Goal: Information Seeking & Learning: Learn about a topic

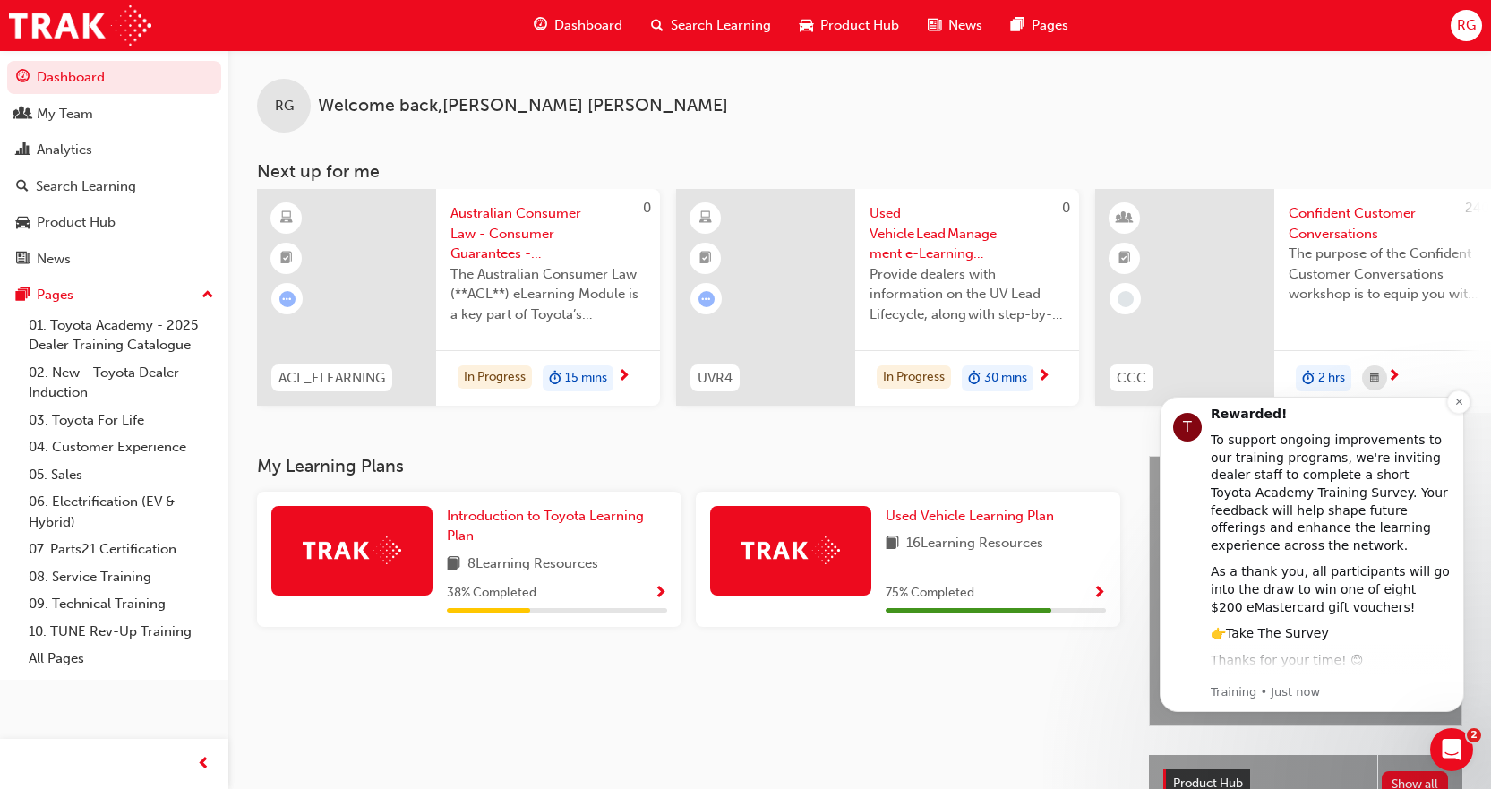
scroll to position [146, 0]
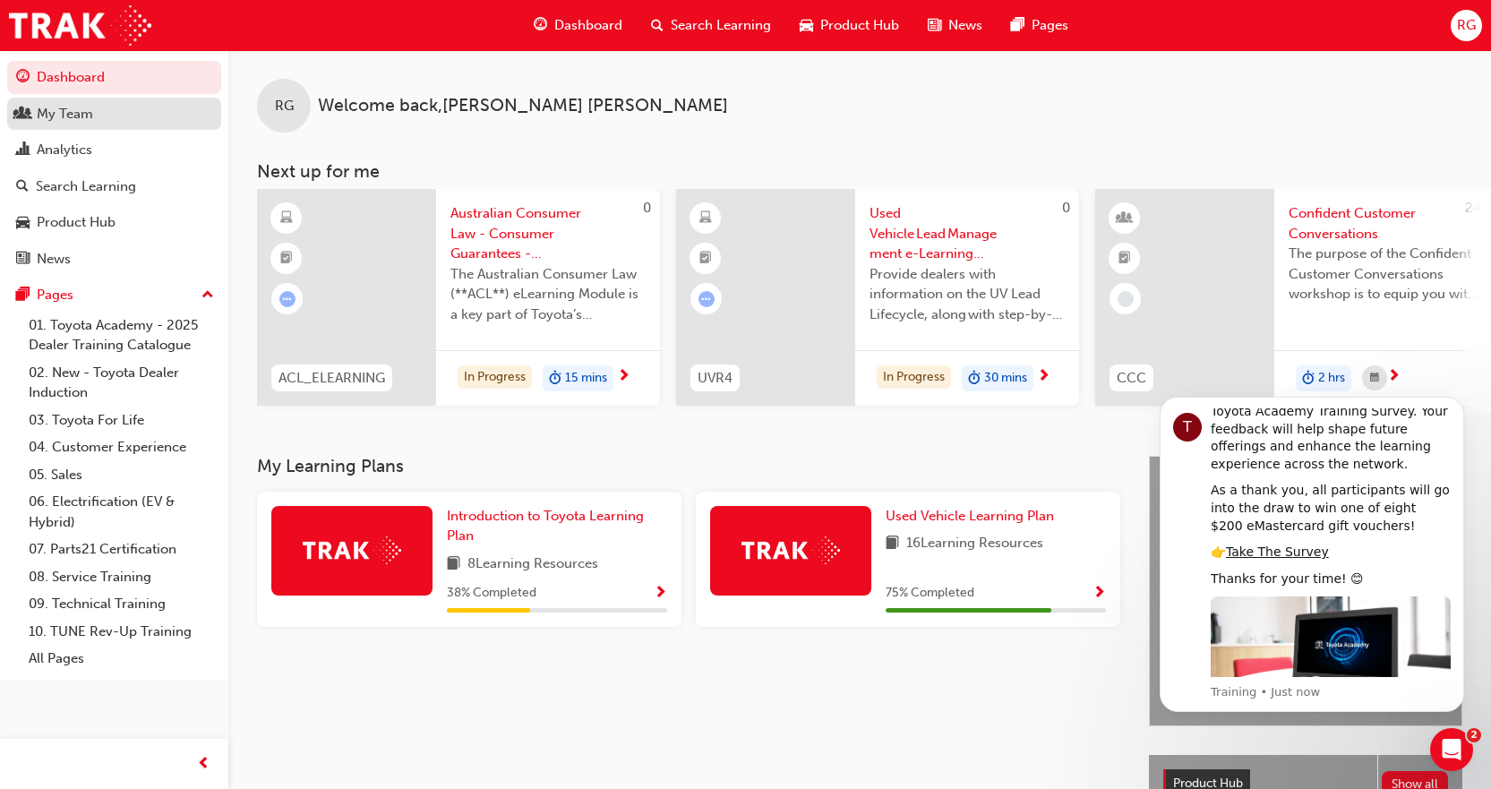
click at [134, 122] on div "My Team" at bounding box center [114, 114] width 196 height 22
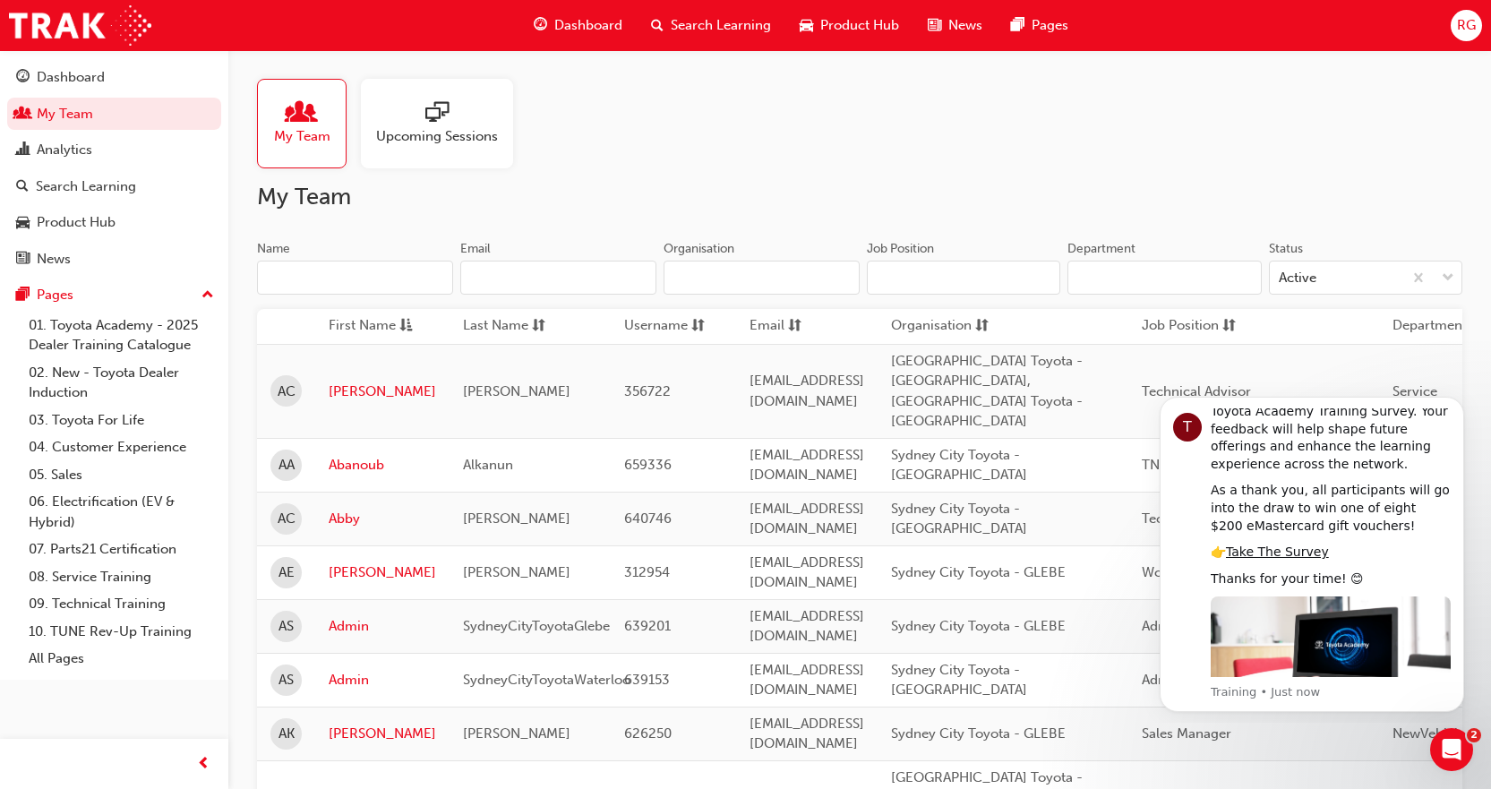
click at [424, 123] on div at bounding box center [437, 113] width 122 height 25
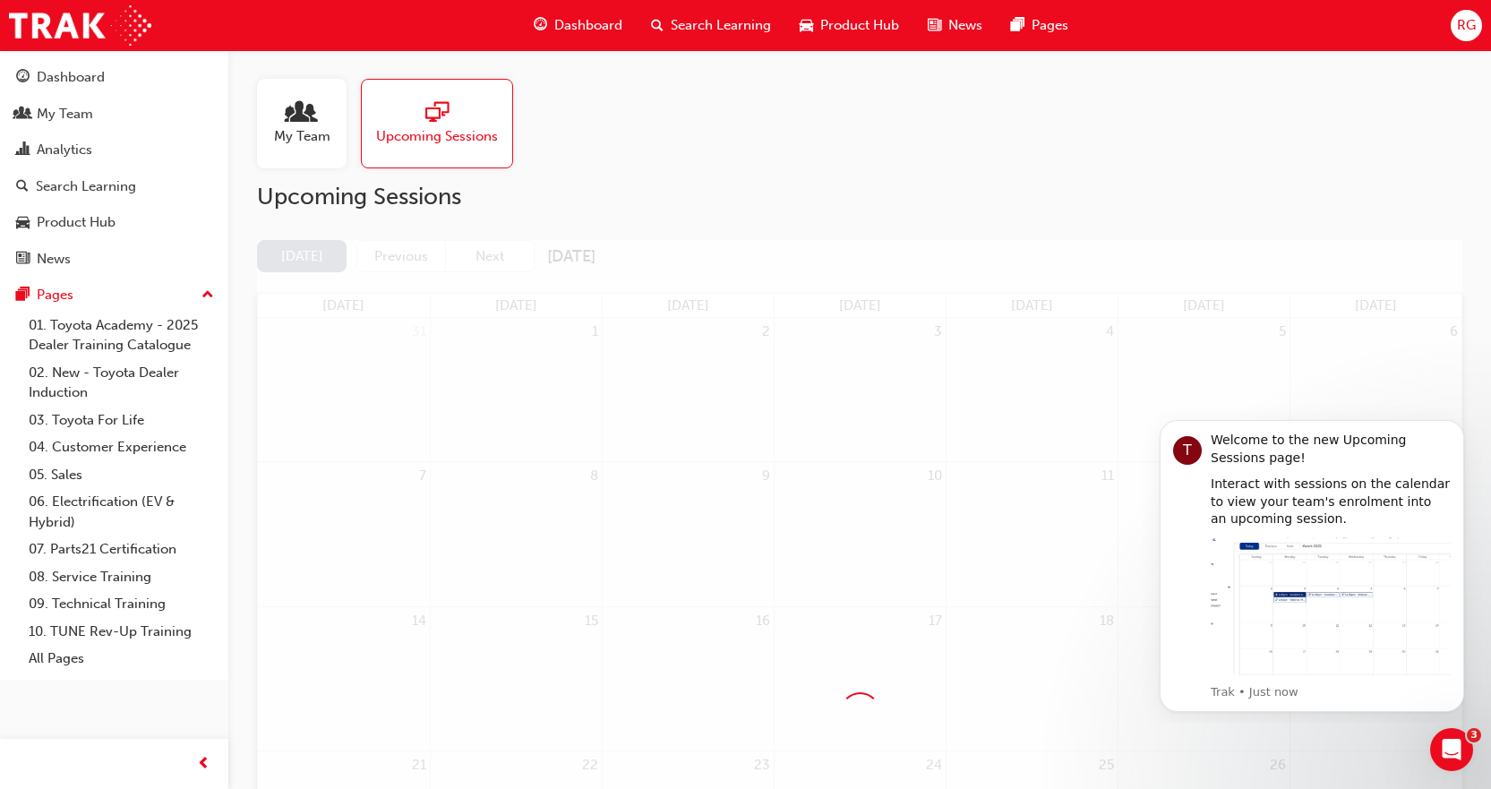
click at [292, 129] on span "My Team" at bounding box center [302, 136] width 56 height 21
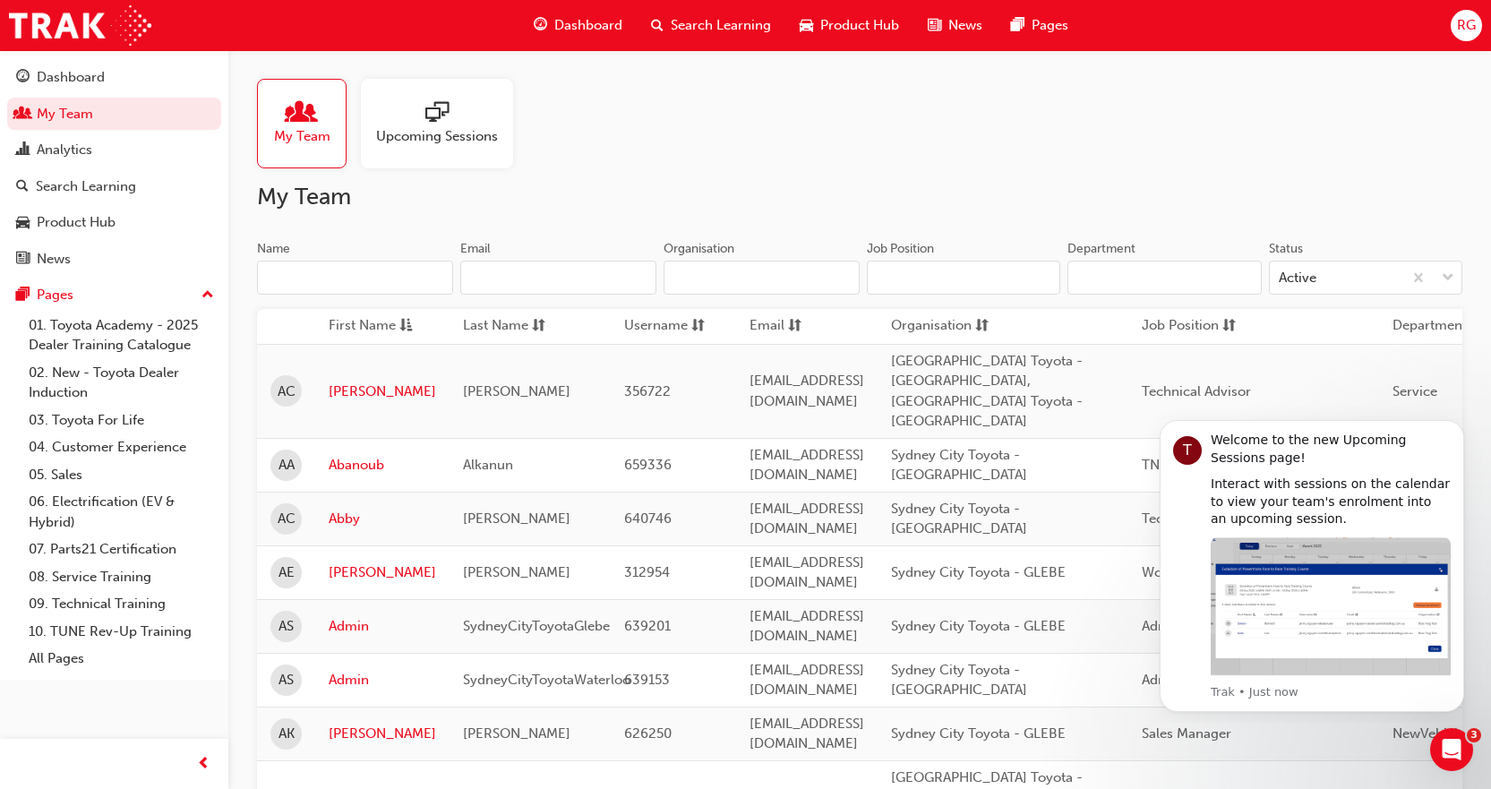
click at [569, 22] on span "Dashboard" at bounding box center [588, 25] width 68 height 21
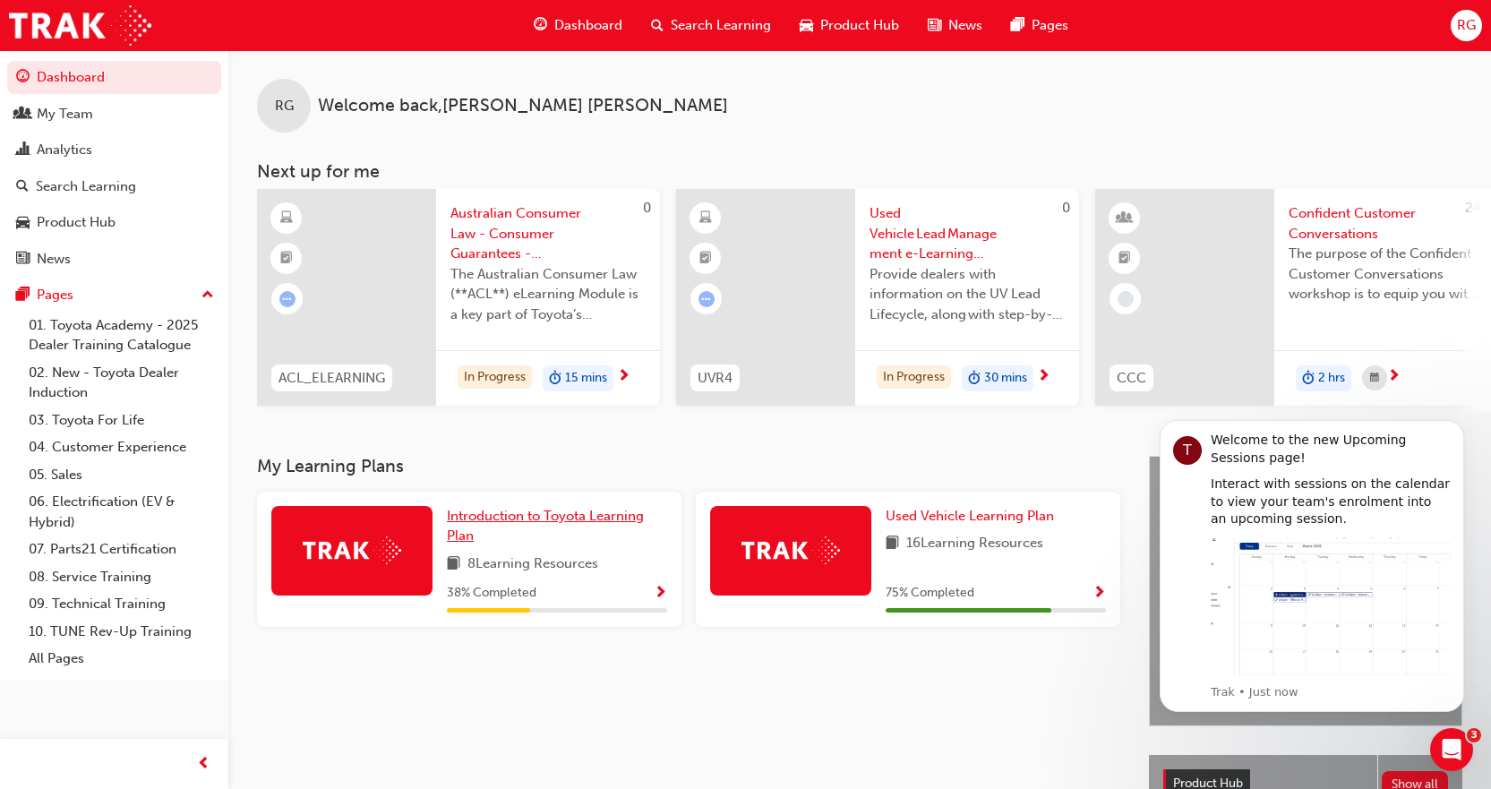
click at [545, 527] on span "Introduction to Toyota Learning Plan" at bounding box center [545, 526] width 197 height 37
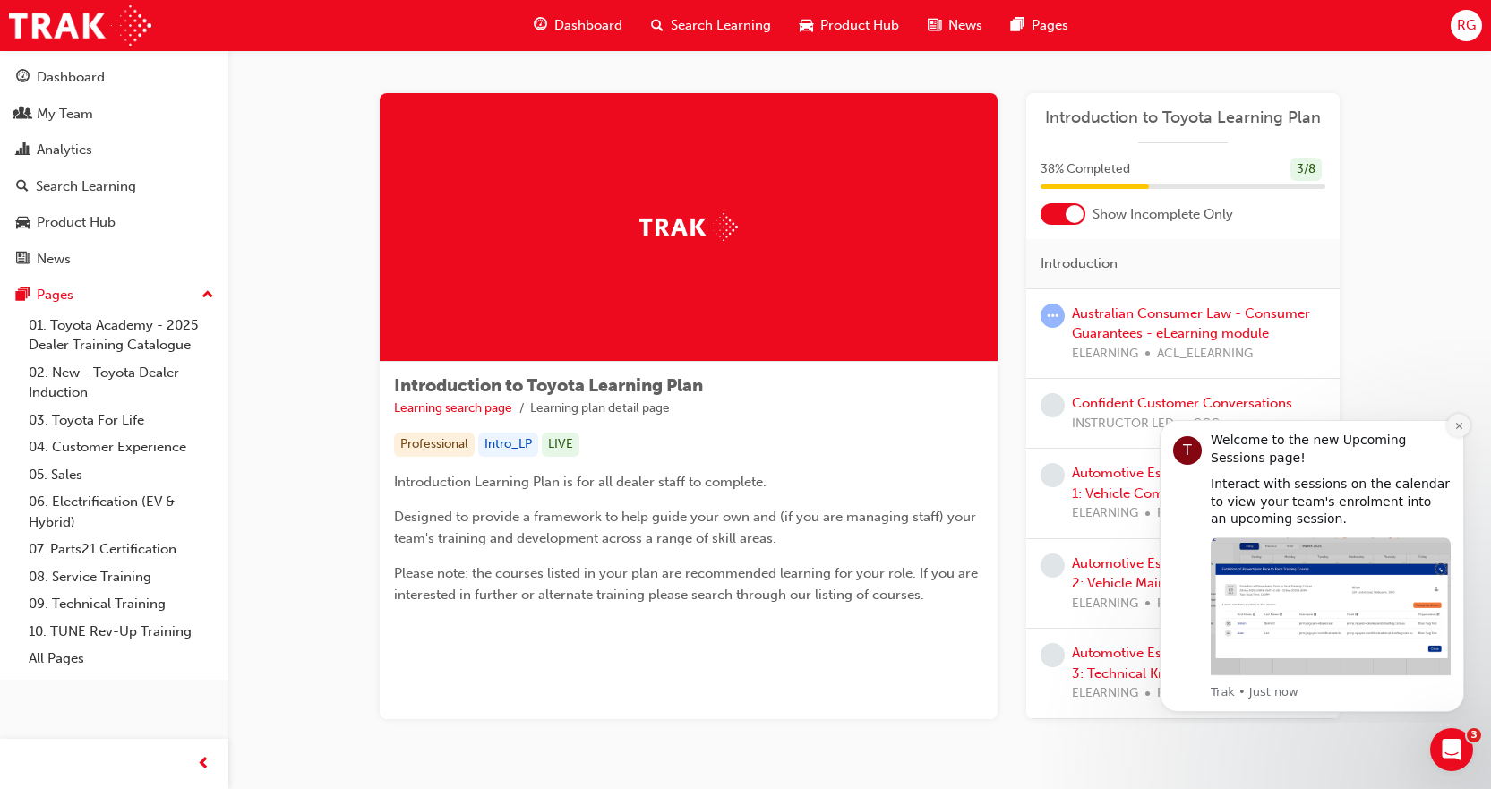
click at [1459, 422] on icon "Dismiss notification" at bounding box center [1459, 426] width 10 height 10
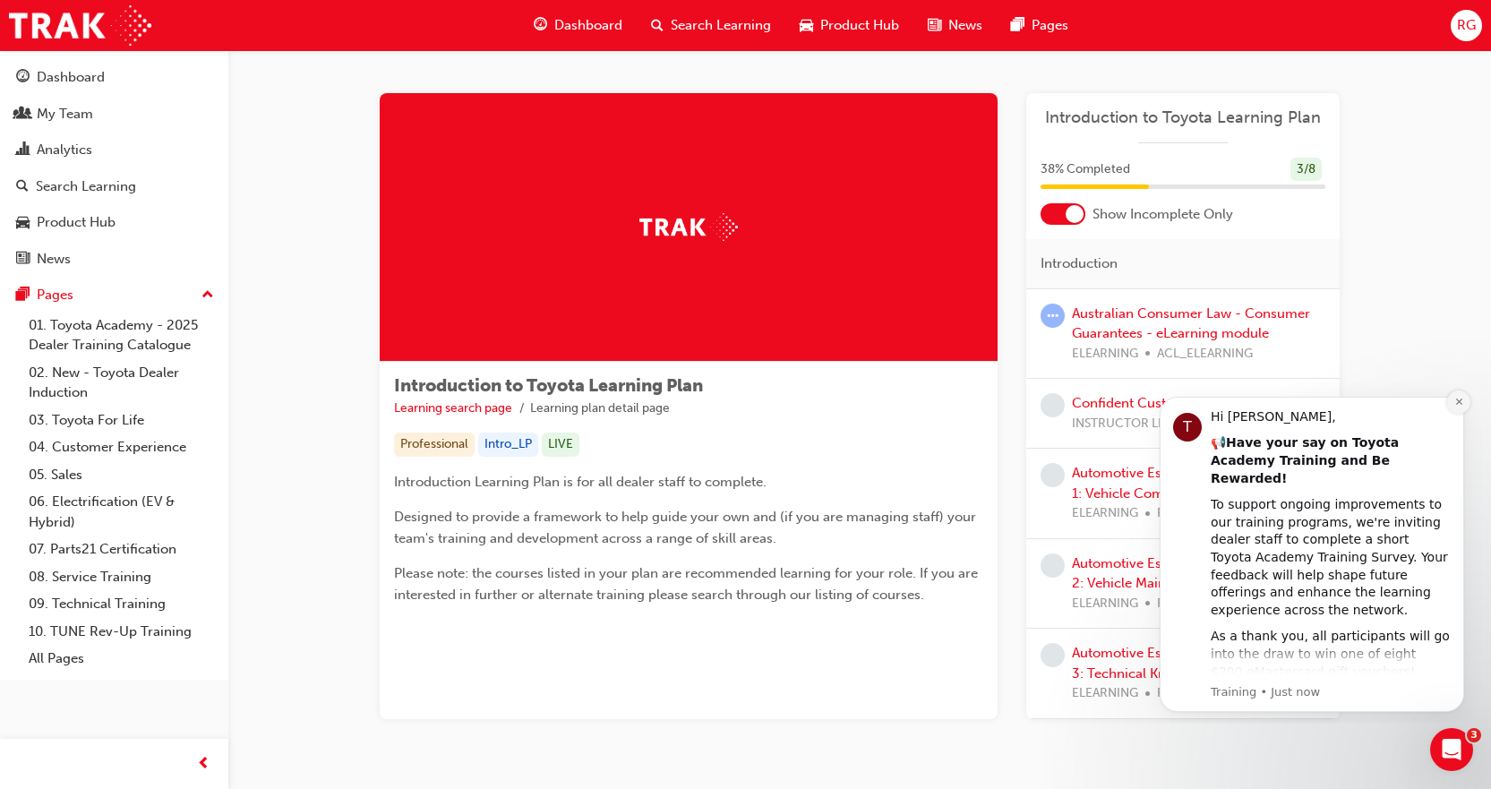
click at [1457, 401] on icon "Dismiss notification" at bounding box center [1459, 402] width 10 height 10
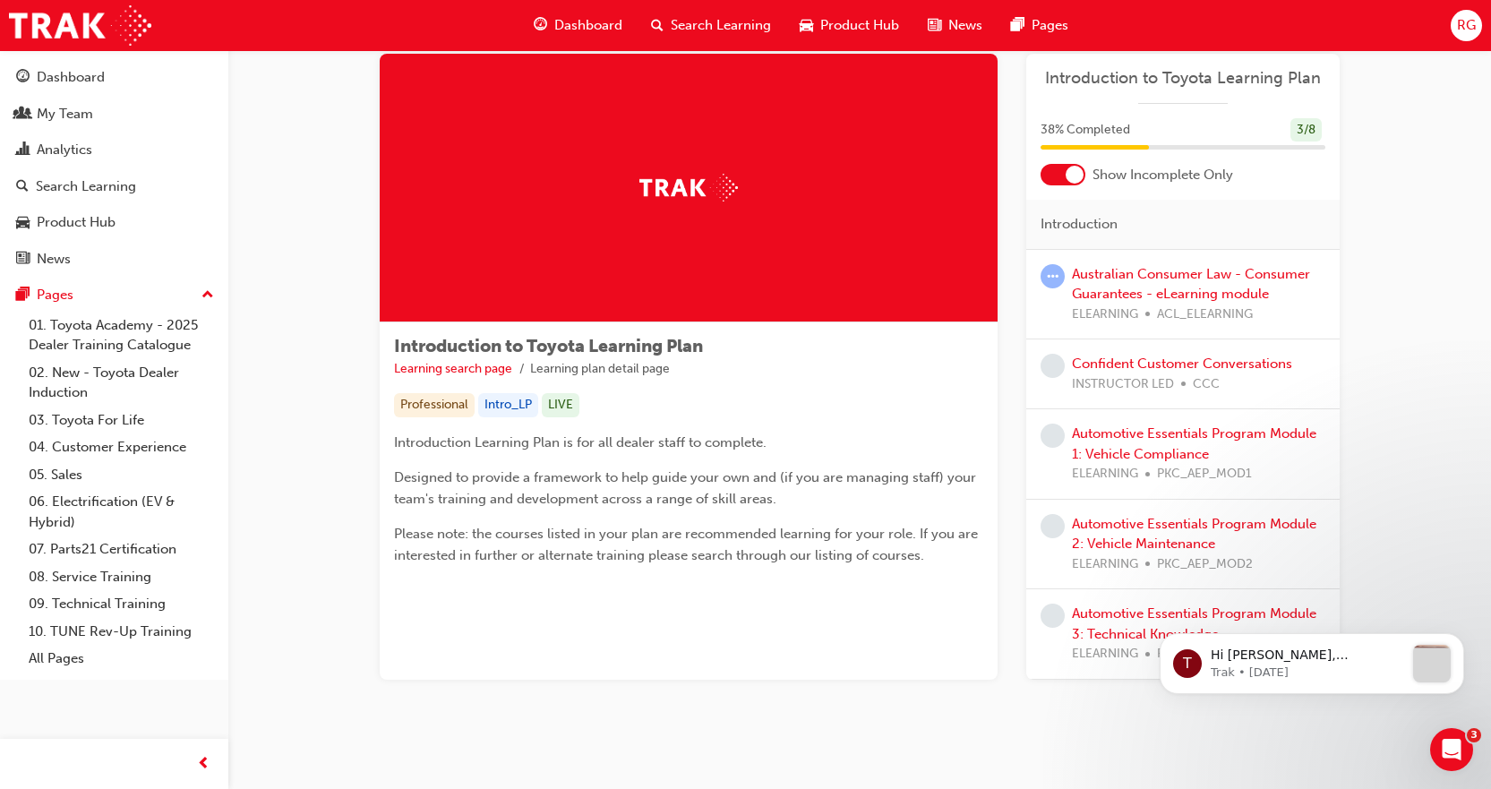
scroll to position [61, 0]
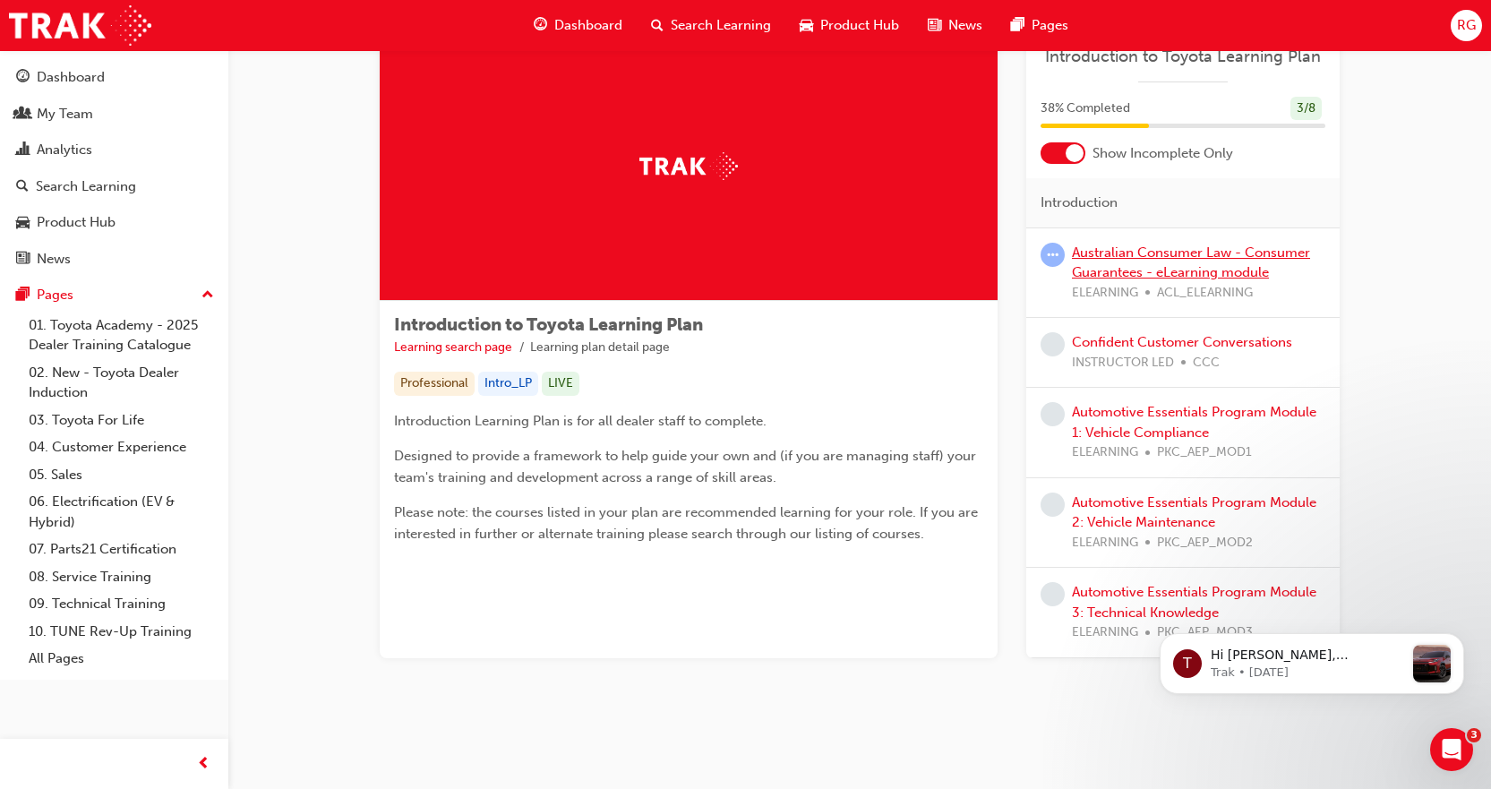
click at [1132, 259] on link "Australian Consumer Law - Consumer Guarantees - eLearning module" at bounding box center [1191, 262] width 238 height 37
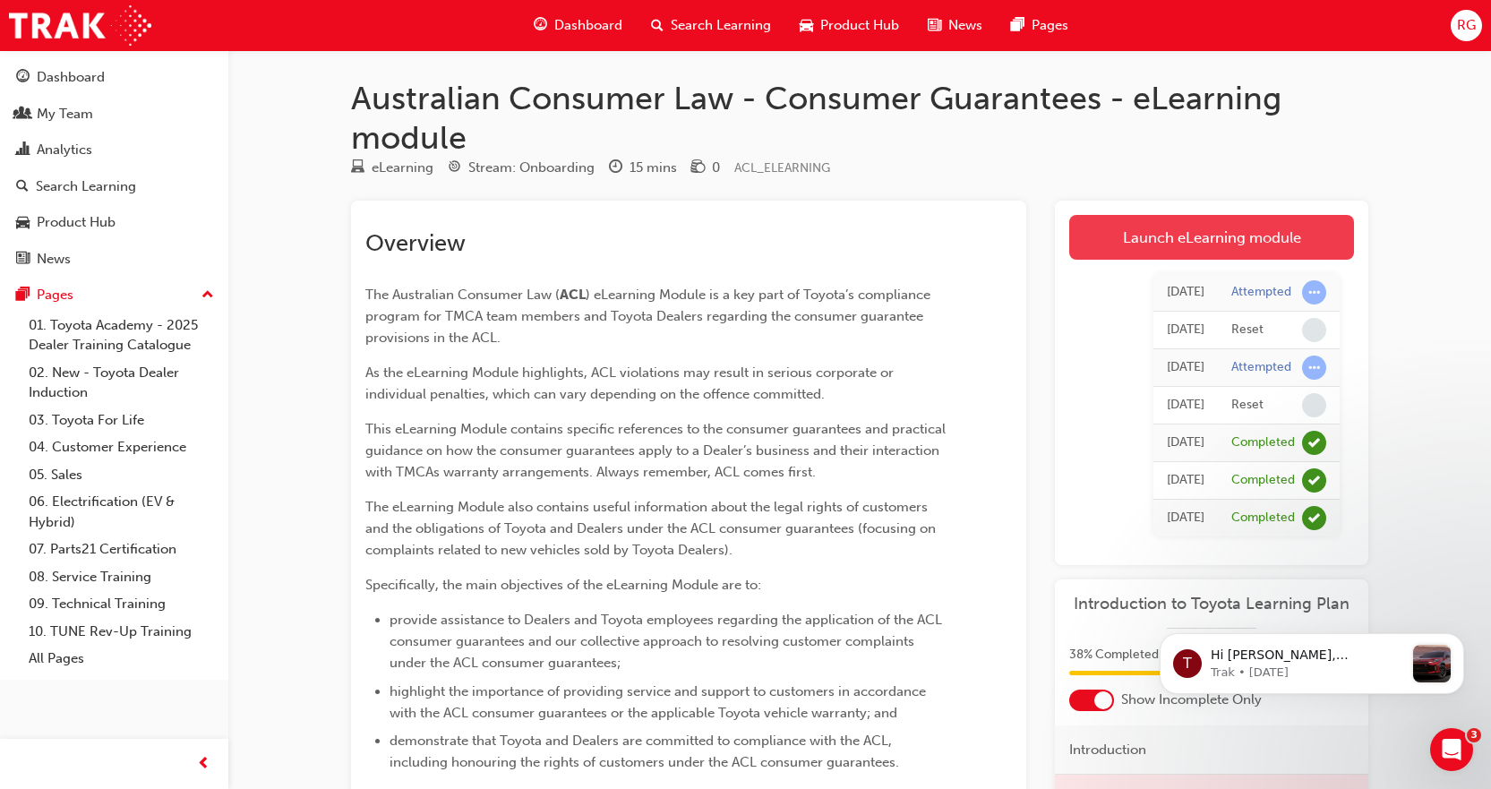
click at [1144, 245] on link "Launch eLearning module" at bounding box center [1211, 237] width 285 height 45
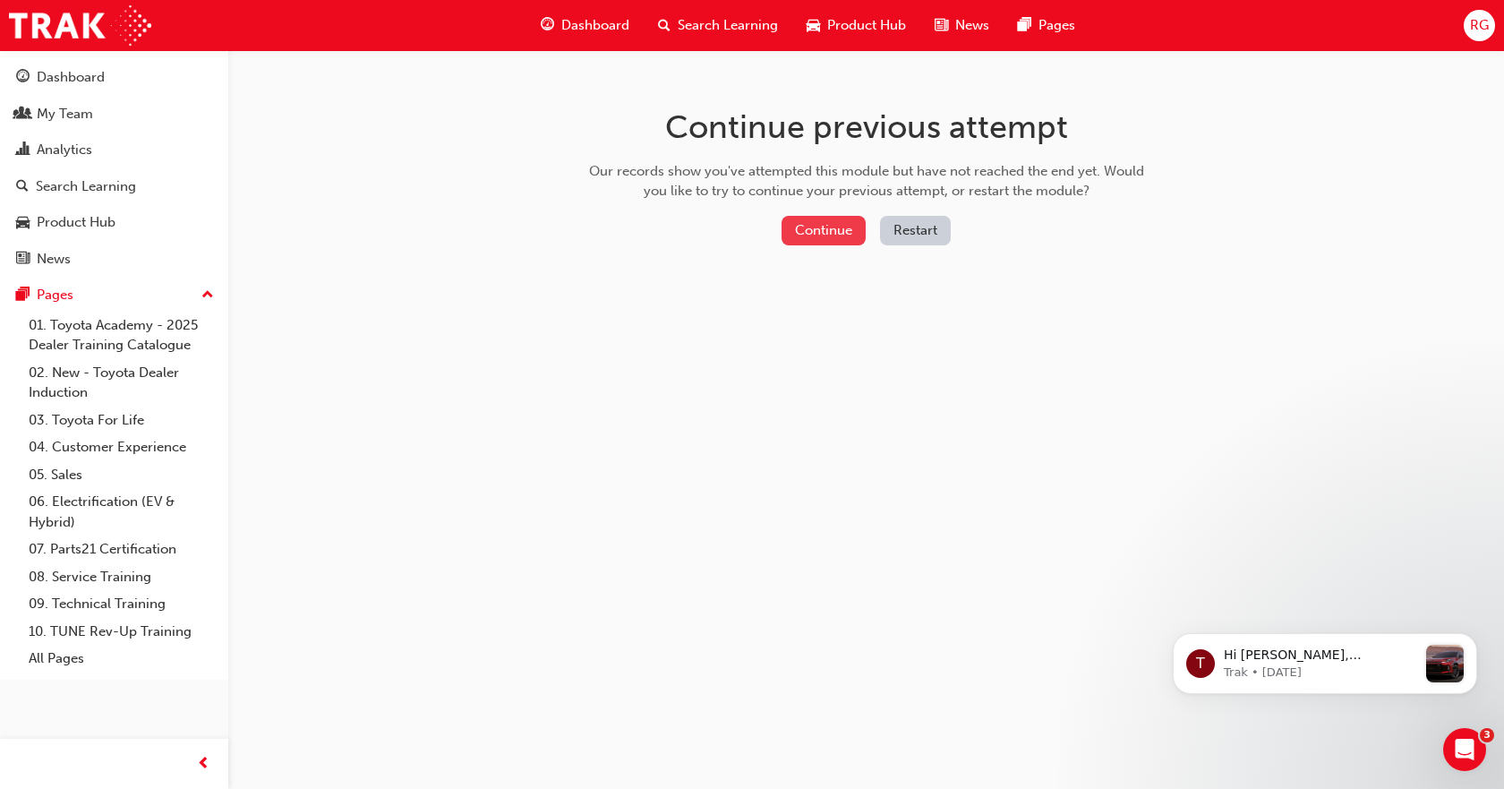
click at [845, 228] on button "Continue" at bounding box center [824, 231] width 84 height 30
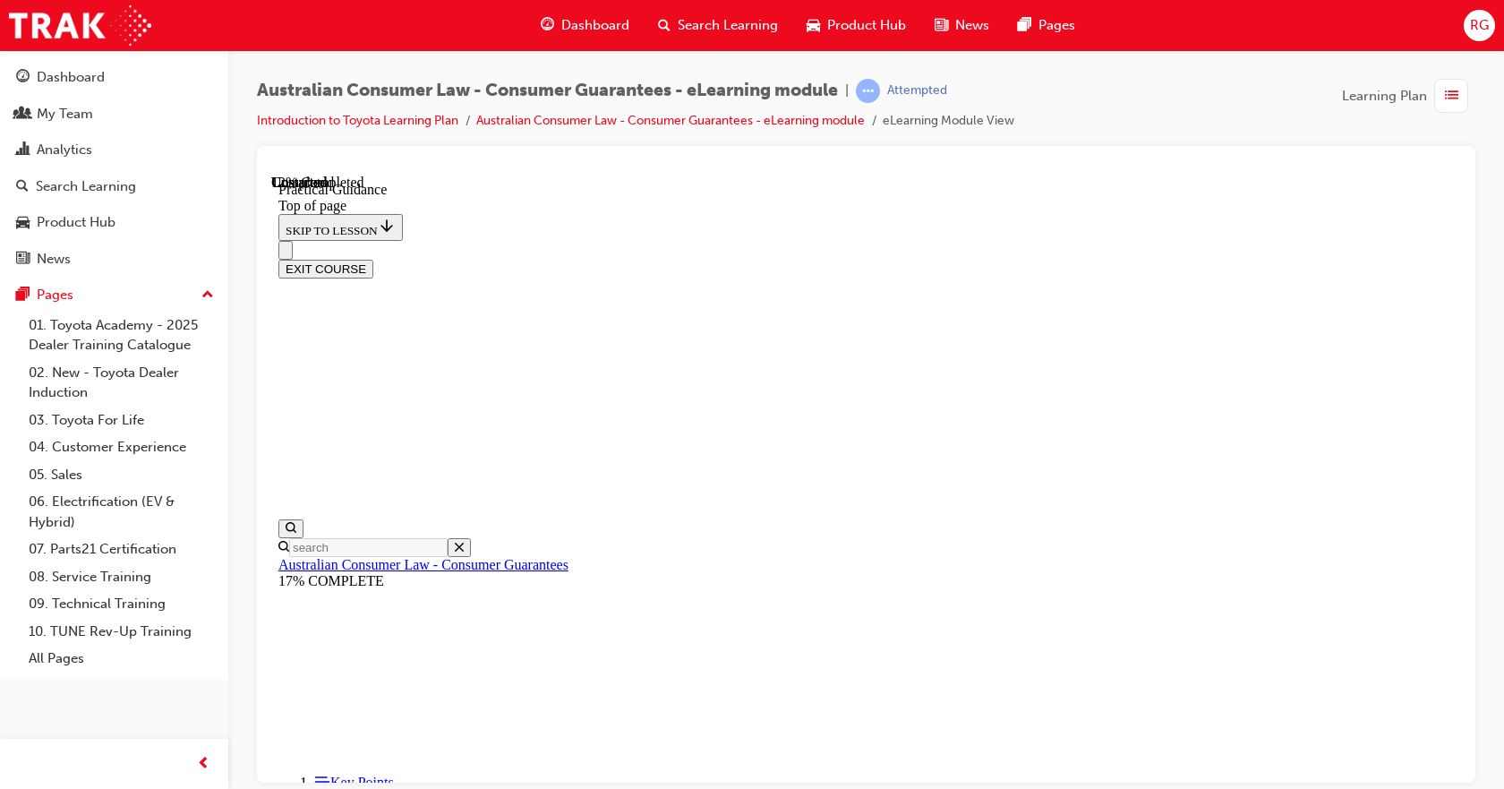
scroll to position [281, 0]
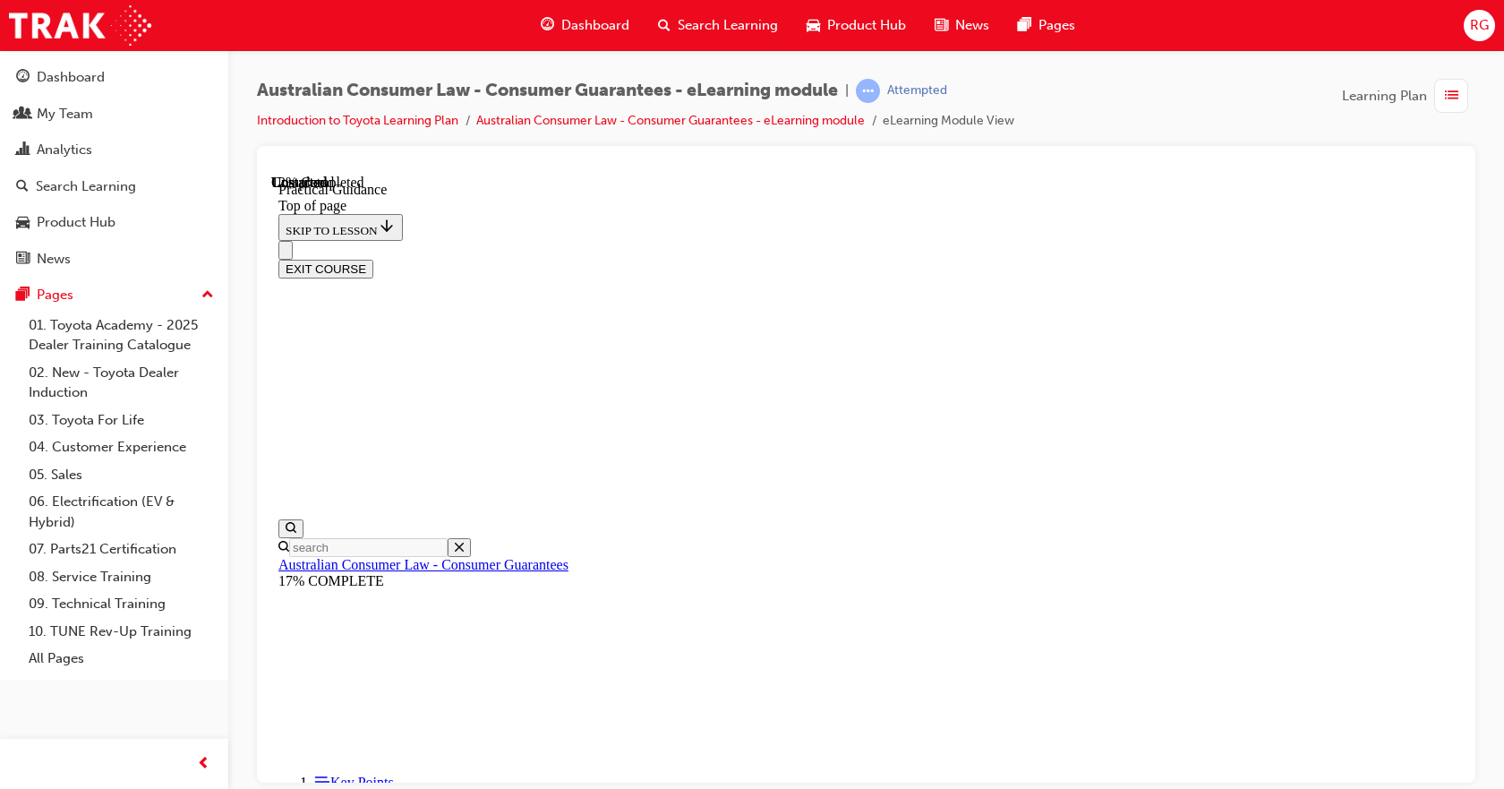
click at [373, 259] on button "EXIT COURSE" at bounding box center [325, 268] width 95 height 19
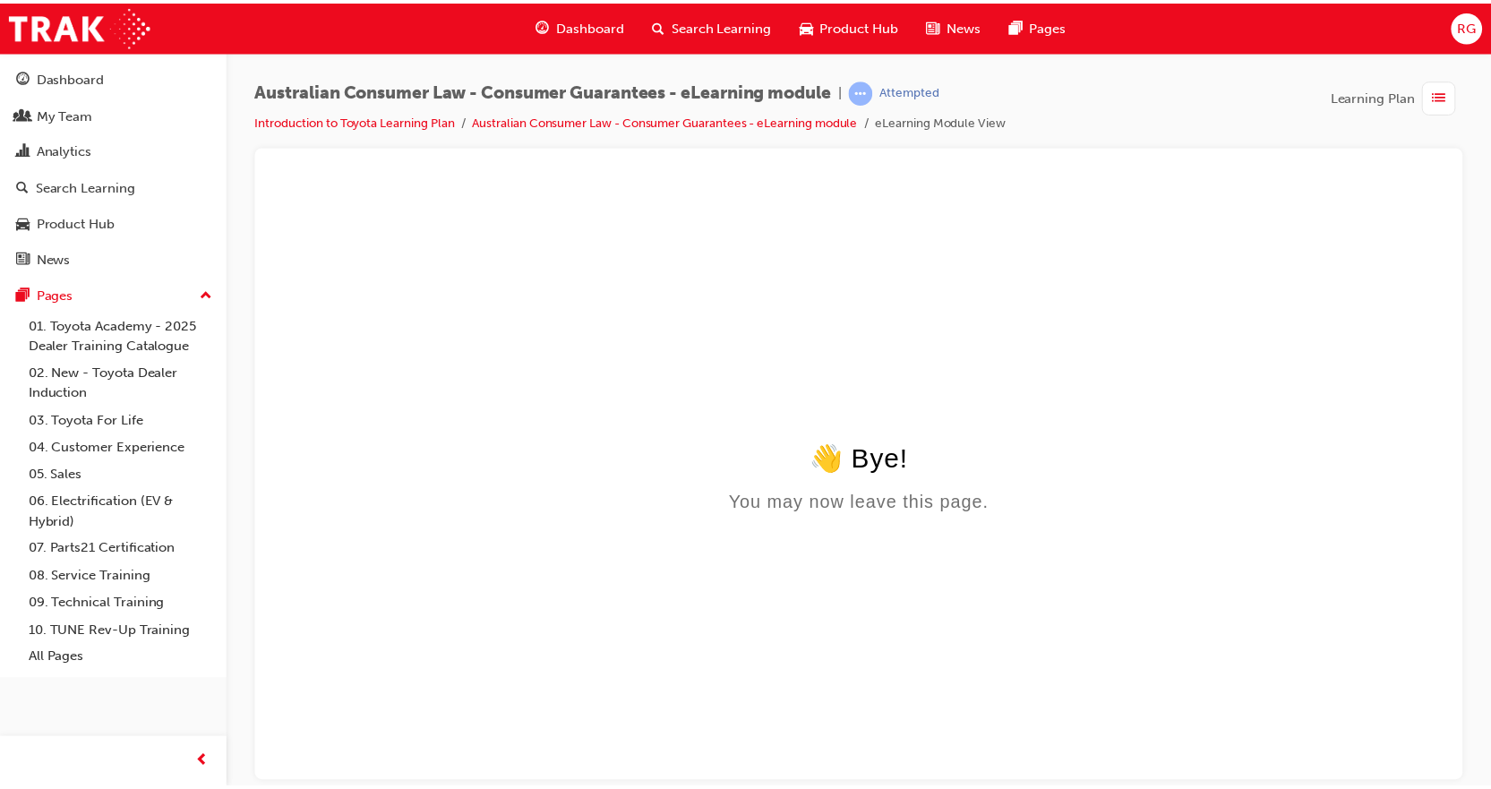
scroll to position [0, 0]
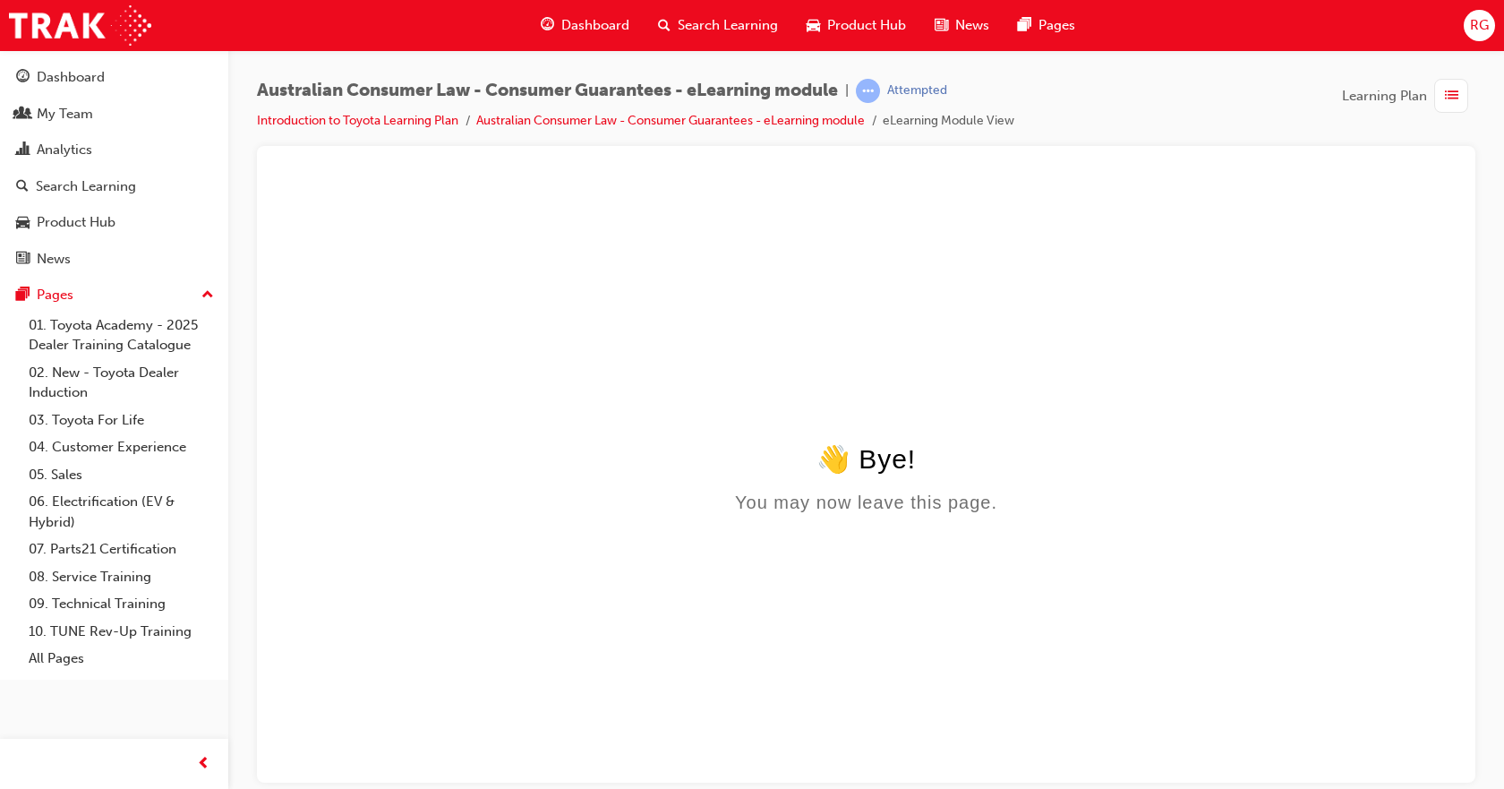
click at [958, 120] on li "eLearning Module View" at bounding box center [949, 121] width 132 height 21
click at [95, 78] on div "Dashboard" at bounding box center [71, 77] width 68 height 21
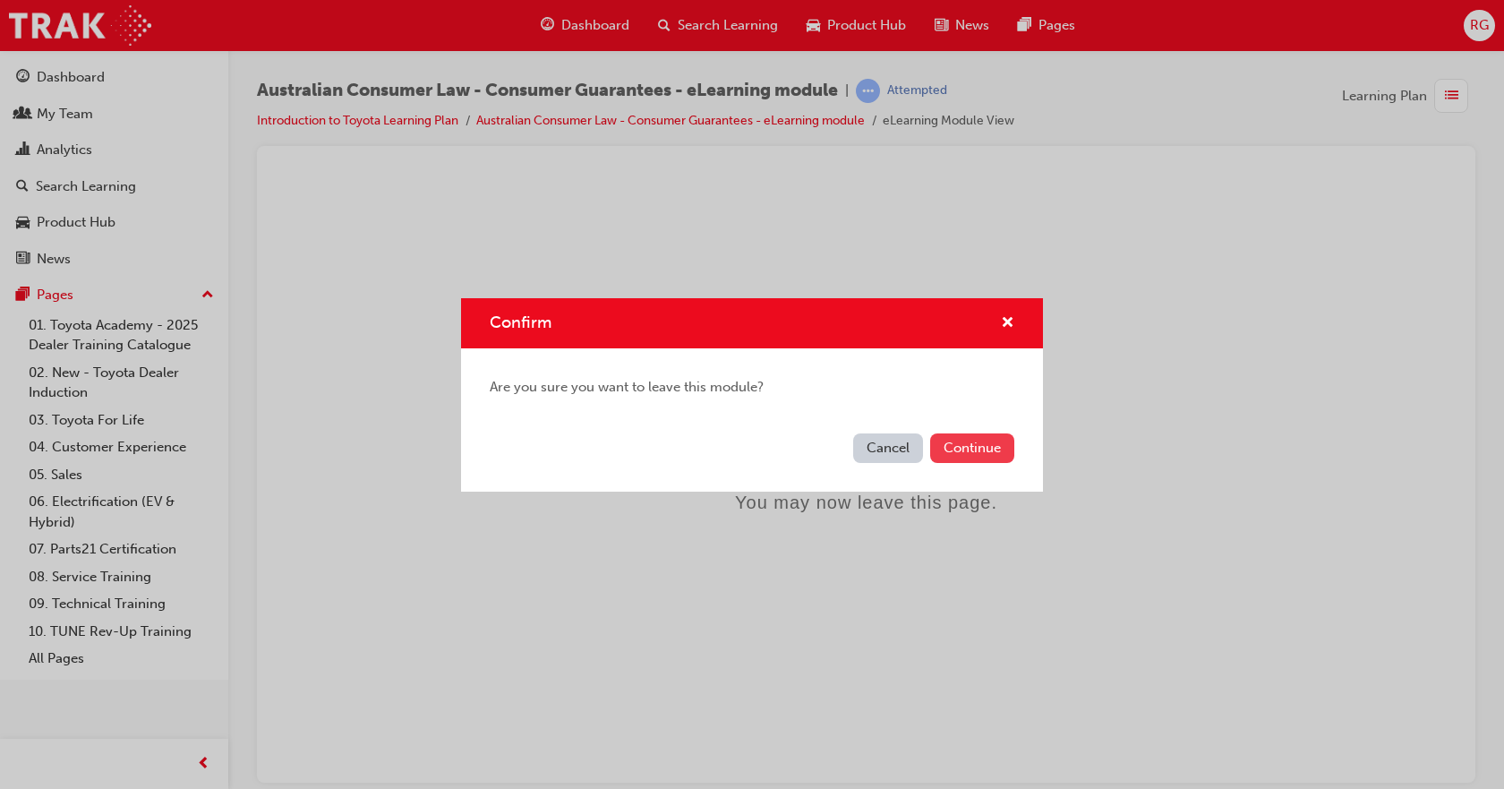
click at [966, 452] on button "Continue" at bounding box center [972, 448] width 84 height 30
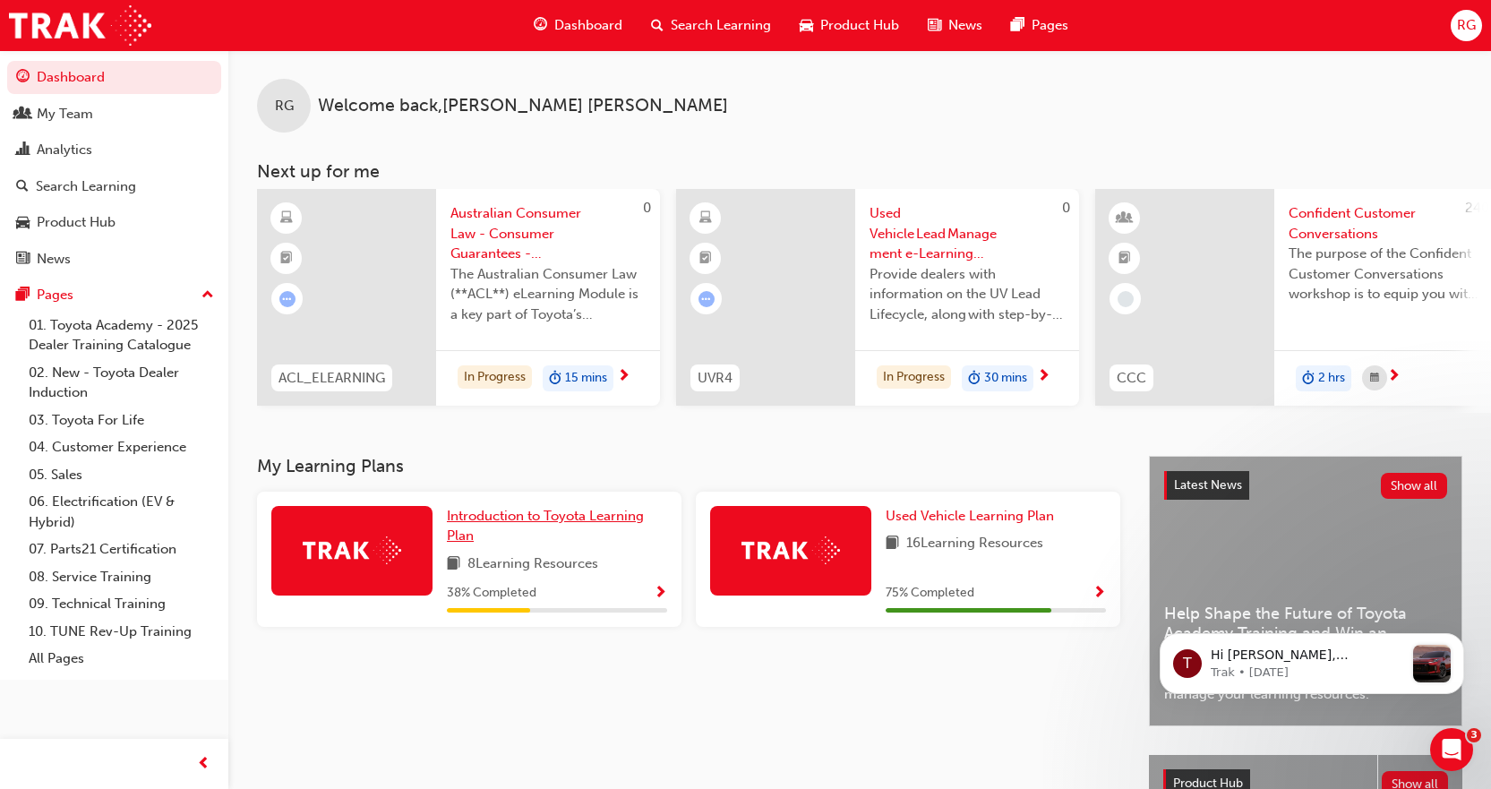
click at [528, 525] on span "Introduction to Toyota Learning Plan" at bounding box center [545, 526] width 197 height 37
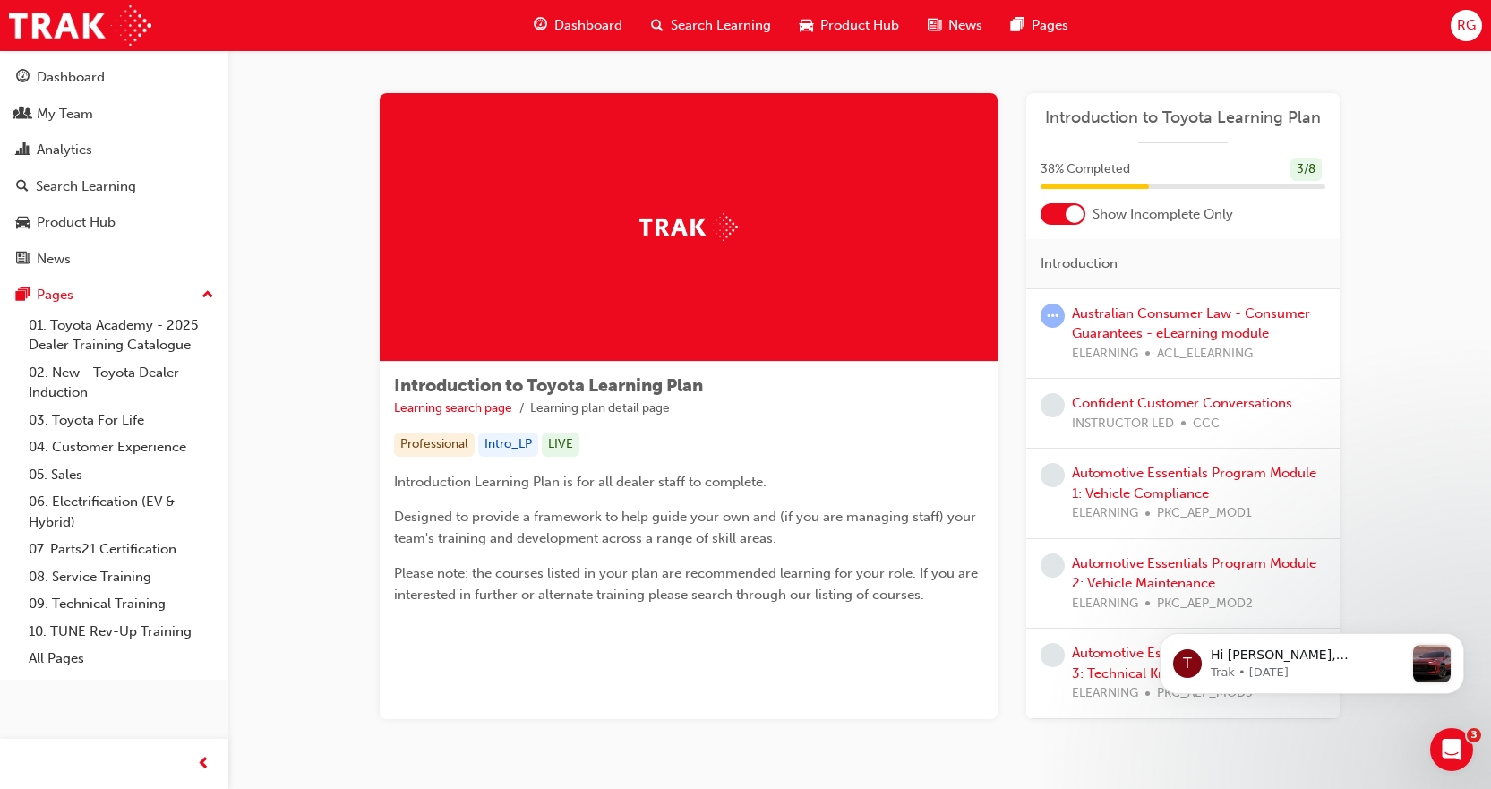
click at [1119, 322] on div "Australian Consumer Law - Consumer Guarantees - eLearning module ELEARNING ACL_…" at bounding box center [1198, 334] width 253 height 61
click at [1125, 344] on span "ELEARNING" at bounding box center [1105, 354] width 66 height 21
click at [1126, 401] on link "Confident Customer Conversations" at bounding box center [1182, 403] width 220 height 16
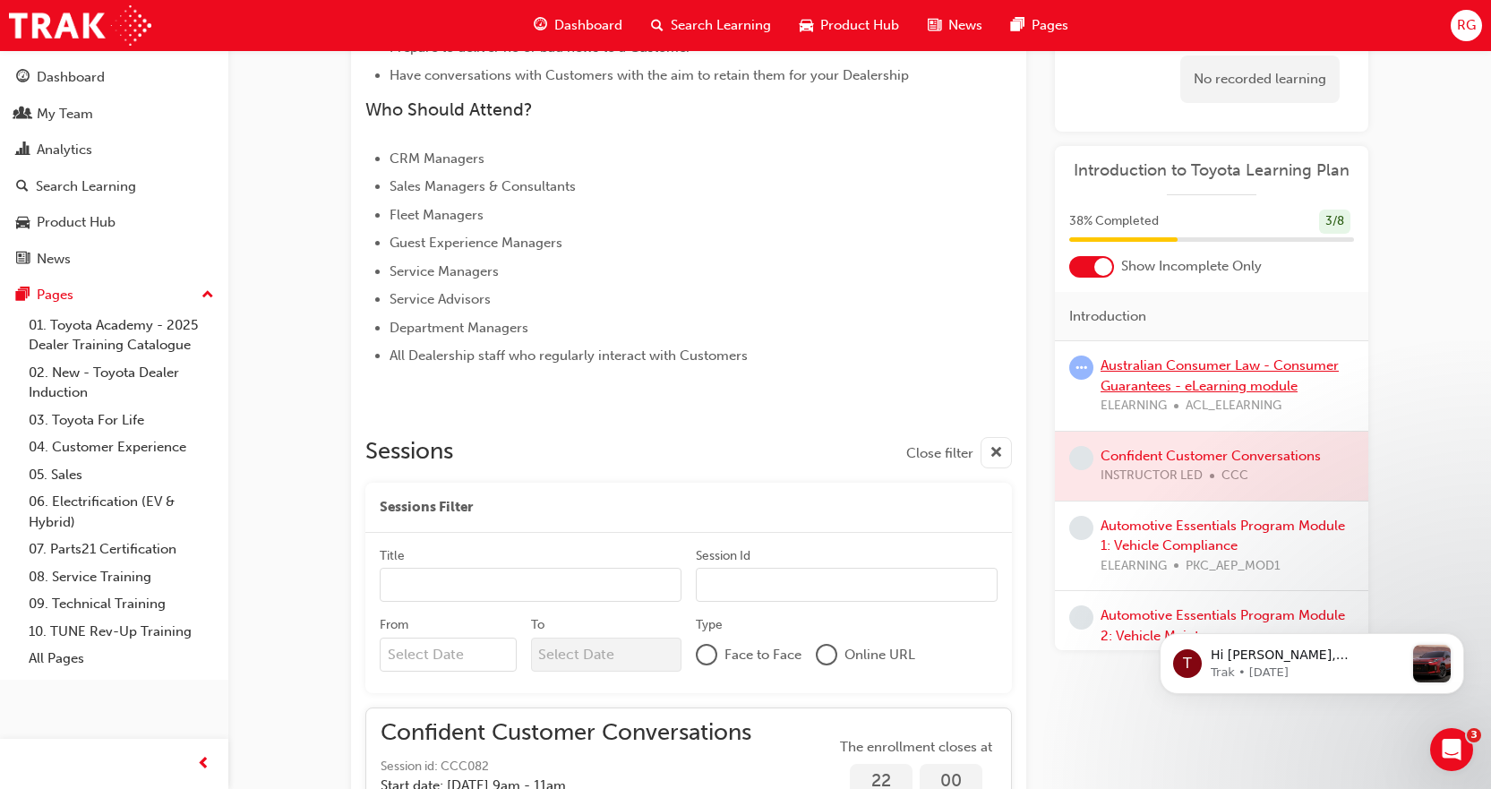
drag, startPoint x: 1126, startPoint y: 401, endPoint x: 1104, endPoint y: 377, distance: 32.9
click at [1126, 395] on div "Australian Consumer Law - Consumer Guarantees - eLearning module ELEARNING ACL_…" at bounding box center [1226, 385] width 253 height 61
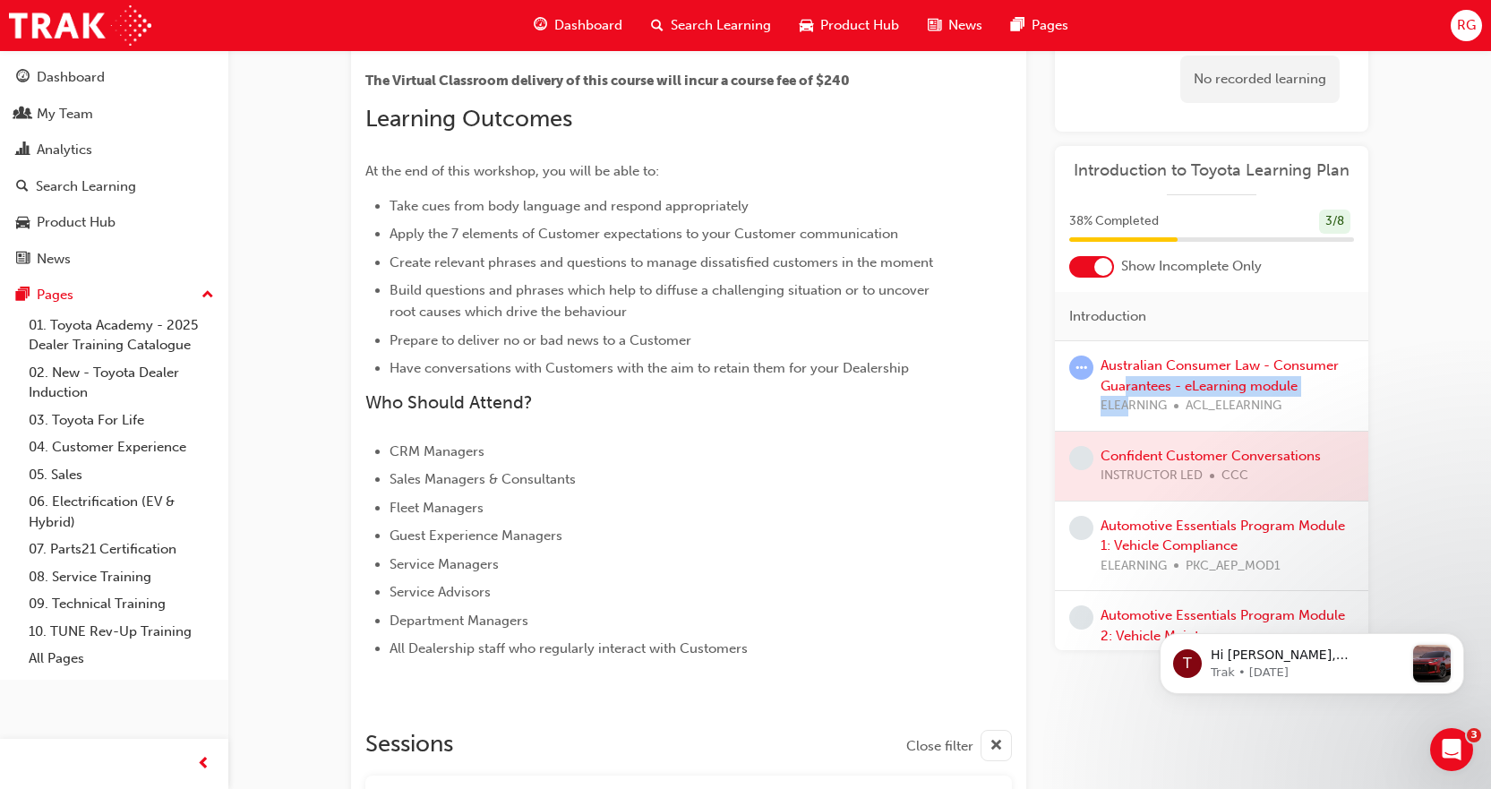
scroll to position [446, 0]
click at [1123, 545] on link "Automotive Essentials Program Module 1: Vehicle Compliance" at bounding box center [1222, 535] width 244 height 37
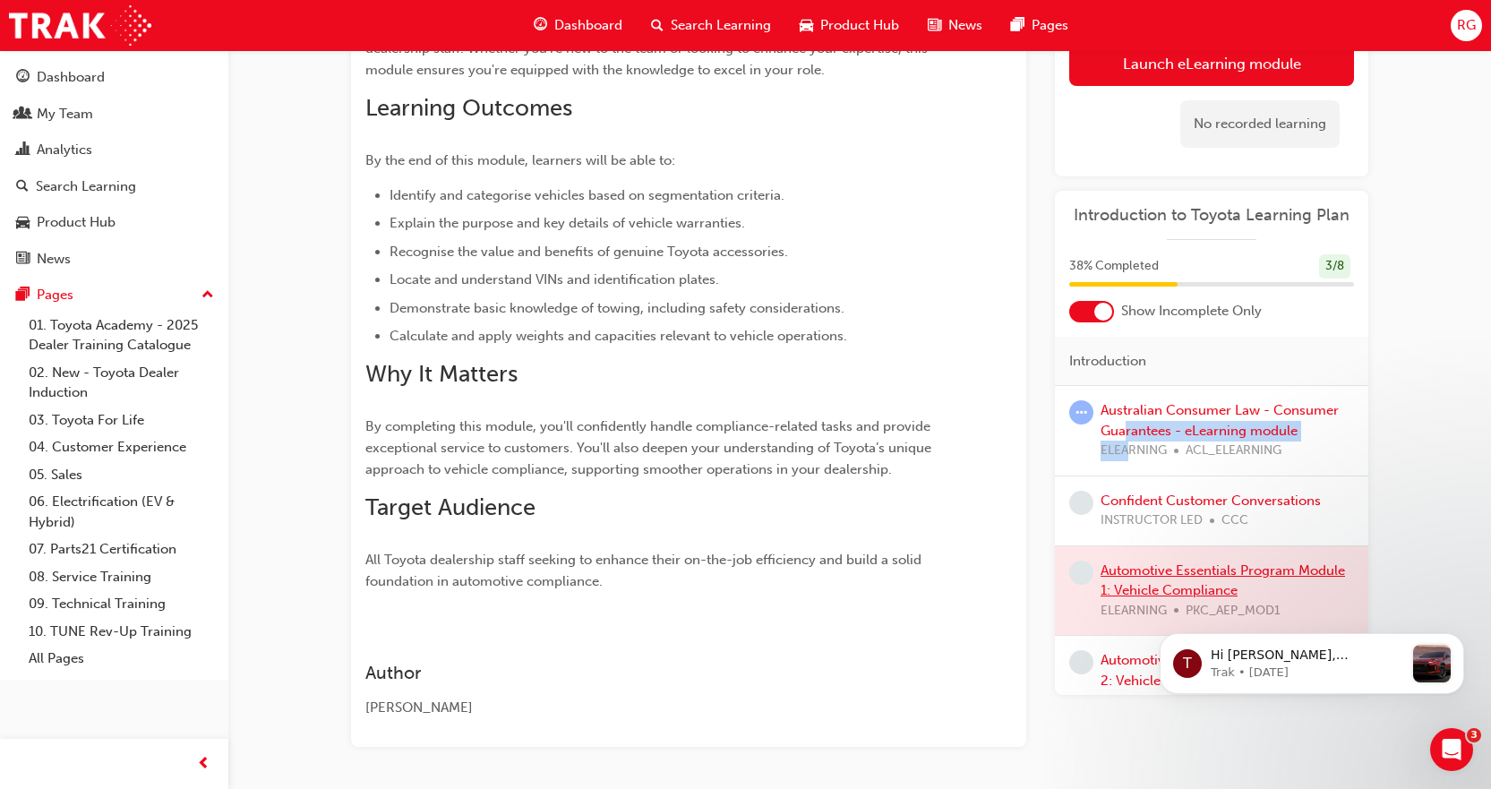
scroll to position [77, 0]
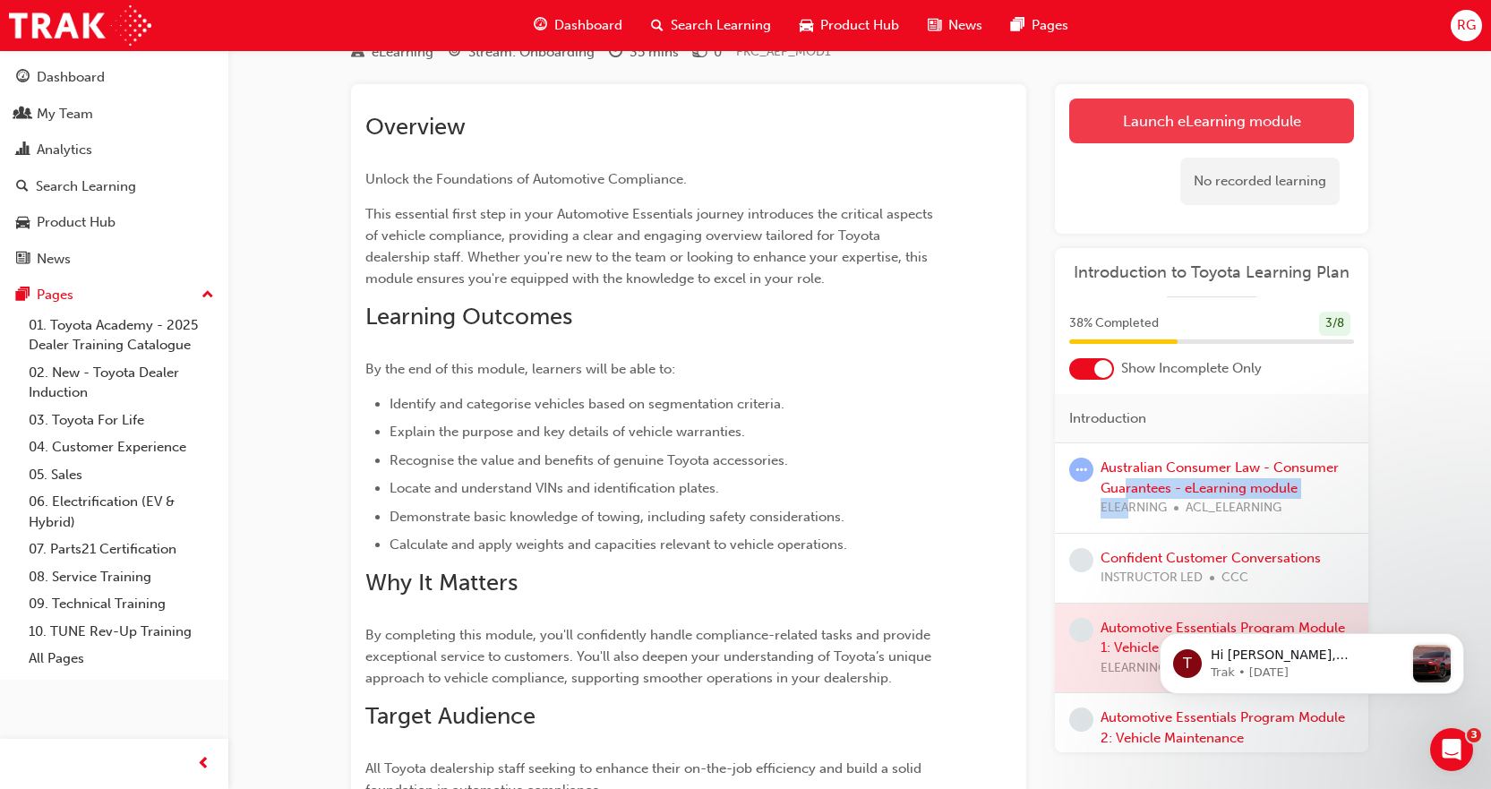
click at [1166, 139] on link "Launch eLearning module" at bounding box center [1211, 120] width 285 height 45
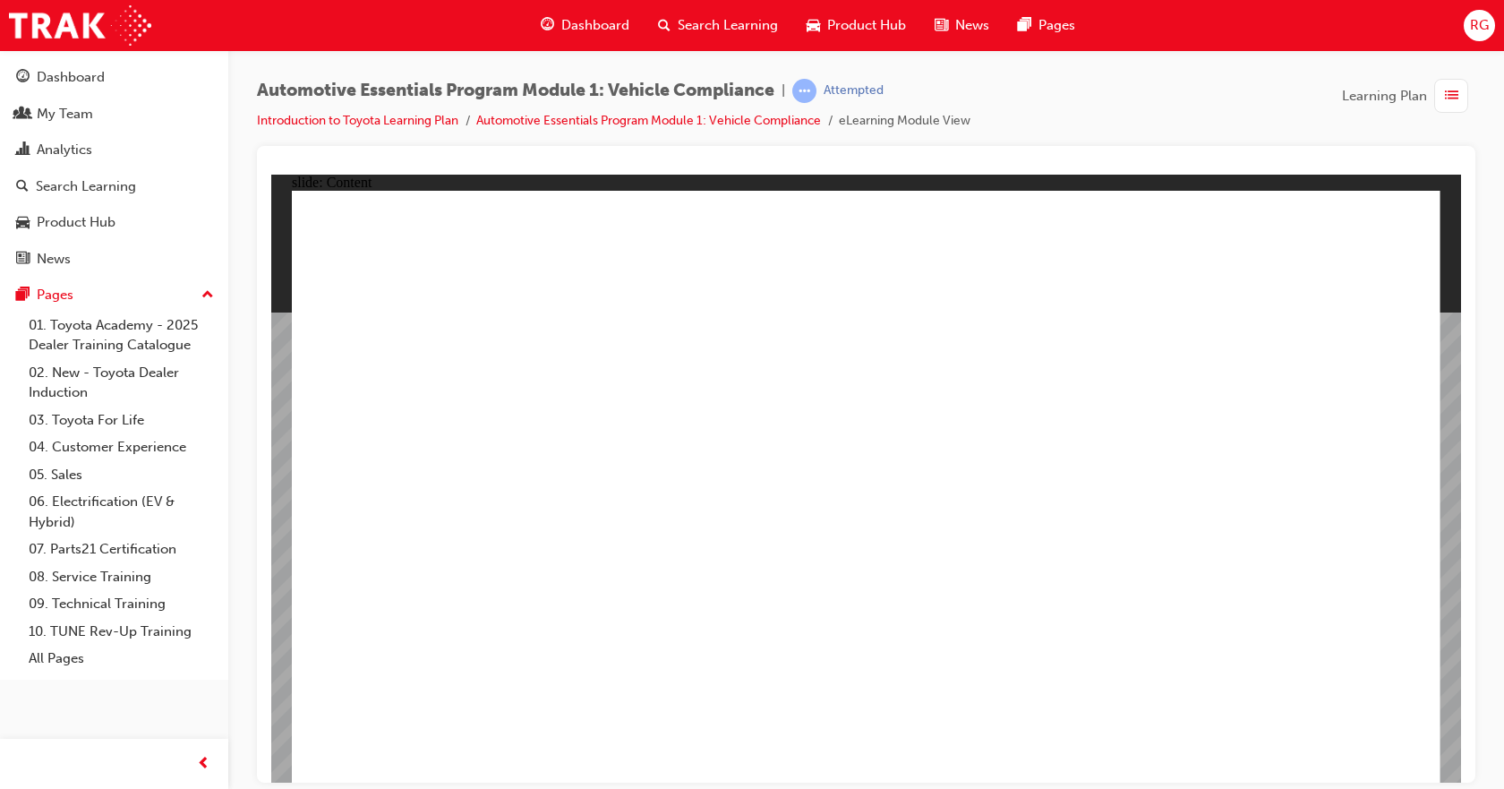
click at [1456, 96] on span "list-icon" at bounding box center [1451, 96] width 13 height 22
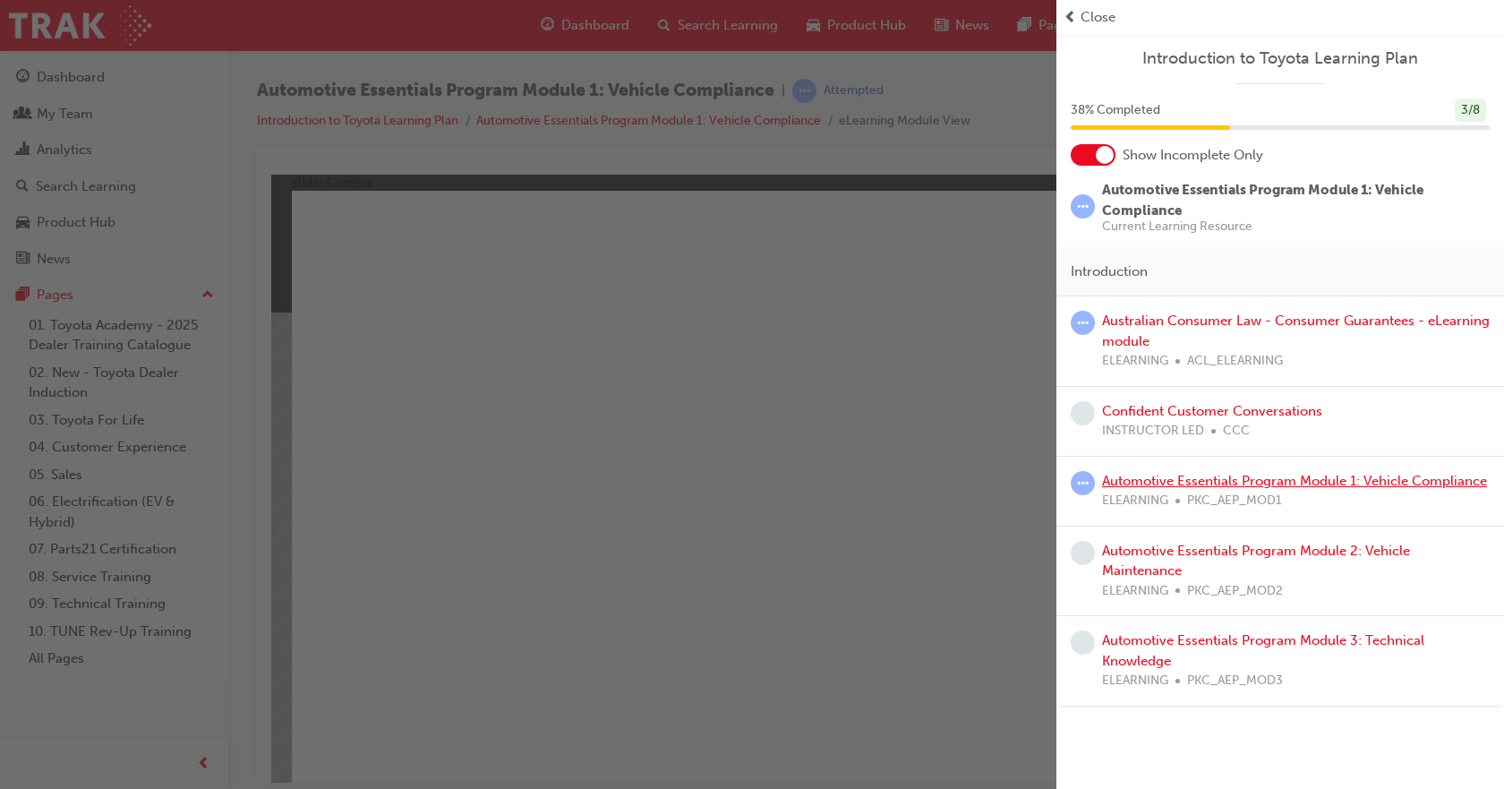
click at [1162, 481] on link "Automotive Essentials Program Module 1: Vehicle Compliance" at bounding box center [1294, 481] width 385 height 16
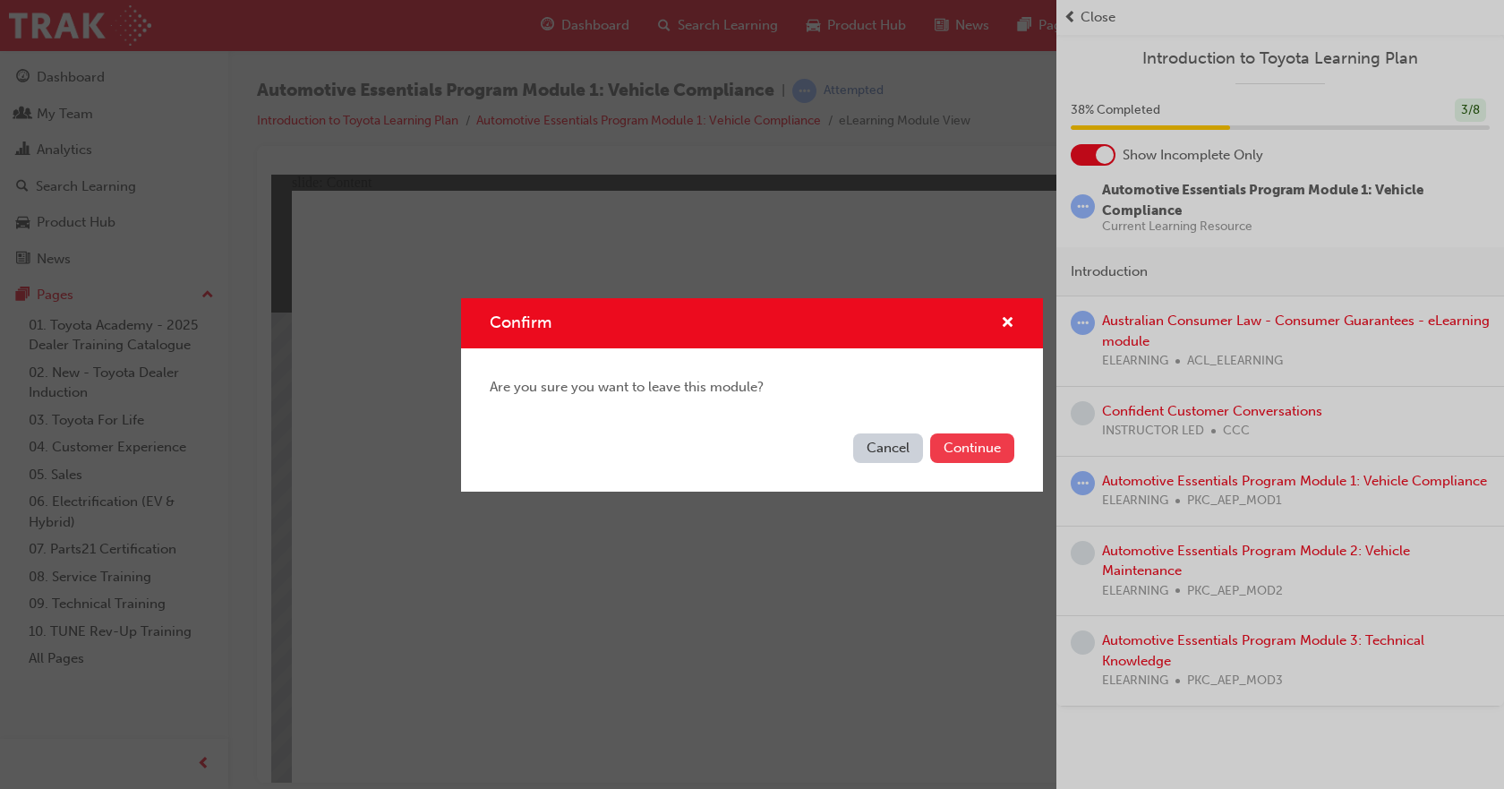
click at [970, 453] on button "Continue" at bounding box center [972, 448] width 84 height 30
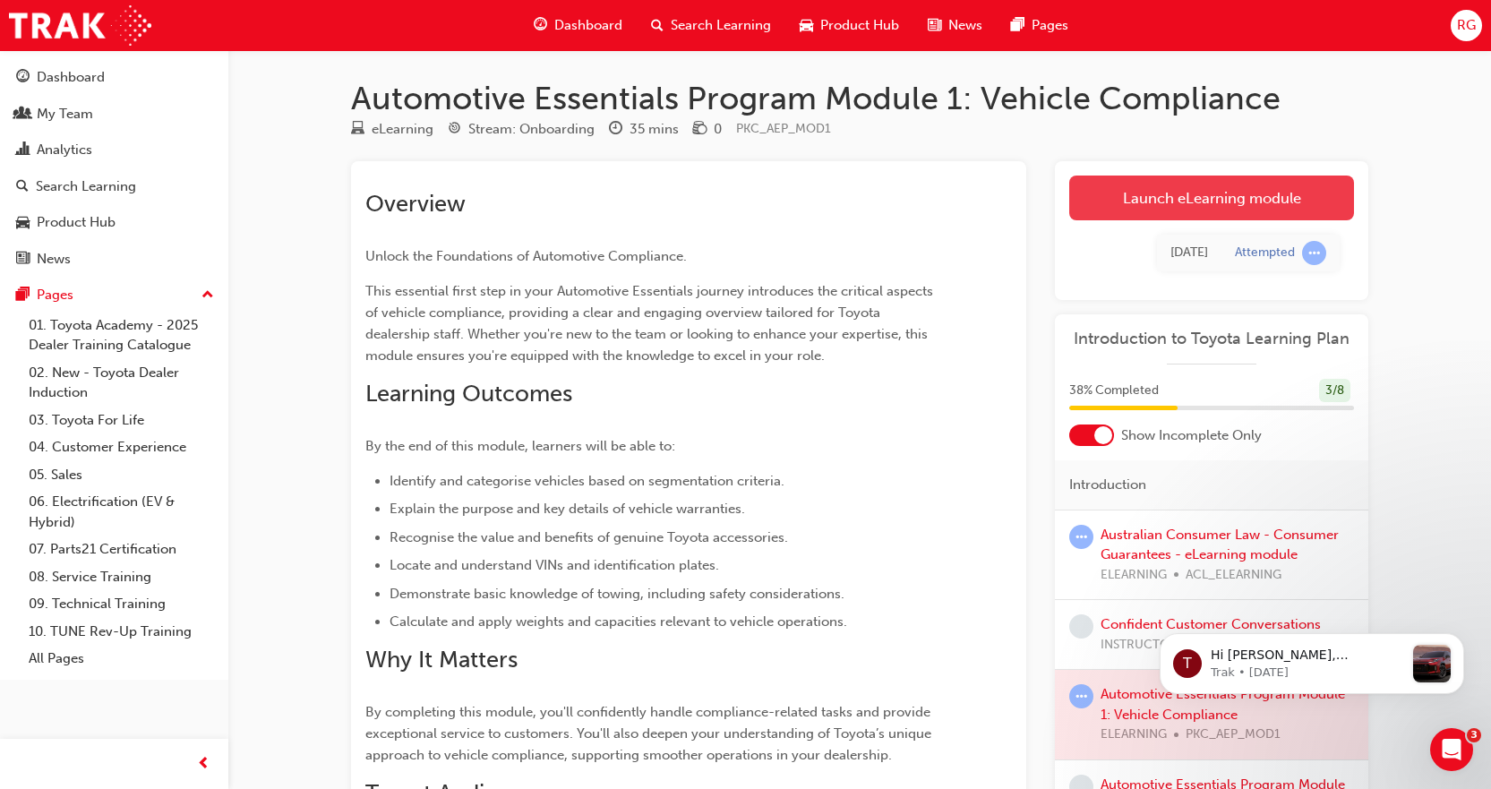
click at [1210, 204] on link "Launch eLearning module" at bounding box center [1211, 197] width 285 height 45
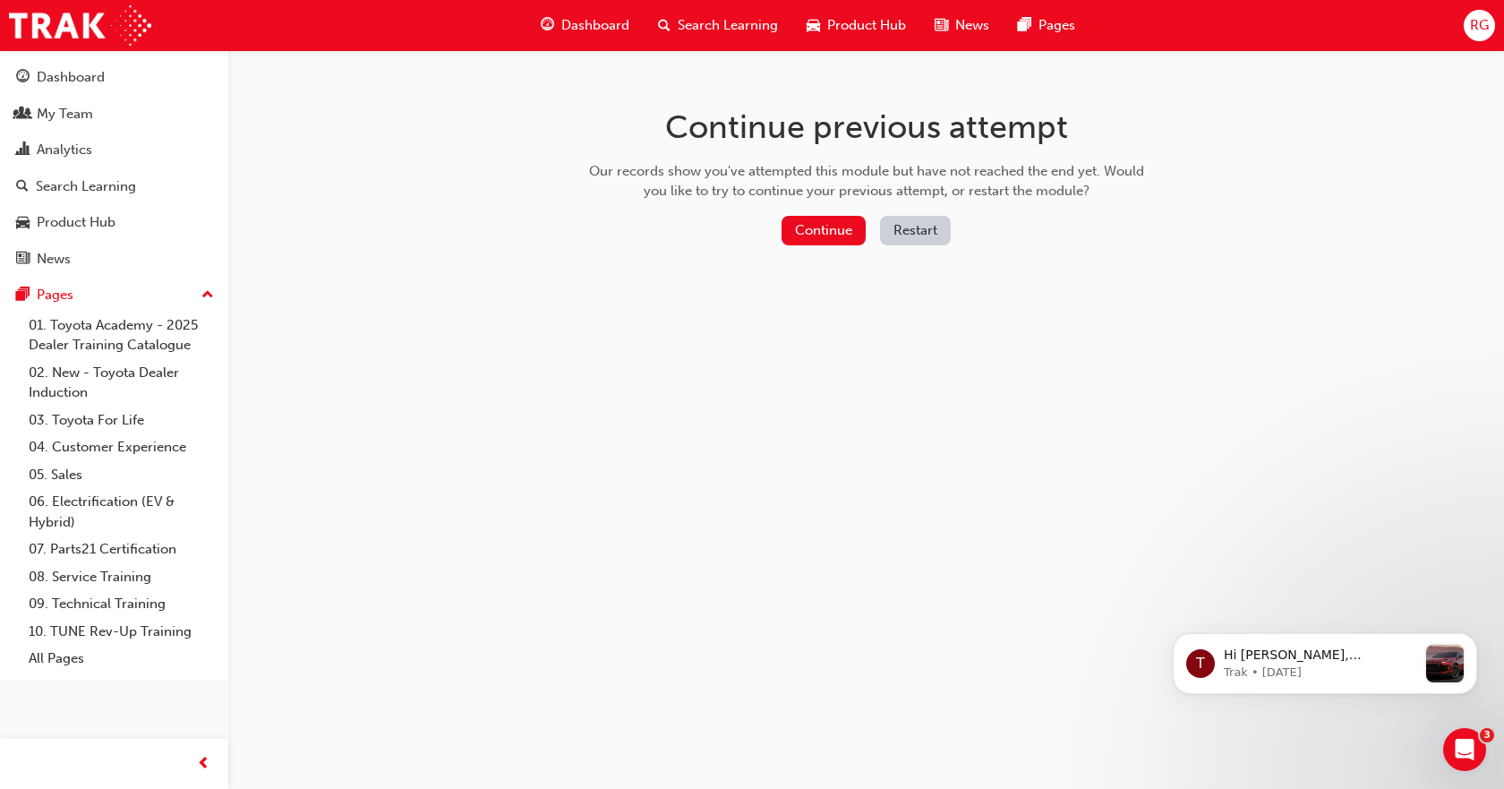
click at [928, 224] on button "Restart" at bounding box center [915, 231] width 71 height 30
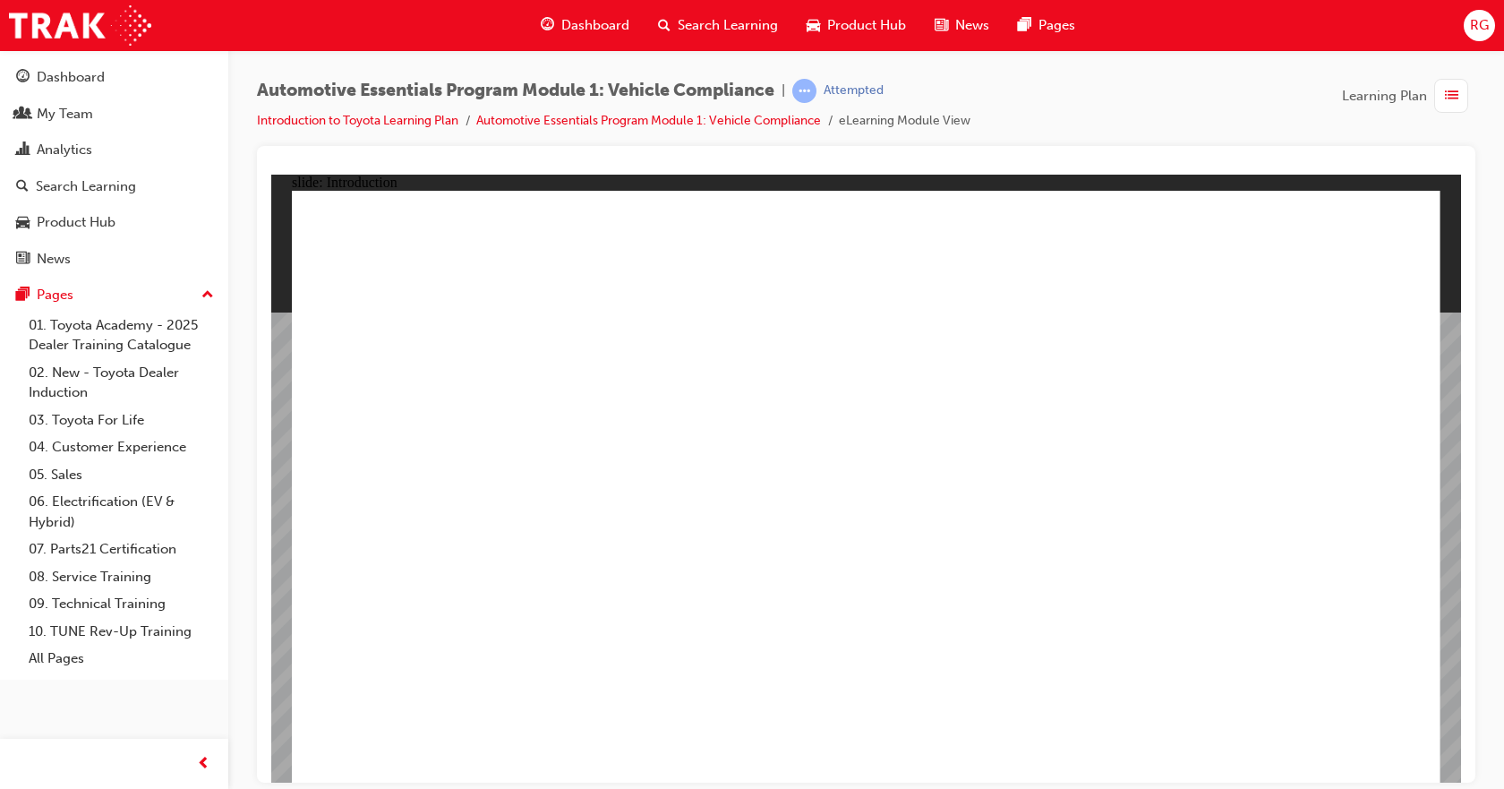
drag, startPoint x: 1118, startPoint y: 657, endPoint x: 1133, endPoint y: 655, distance: 14.4
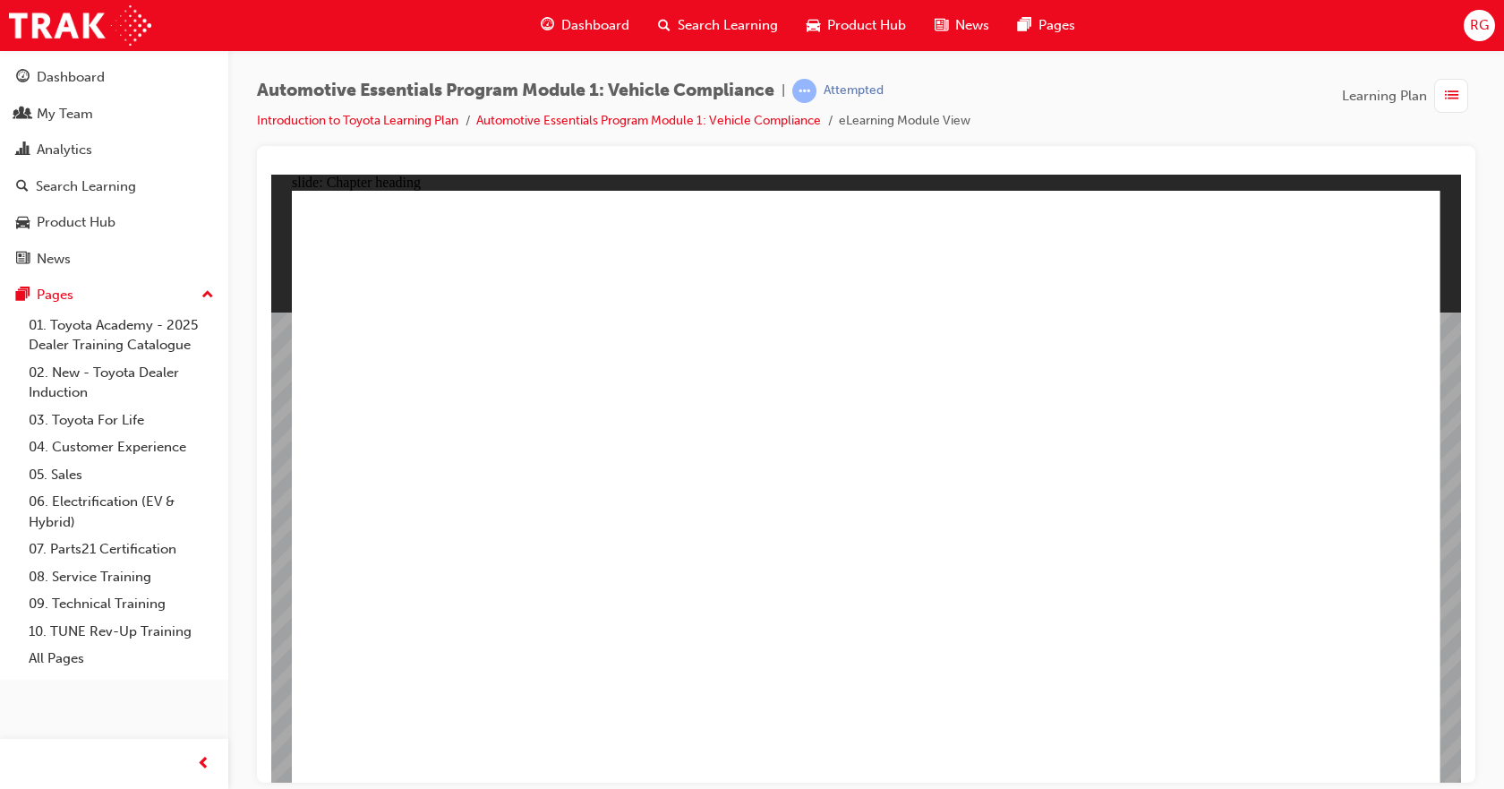
drag, startPoint x: 1393, startPoint y: 220, endPoint x: 1394, endPoint y: 294, distance: 73.4
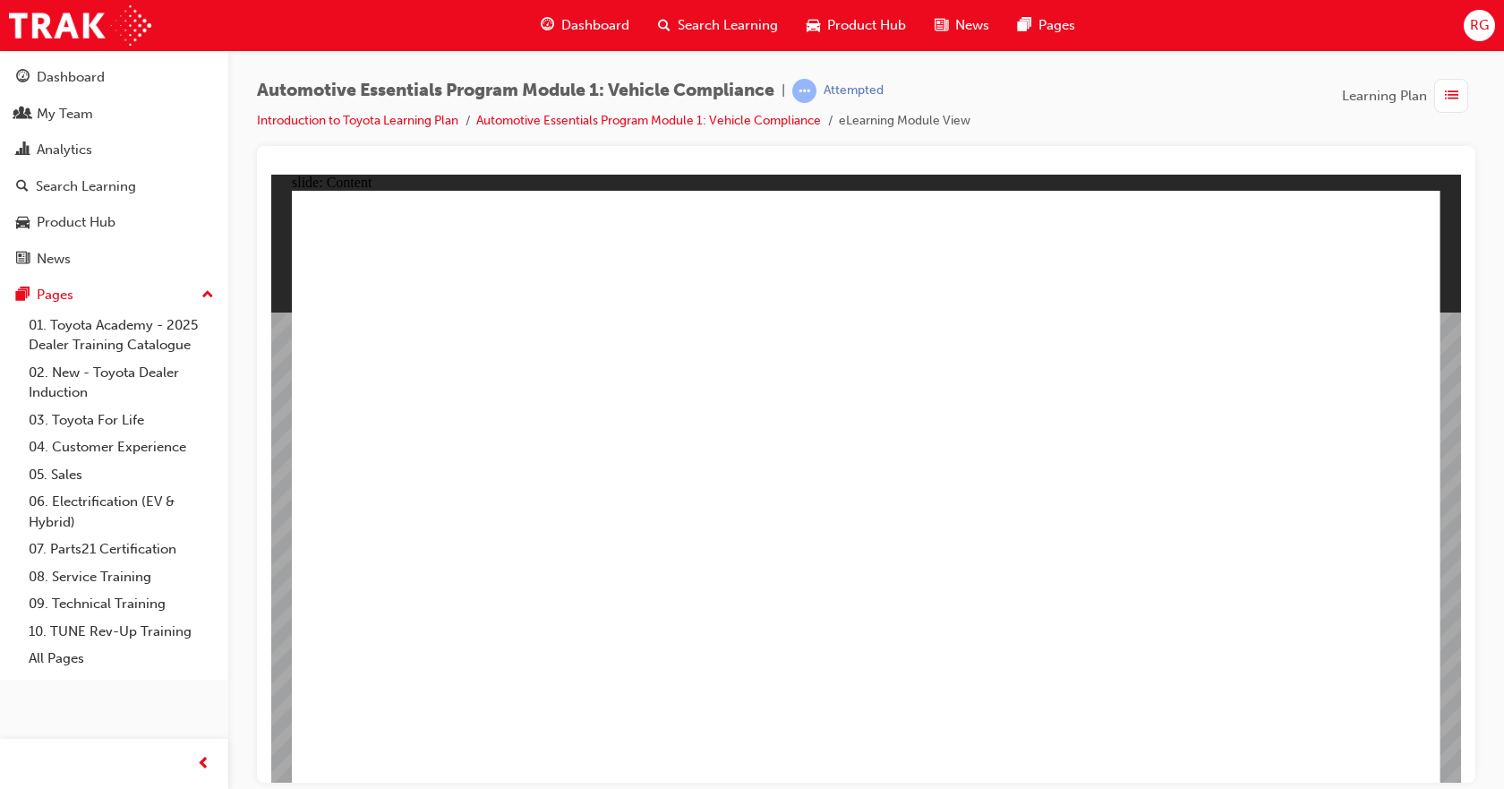
drag, startPoint x: 1477, startPoint y: 450, endPoint x: 1479, endPoint y: 585, distance: 134.3
click at [1488, 540] on div "Automotive Essentials Program Module 1: Vehicle Compliance | Attempted Introduc…" at bounding box center [866, 397] width 1276 height 694
drag, startPoint x: 1452, startPoint y: 774, endPoint x: 1441, endPoint y: 766, distance: 13.4
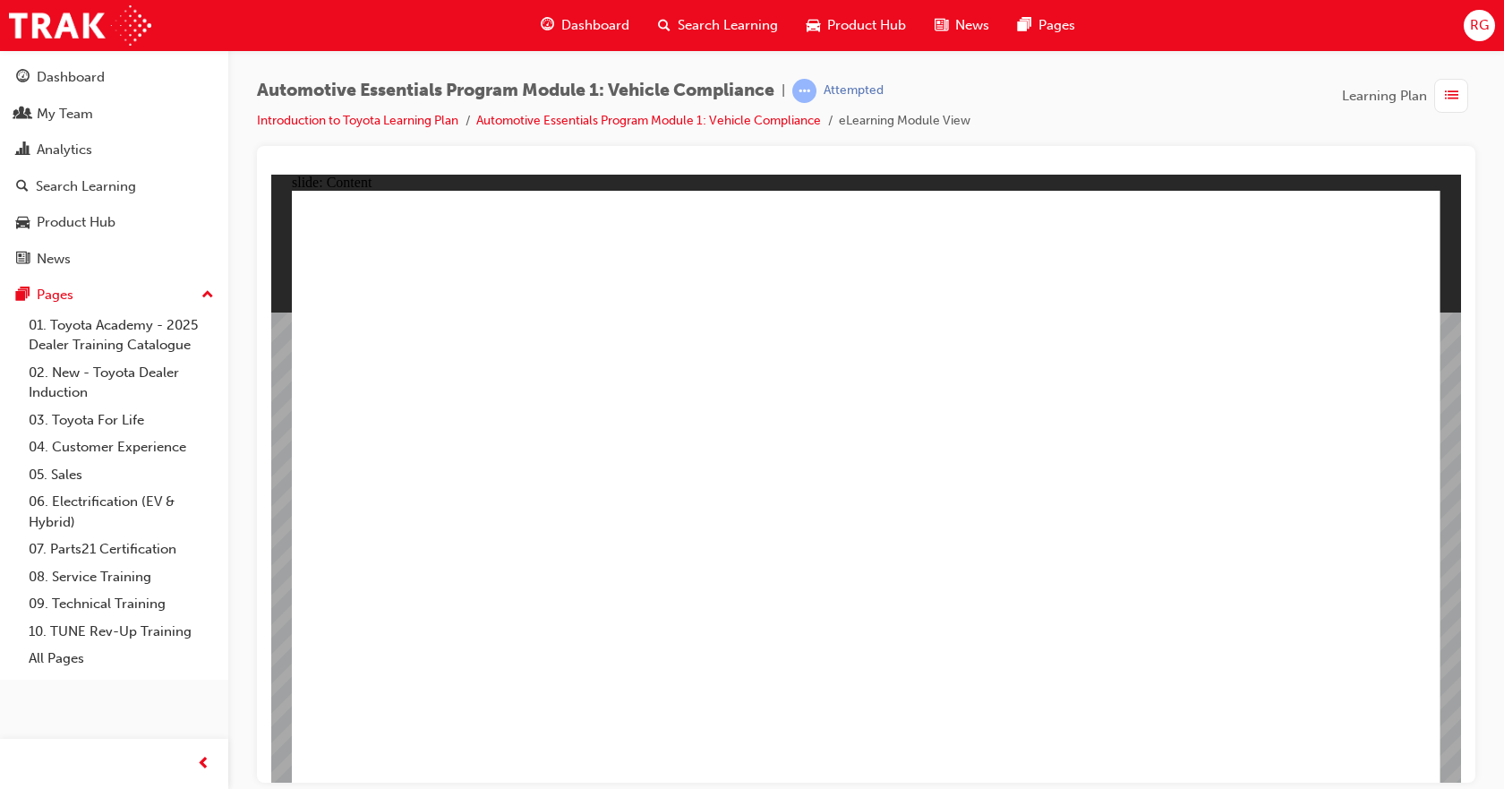
click at [1449, 771] on div "slide: Content Rectangle 1 close_white.png Rectangle 2 MENU Introduction Vehicl…" at bounding box center [866, 478] width 1190 height 608
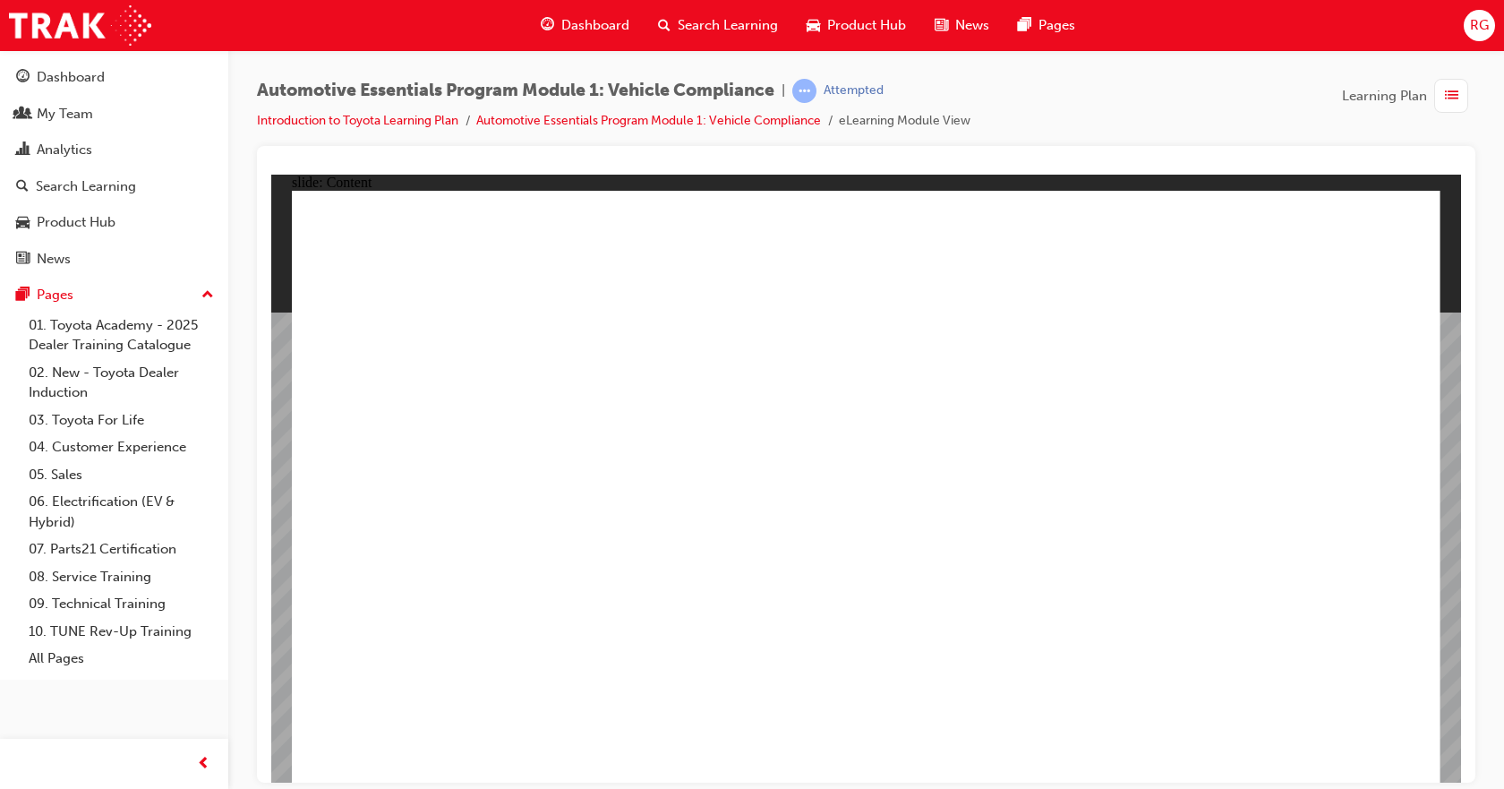
drag, startPoint x: 863, startPoint y: 736, endPoint x: 964, endPoint y: 733, distance: 101.2
drag, startPoint x: 489, startPoint y: 411, endPoint x: 884, endPoint y: 385, distance: 395.7
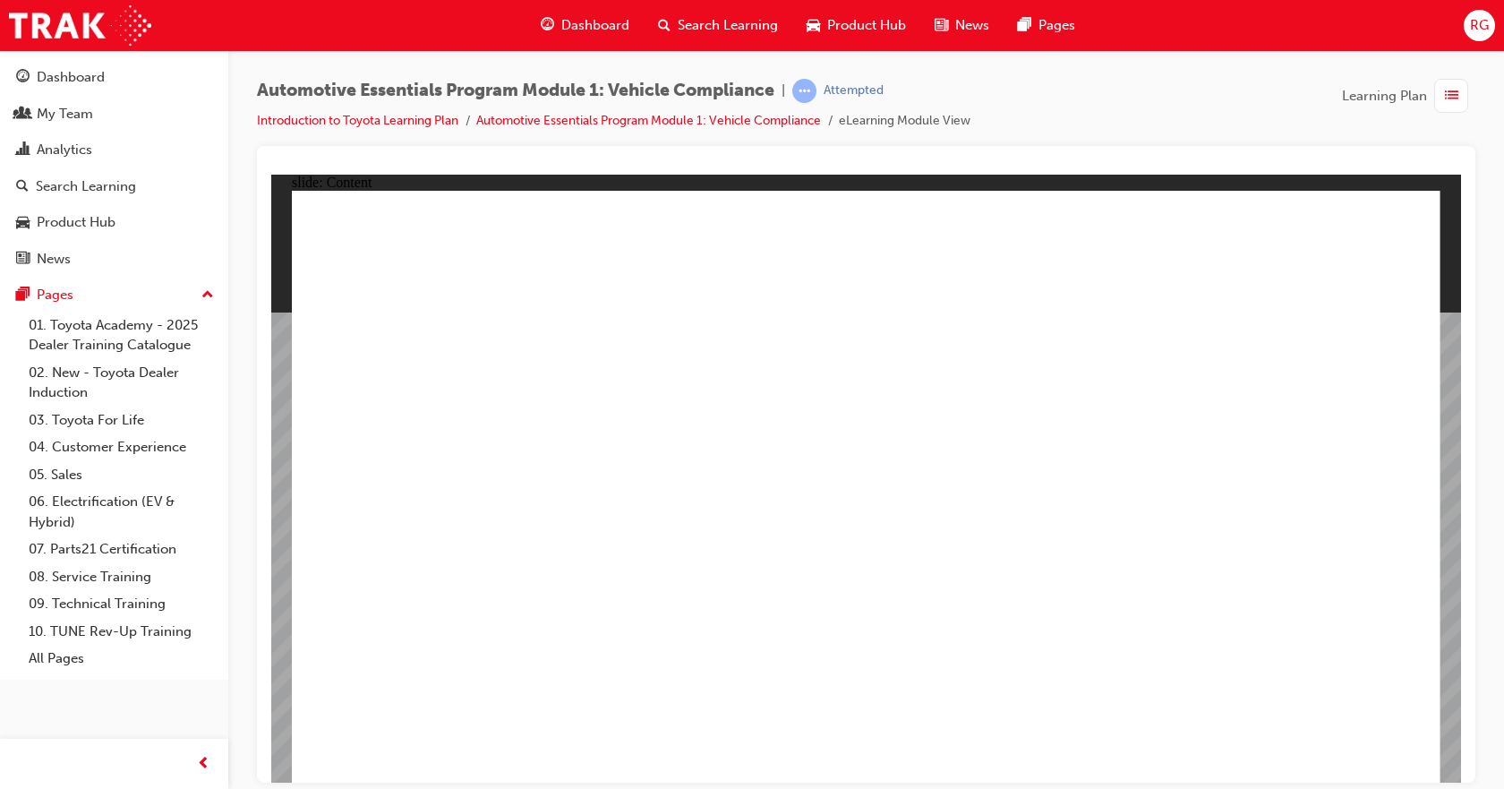
drag, startPoint x: 624, startPoint y: 298, endPoint x: 656, endPoint y: 299, distance: 32.2
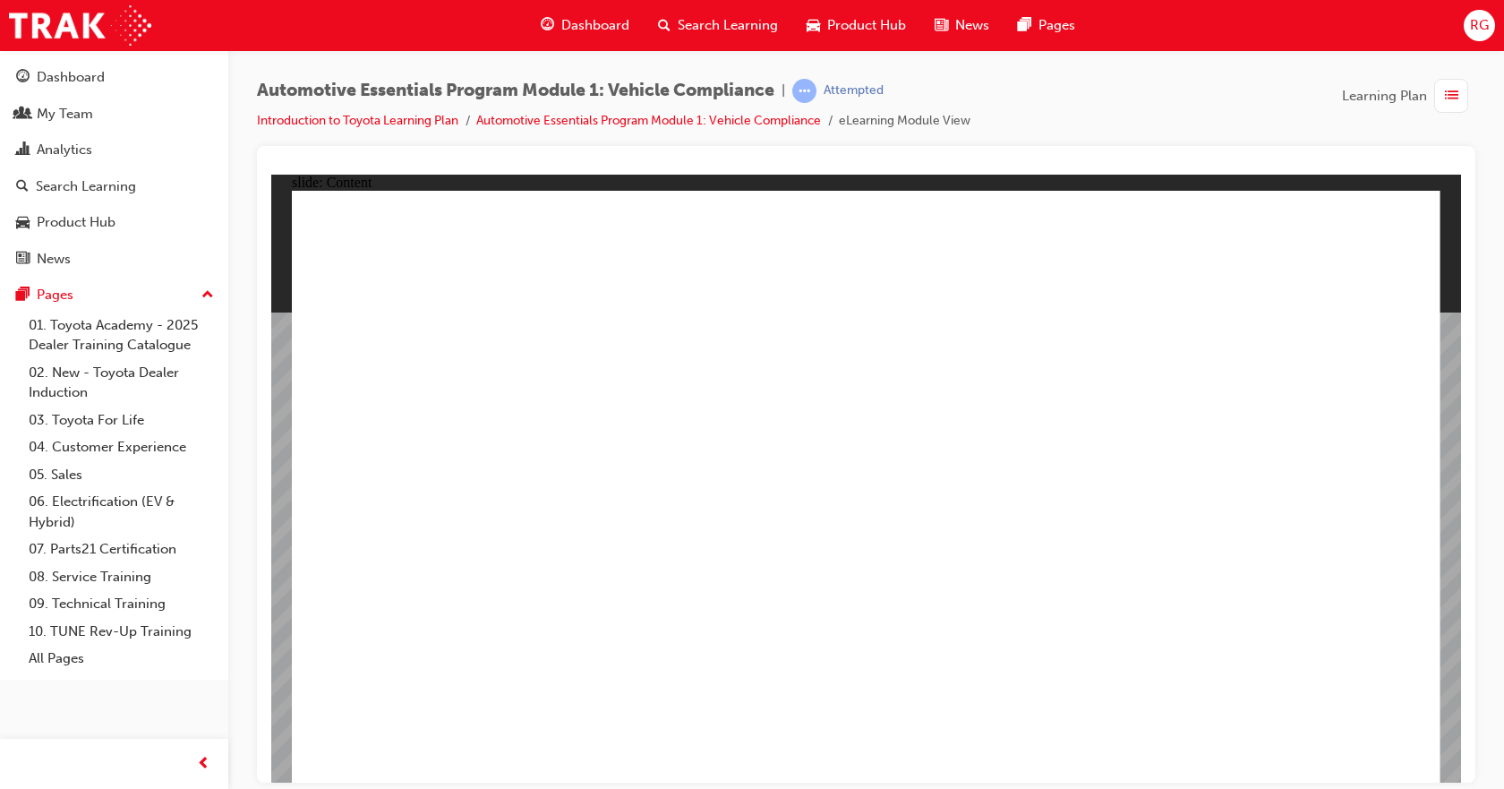
radio input "true"
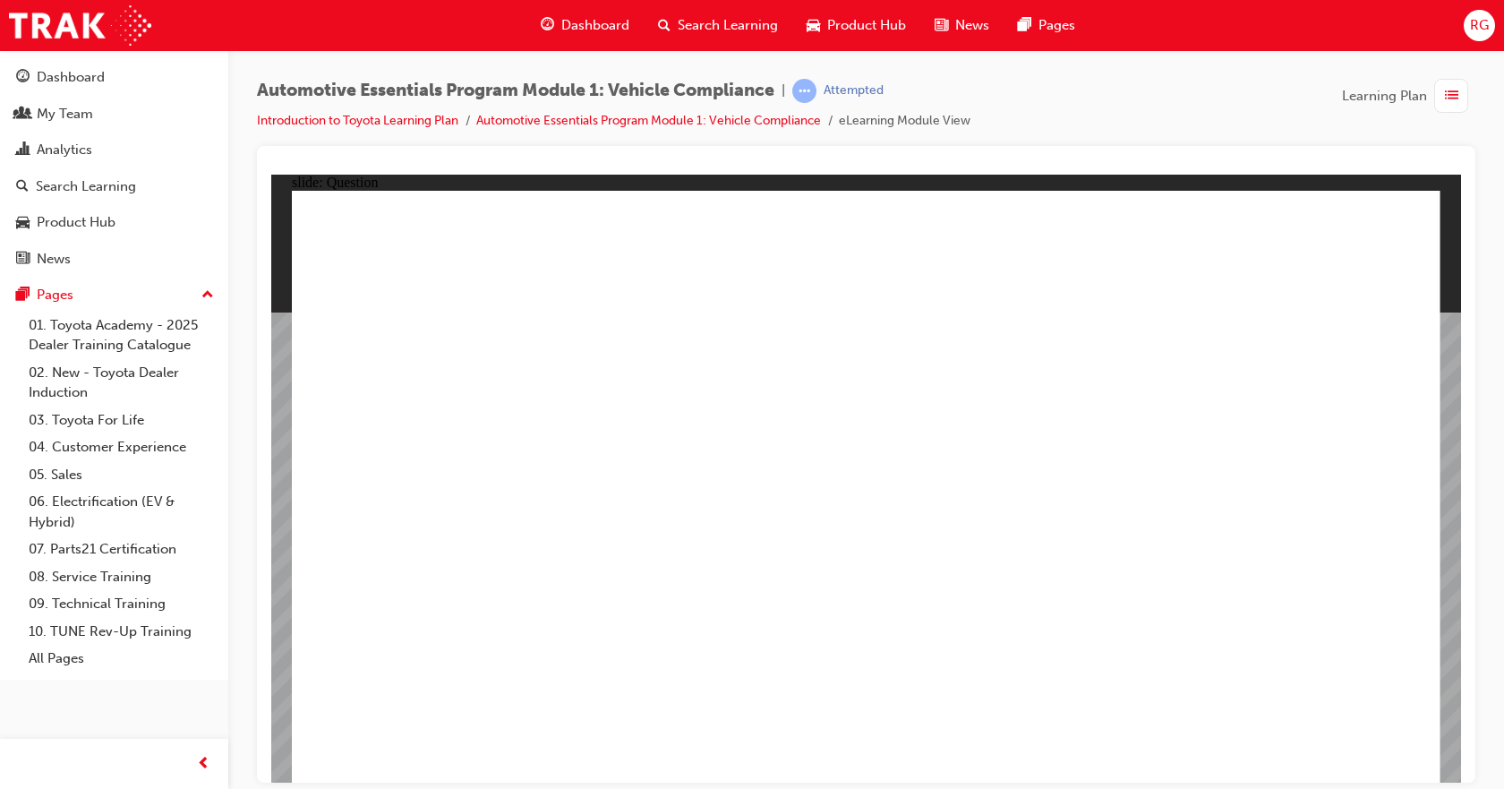
radio input "true"
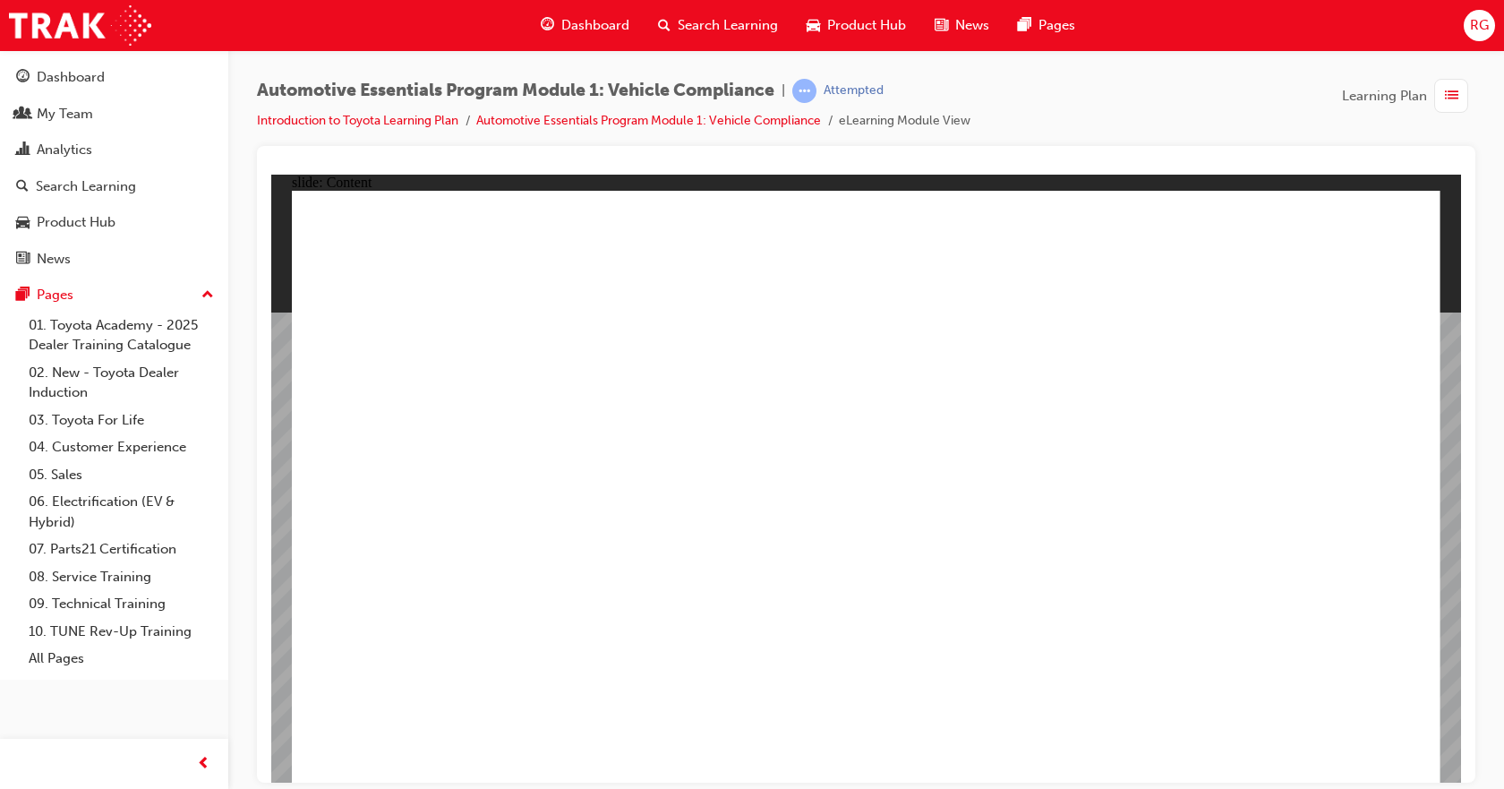
drag, startPoint x: 1391, startPoint y: 231, endPoint x: 1362, endPoint y: 276, distance: 53.6
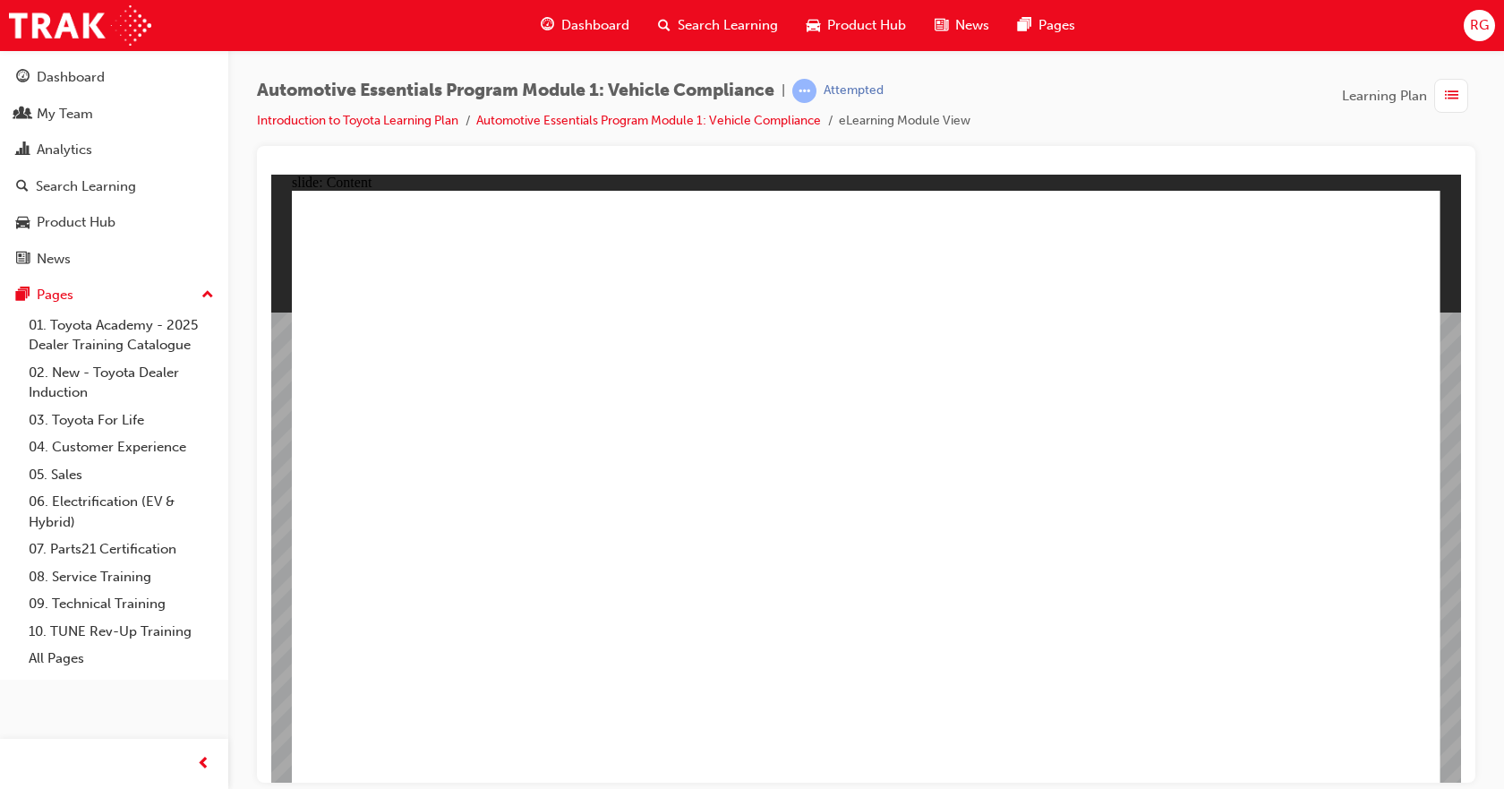
drag, startPoint x: 1381, startPoint y: 228, endPoint x: 1374, endPoint y: 236, distance: 10.8
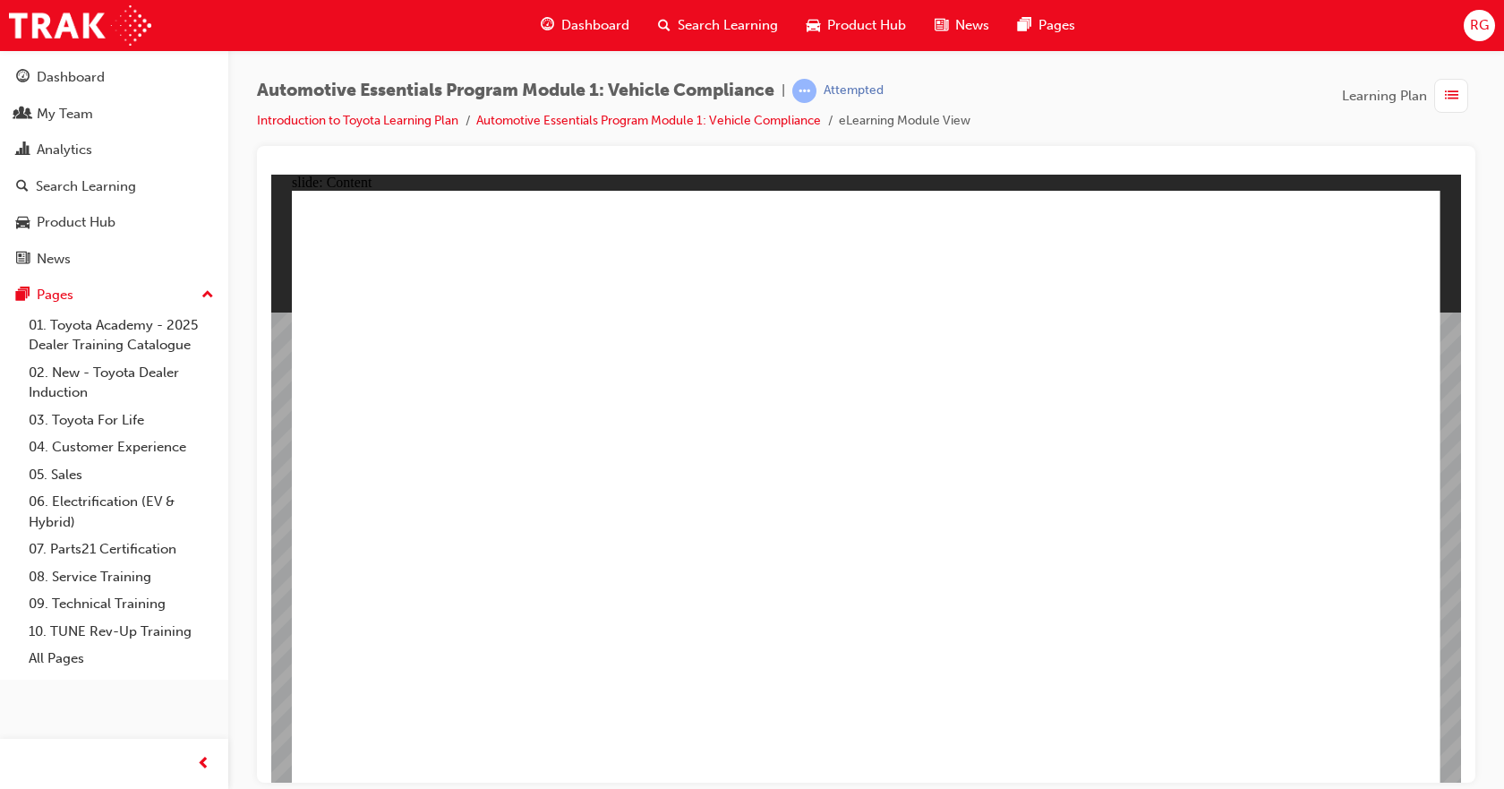
radio input "true"
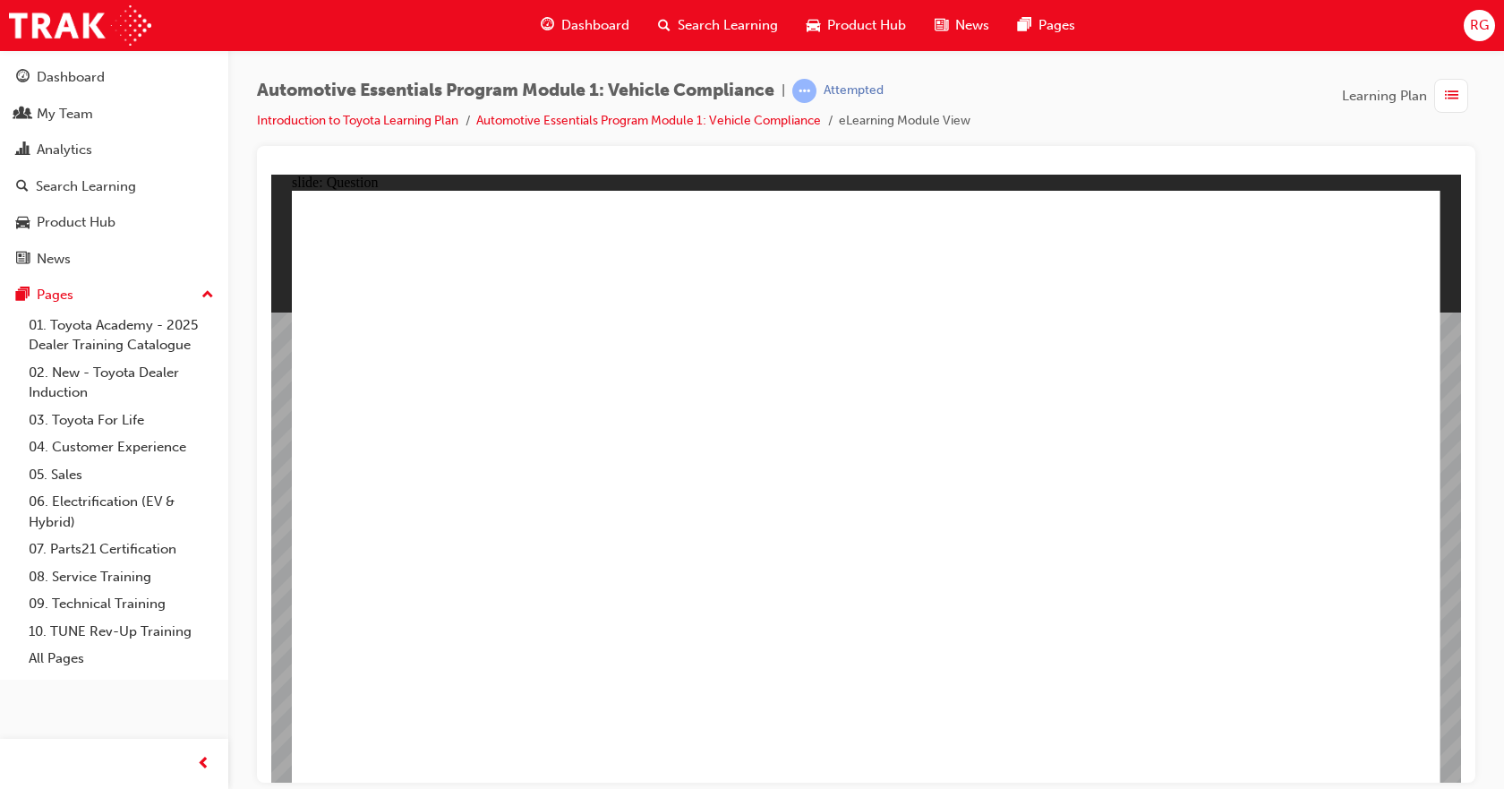
radio input "true"
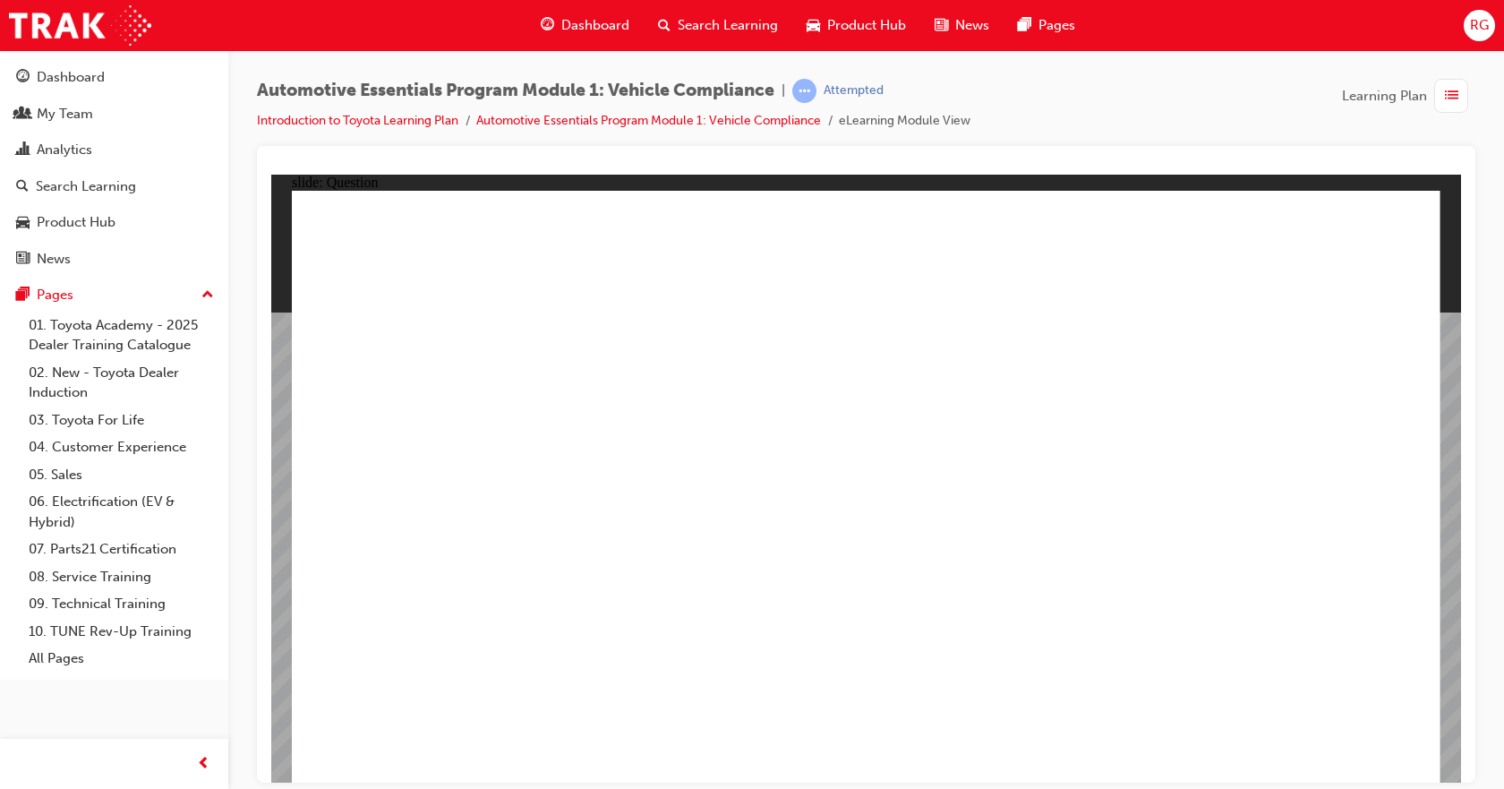
radio input "true"
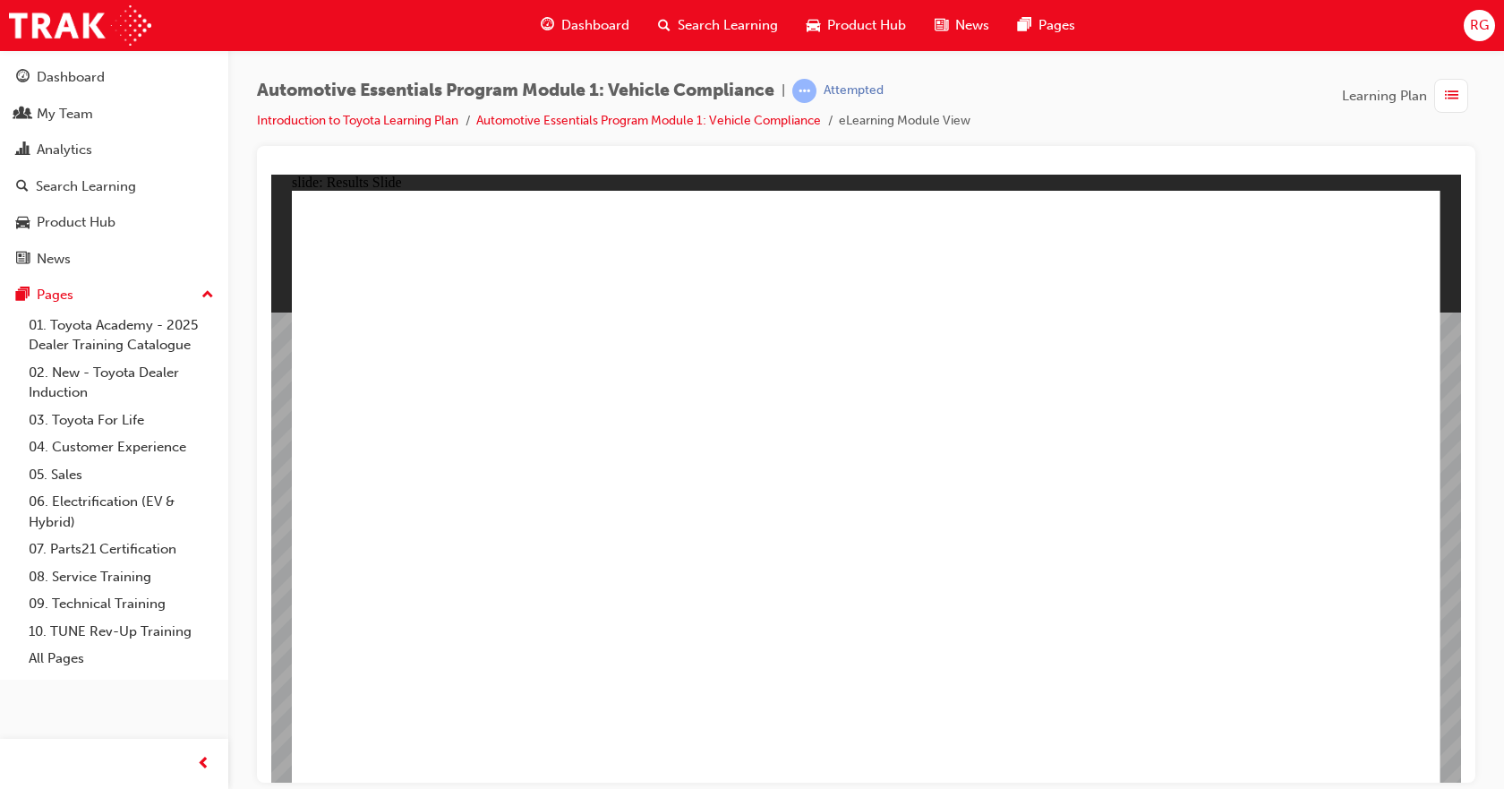
drag, startPoint x: 1120, startPoint y: 440, endPoint x: 1125, endPoint y: 421, distance: 19.3
radio input "true"
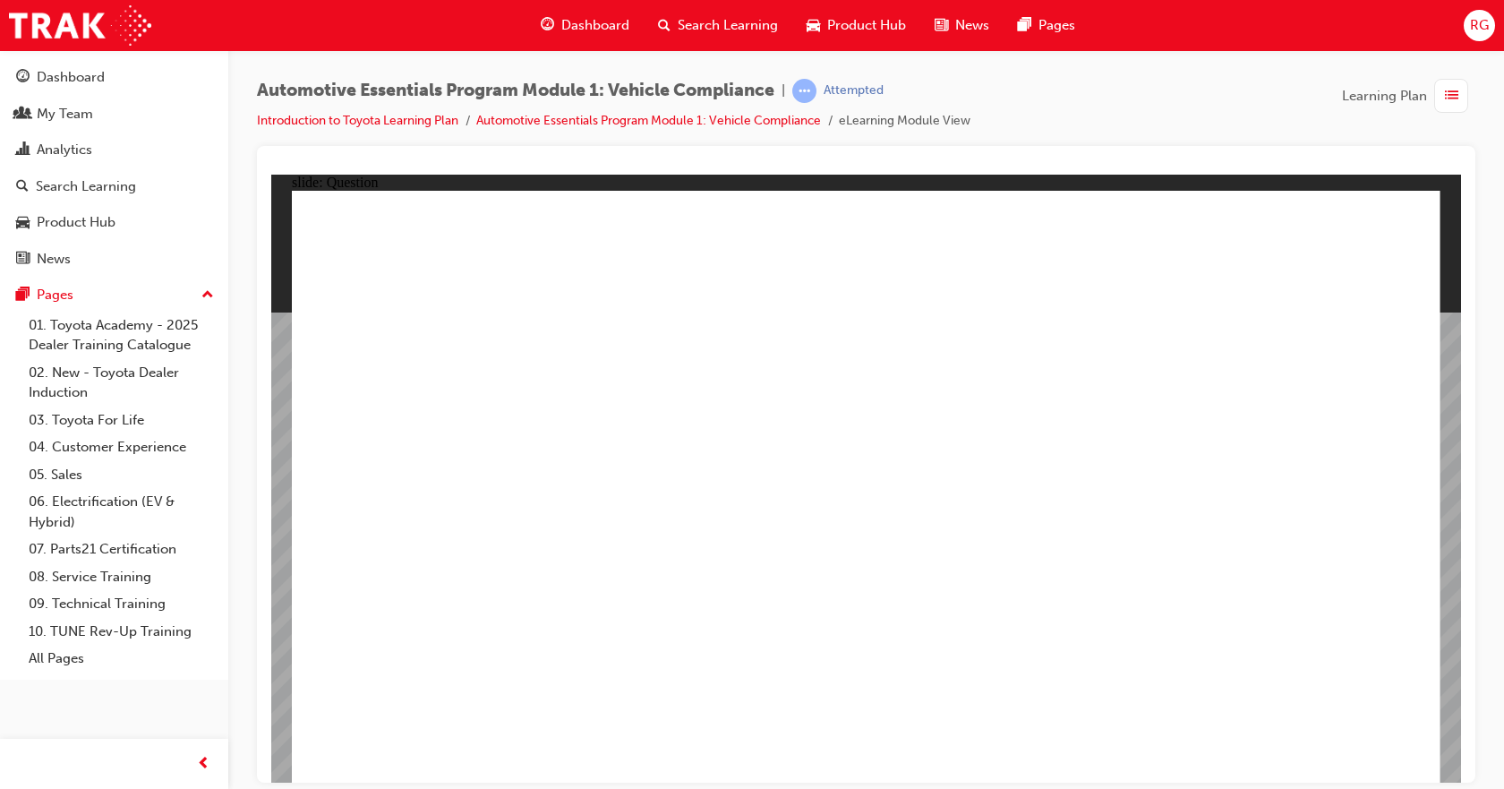
radio input "true"
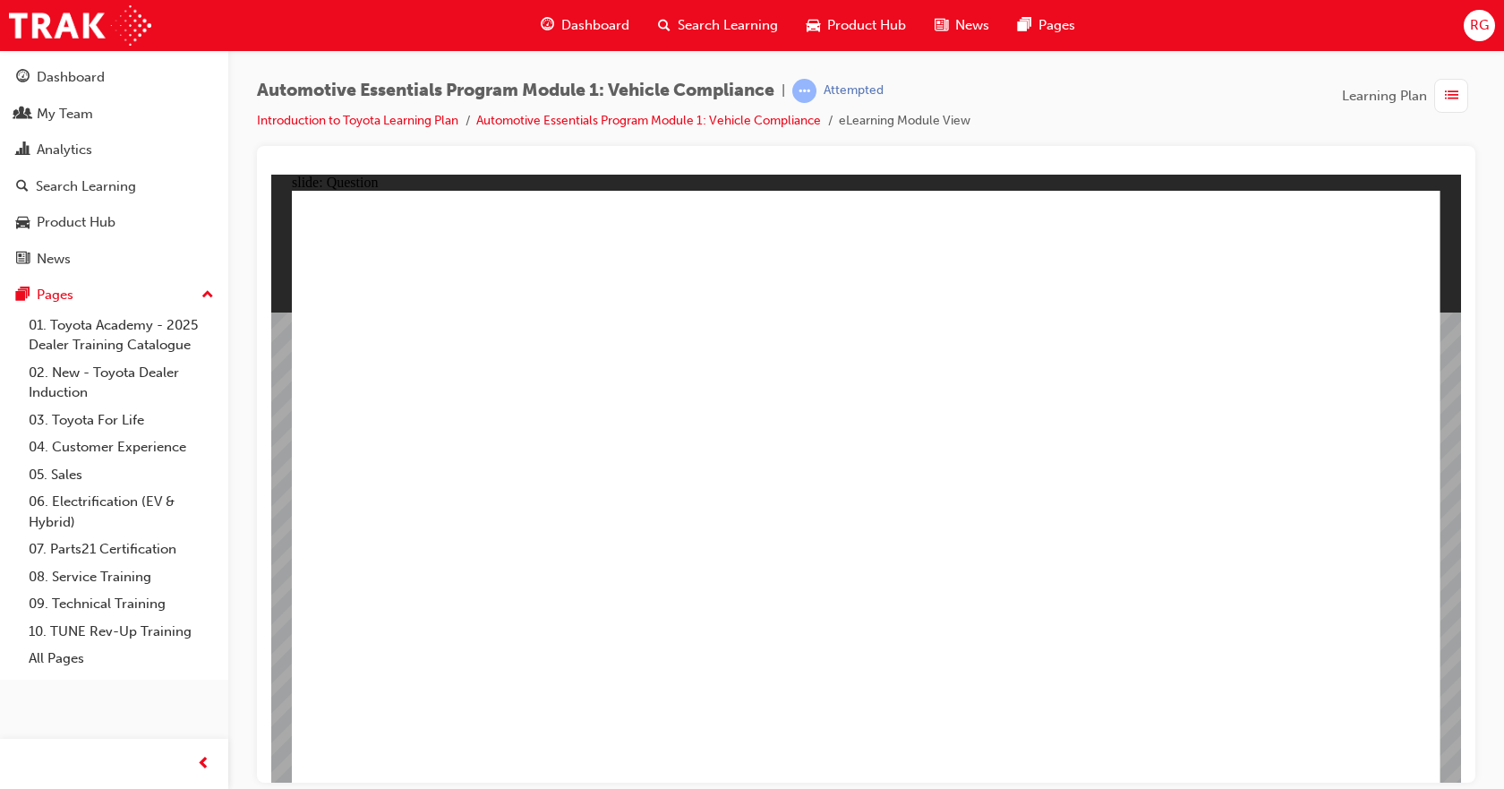
radio input "true"
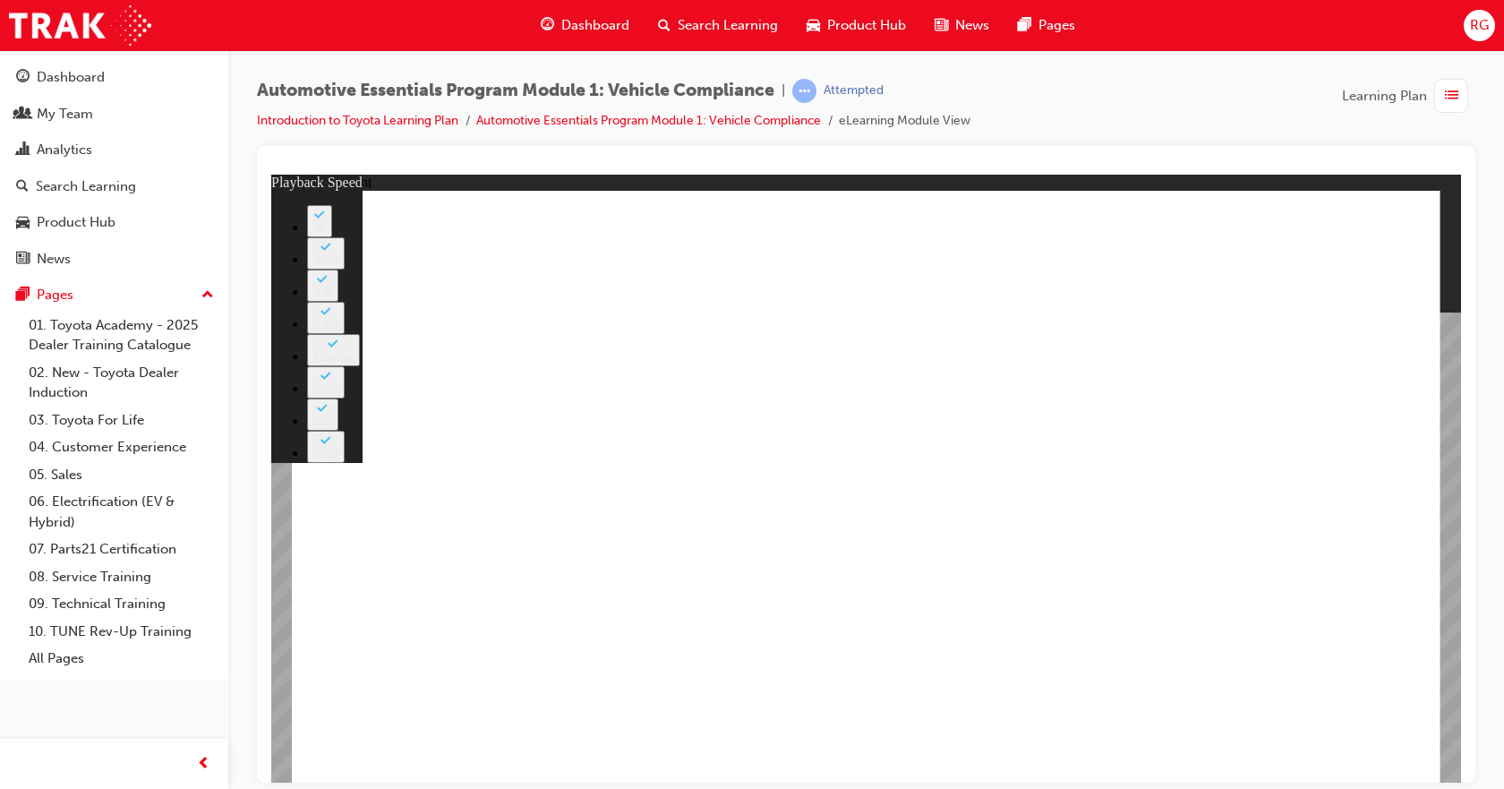
type input "43"
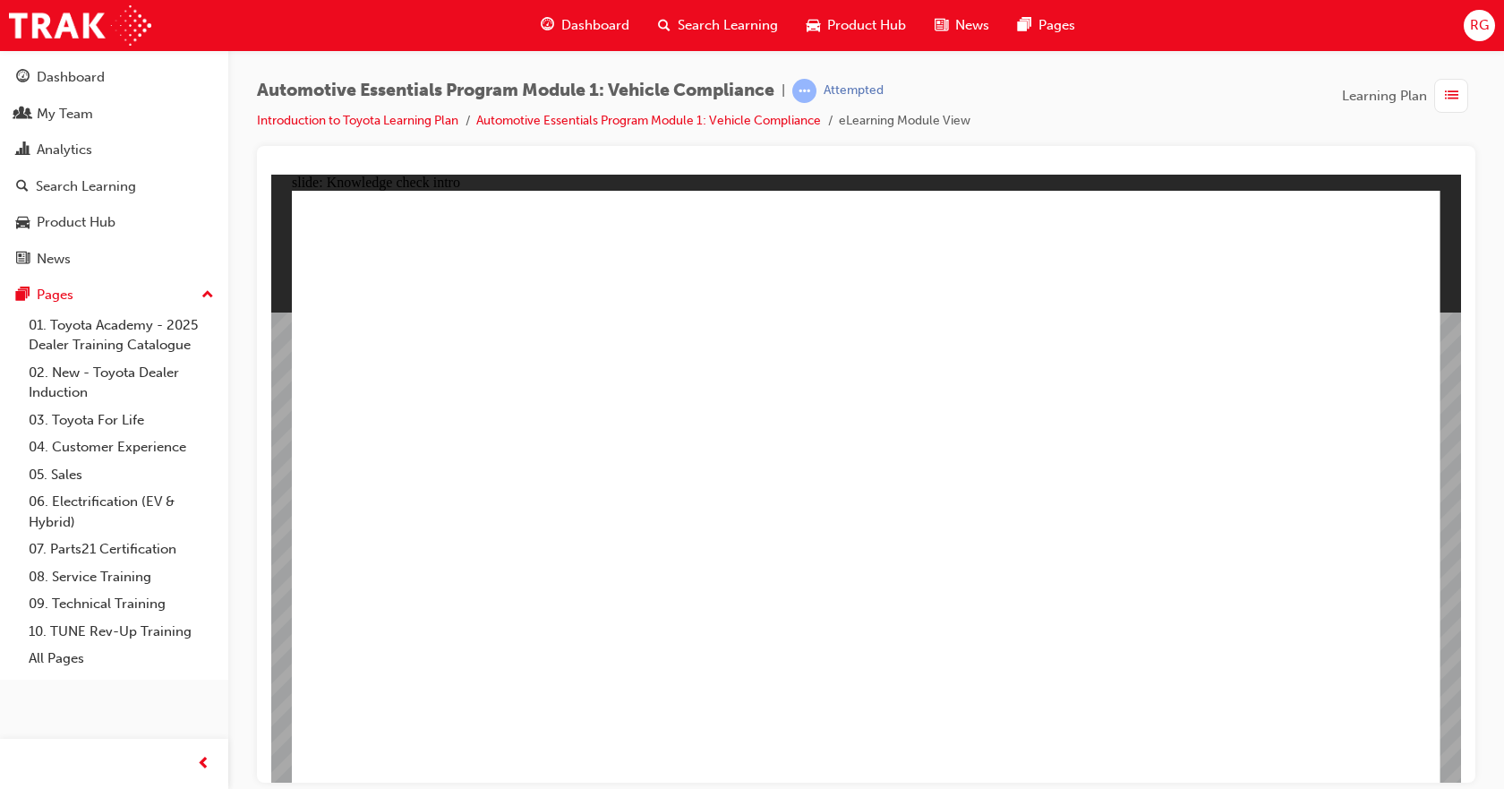
radio input "true"
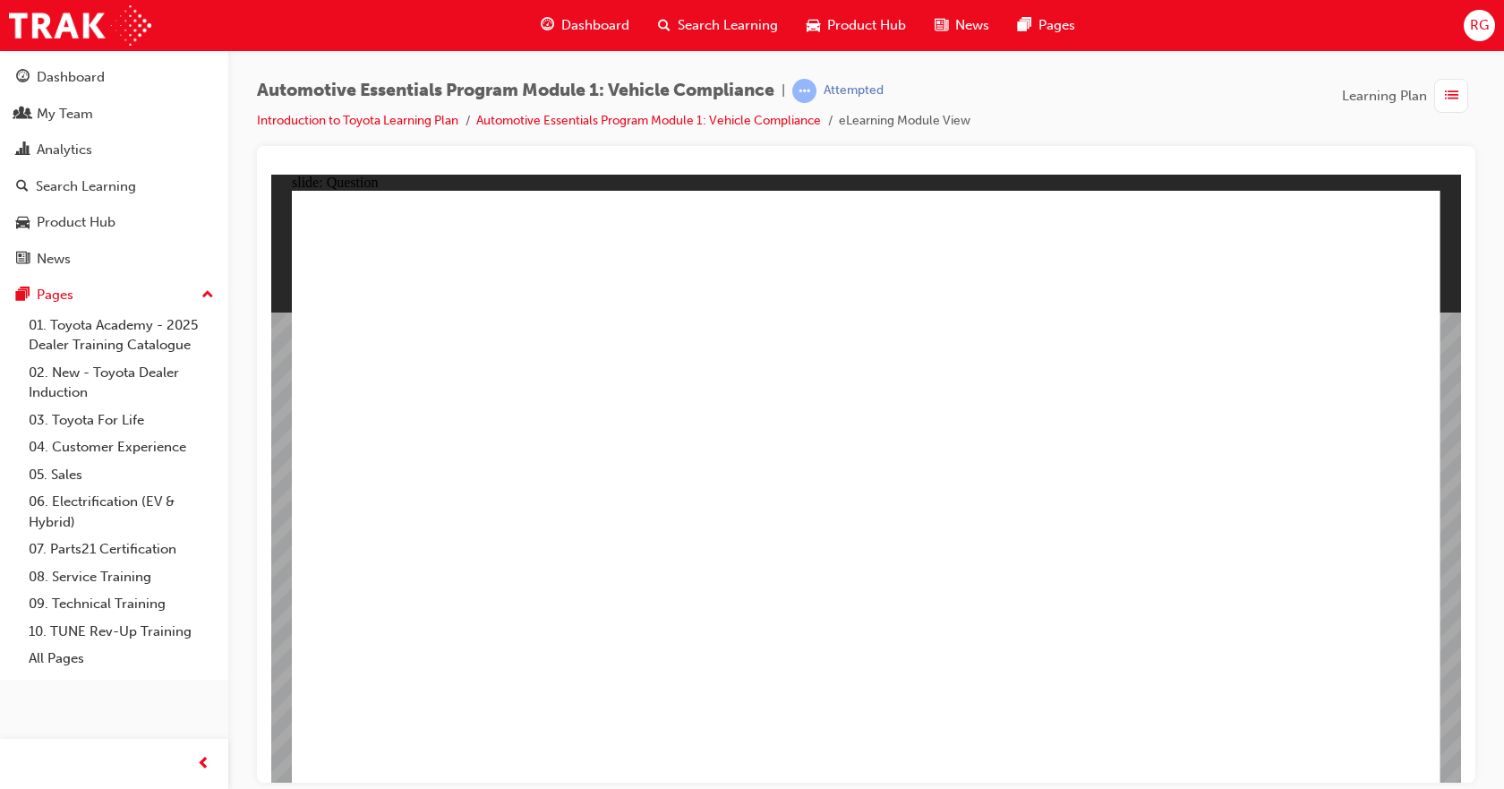
radio input "true"
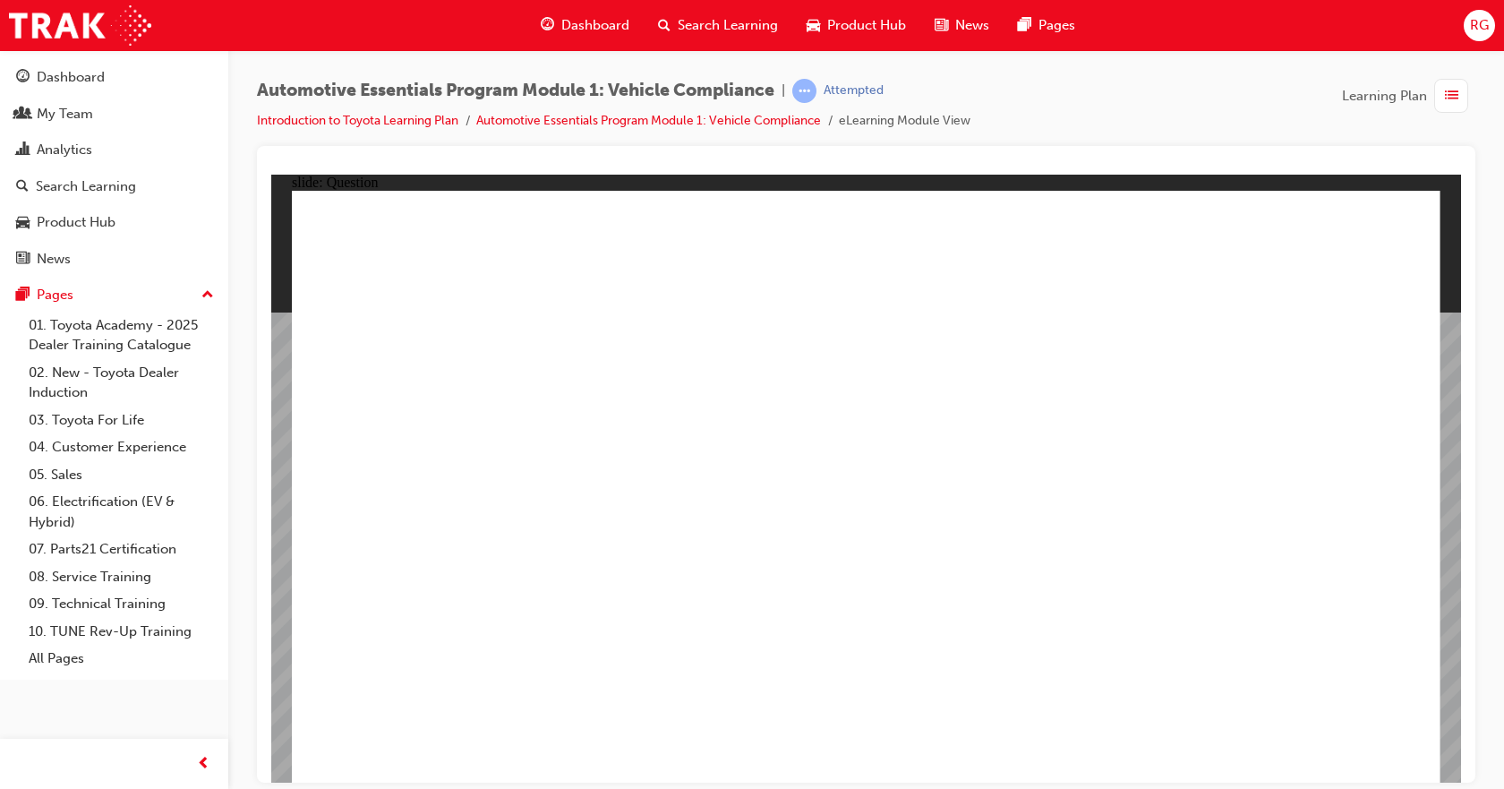
radio input "true"
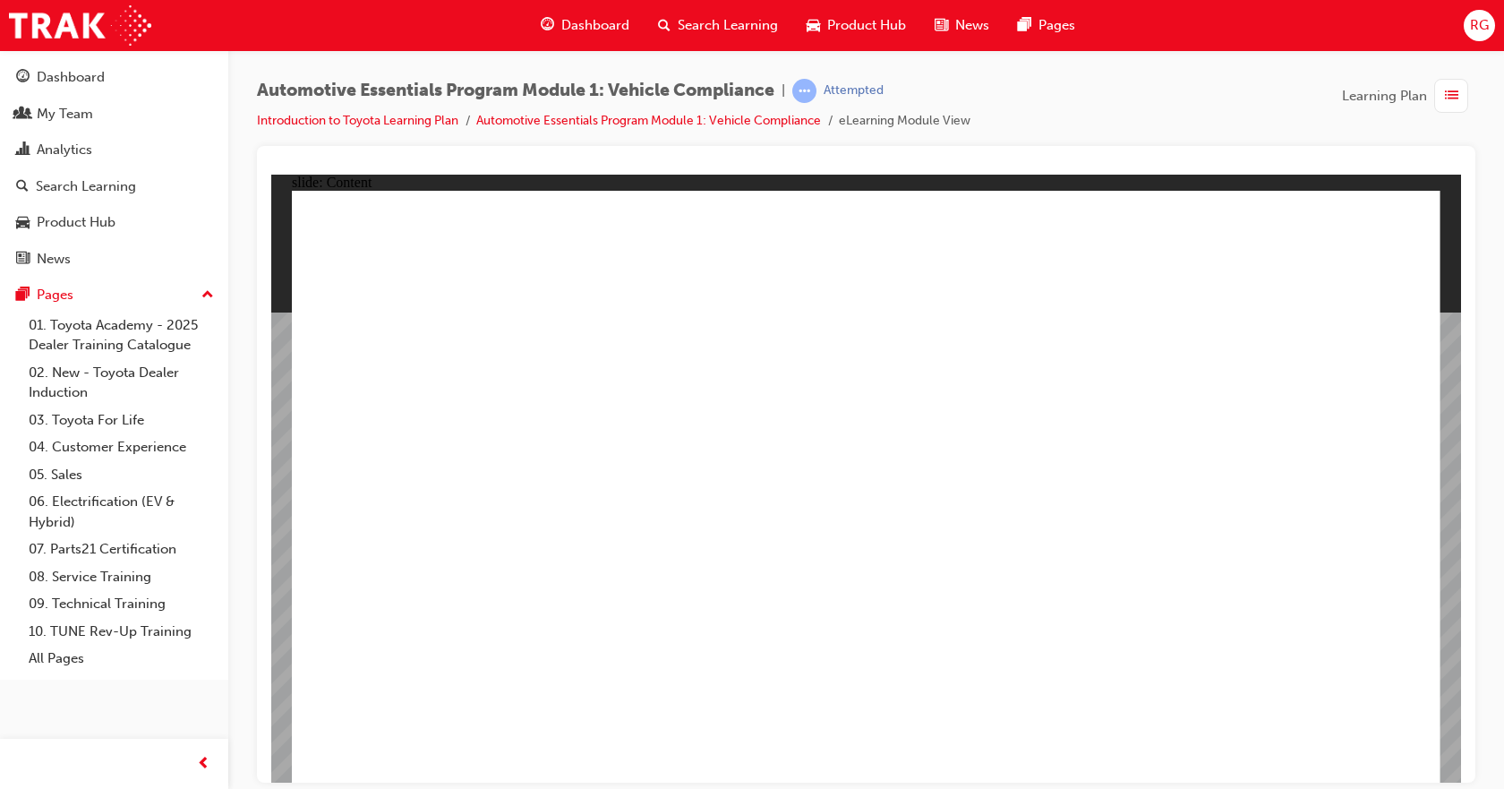
drag, startPoint x: 1388, startPoint y: 248, endPoint x: 1336, endPoint y: 307, distance: 78.7
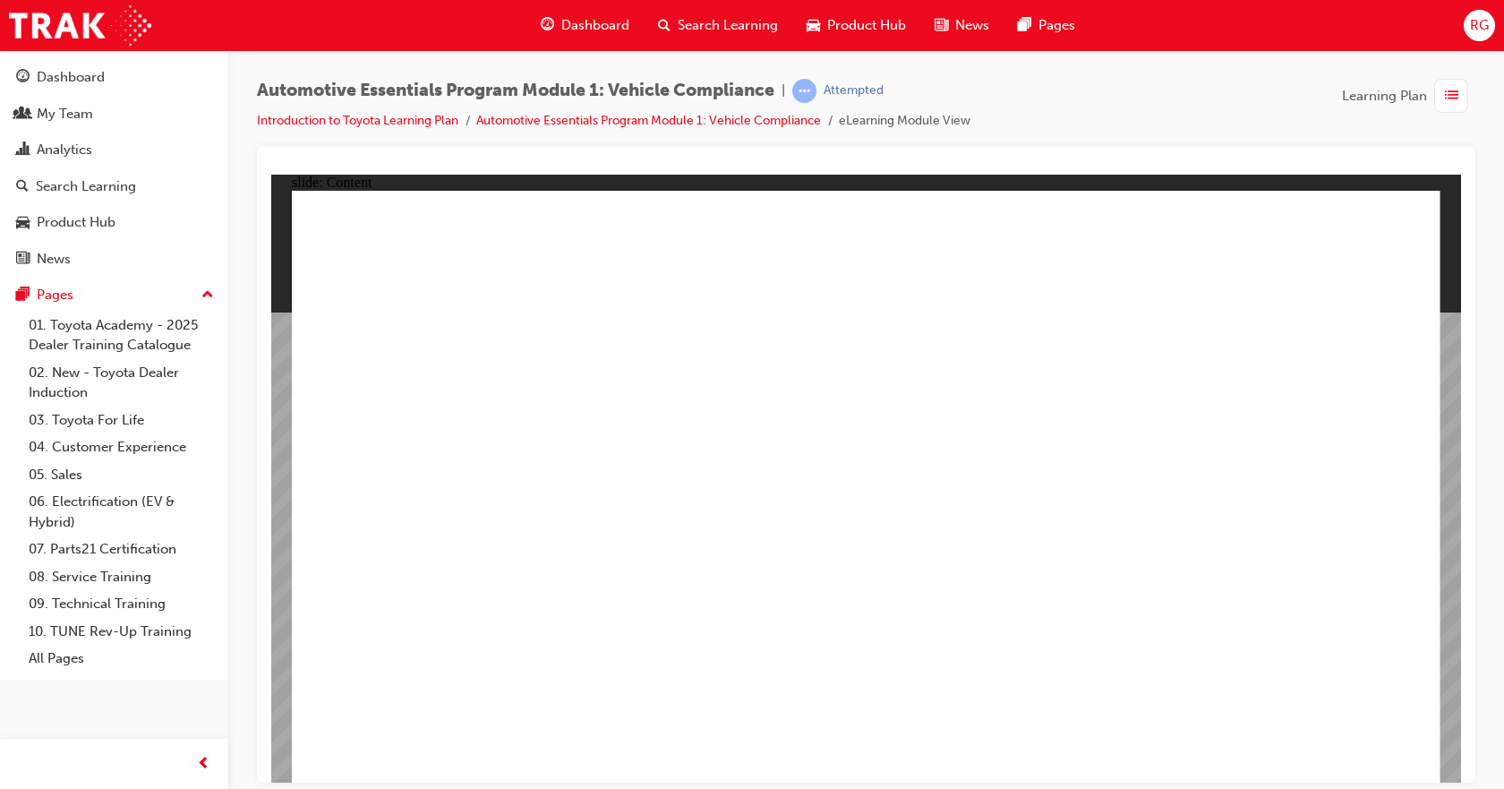
drag, startPoint x: 1397, startPoint y: 217, endPoint x: 1278, endPoint y: 276, distance: 132.1
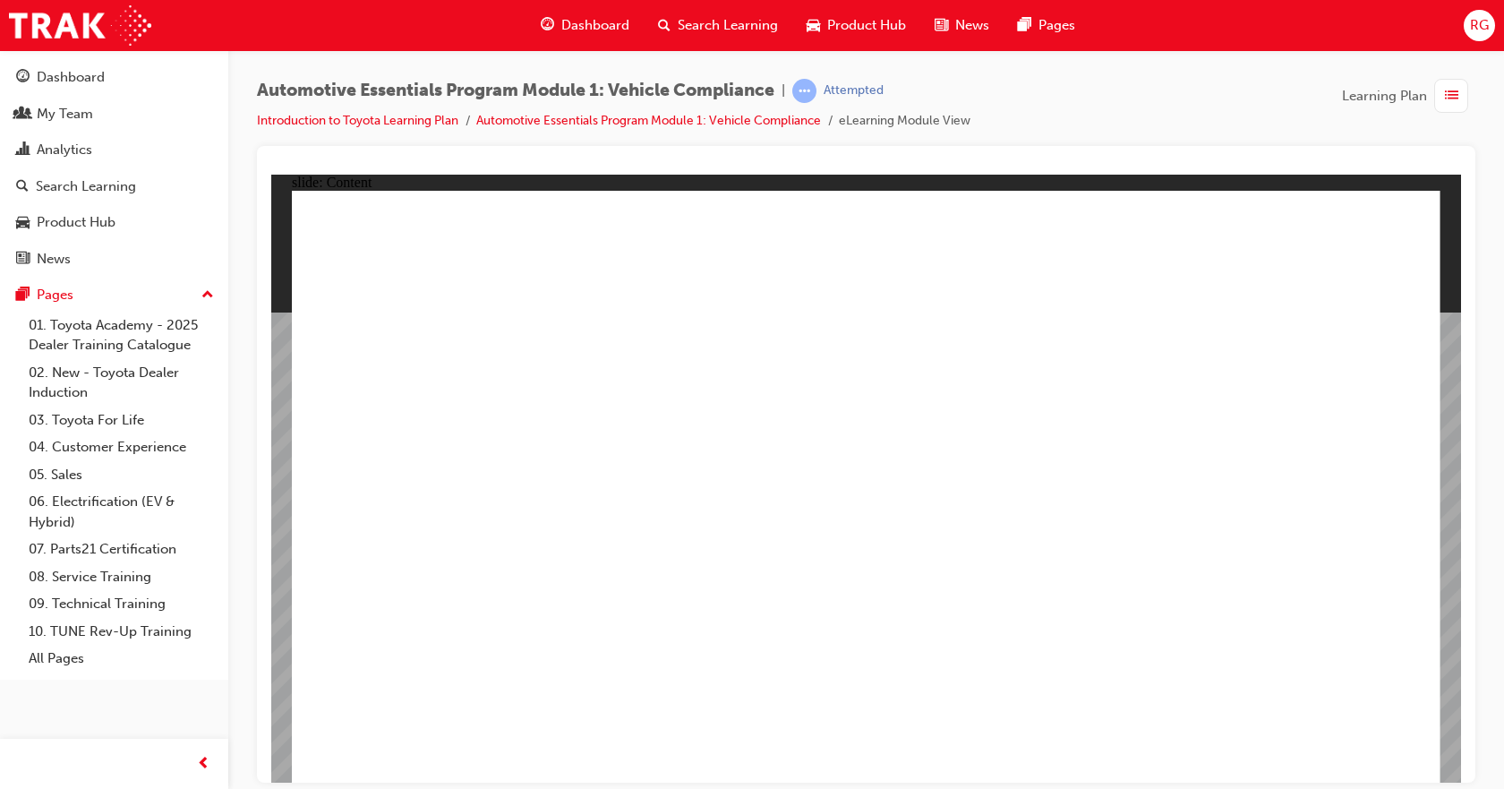
drag, startPoint x: 1389, startPoint y: 228, endPoint x: 1374, endPoint y: 252, distance: 28.1
drag, startPoint x: 869, startPoint y: 733, endPoint x: 906, endPoint y: 716, distance: 40.5
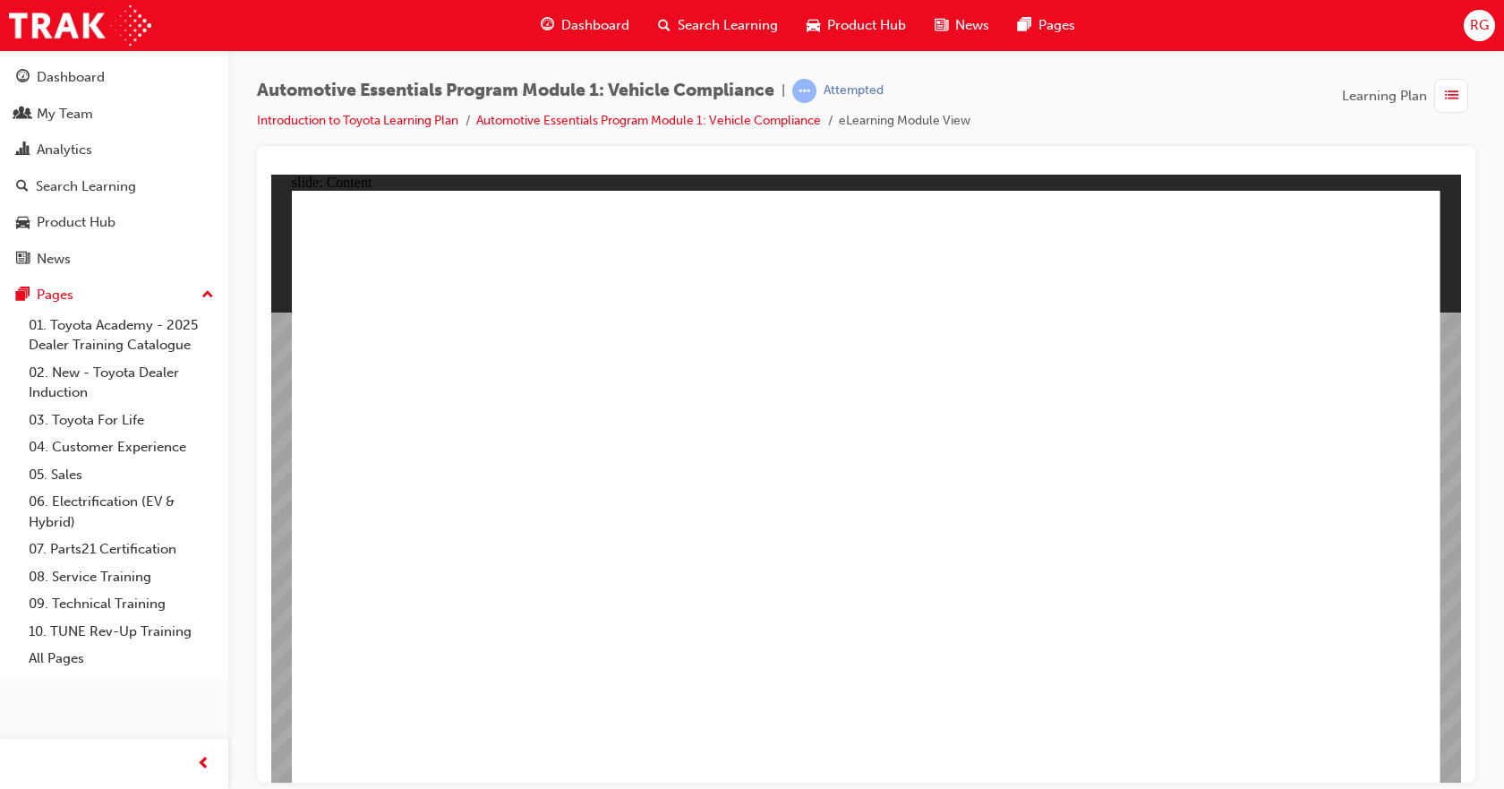
drag, startPoint x: 1113, startPoint y: 538, endPoint x: 1132, endPoint y: 536, distance: 18.9
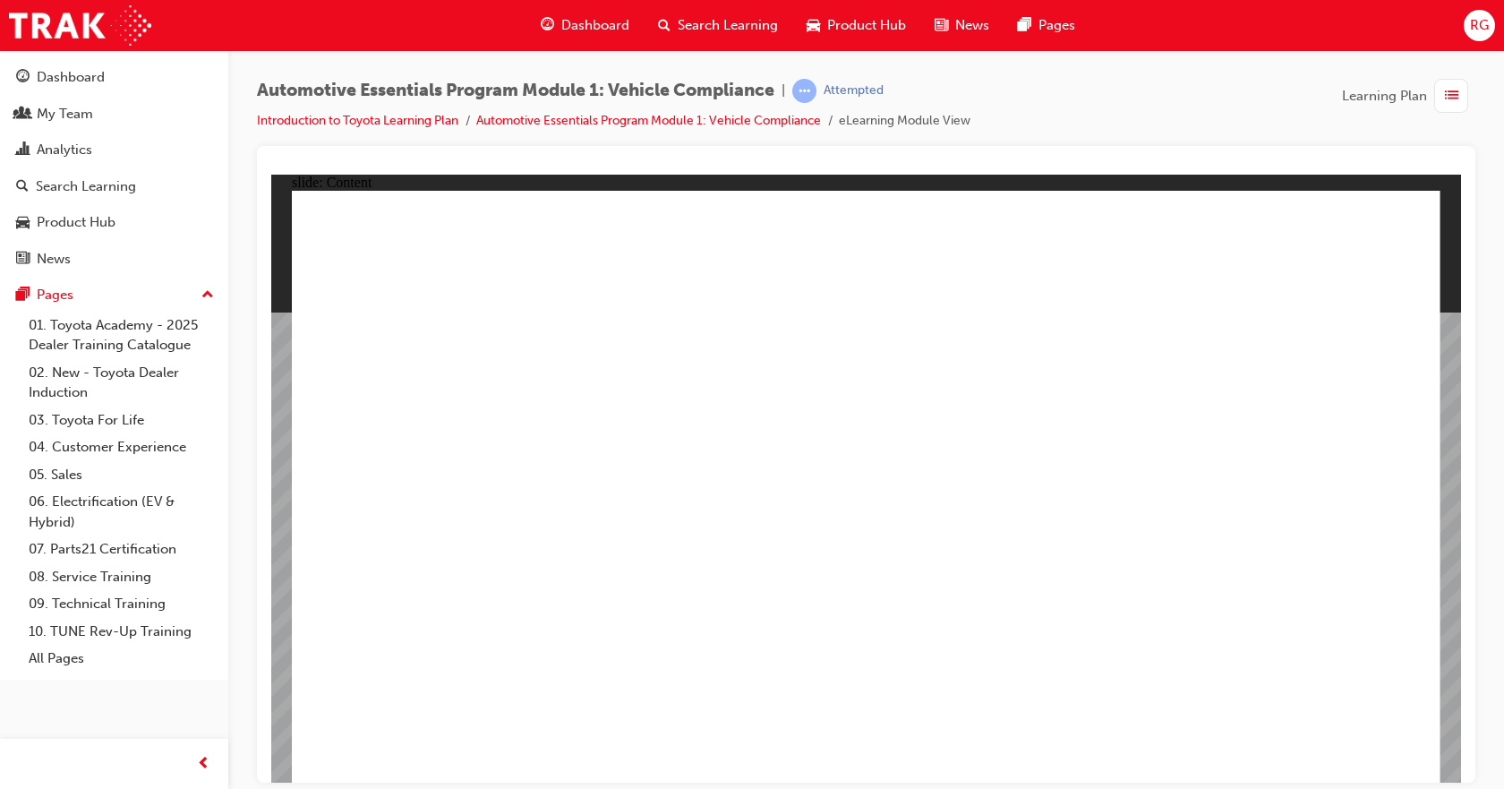
drag, startPoint x: 1219, startPoint y: 520, endPoint x: 1200, endPoint y: 527, distance: 21.0
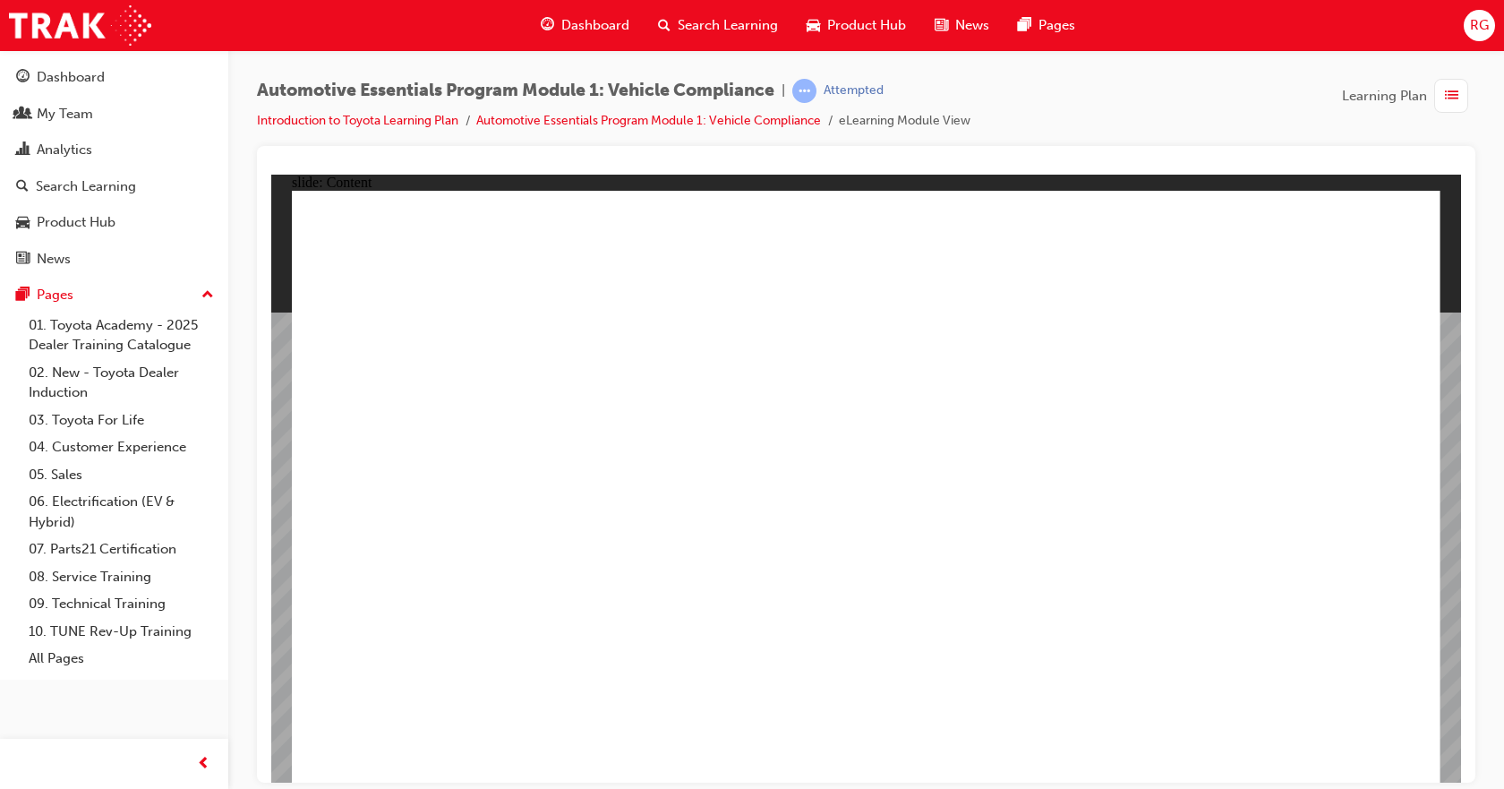
drag, startPoint x: 1373, startPoint y: 232, endPoint x: 1360, endPoint y: 264, distance: 34.6
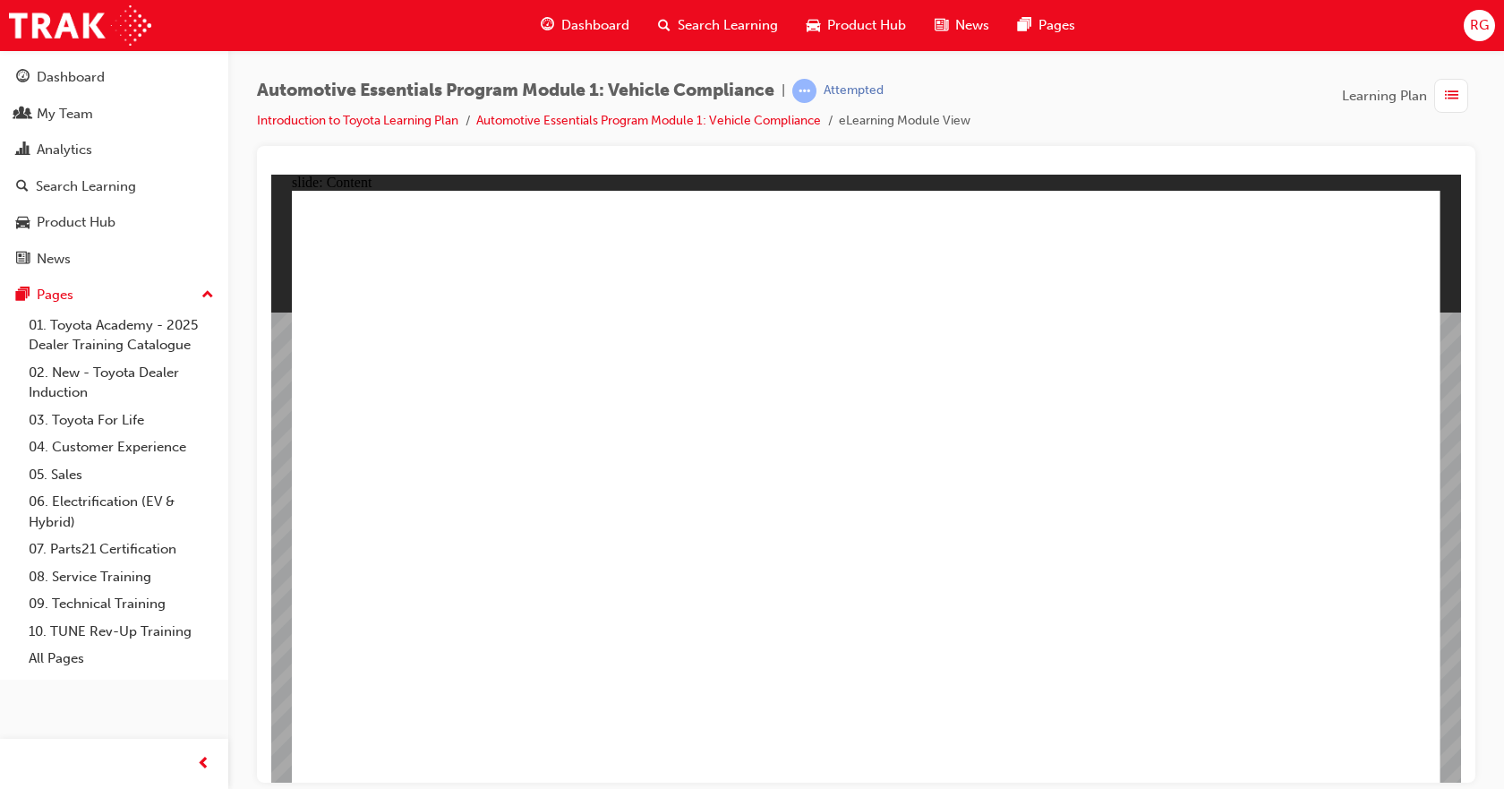
drag, startPoint x: 1390, startPoint y: 220, endPoint x: 1367, endPoint y: 239, distance: 29.2
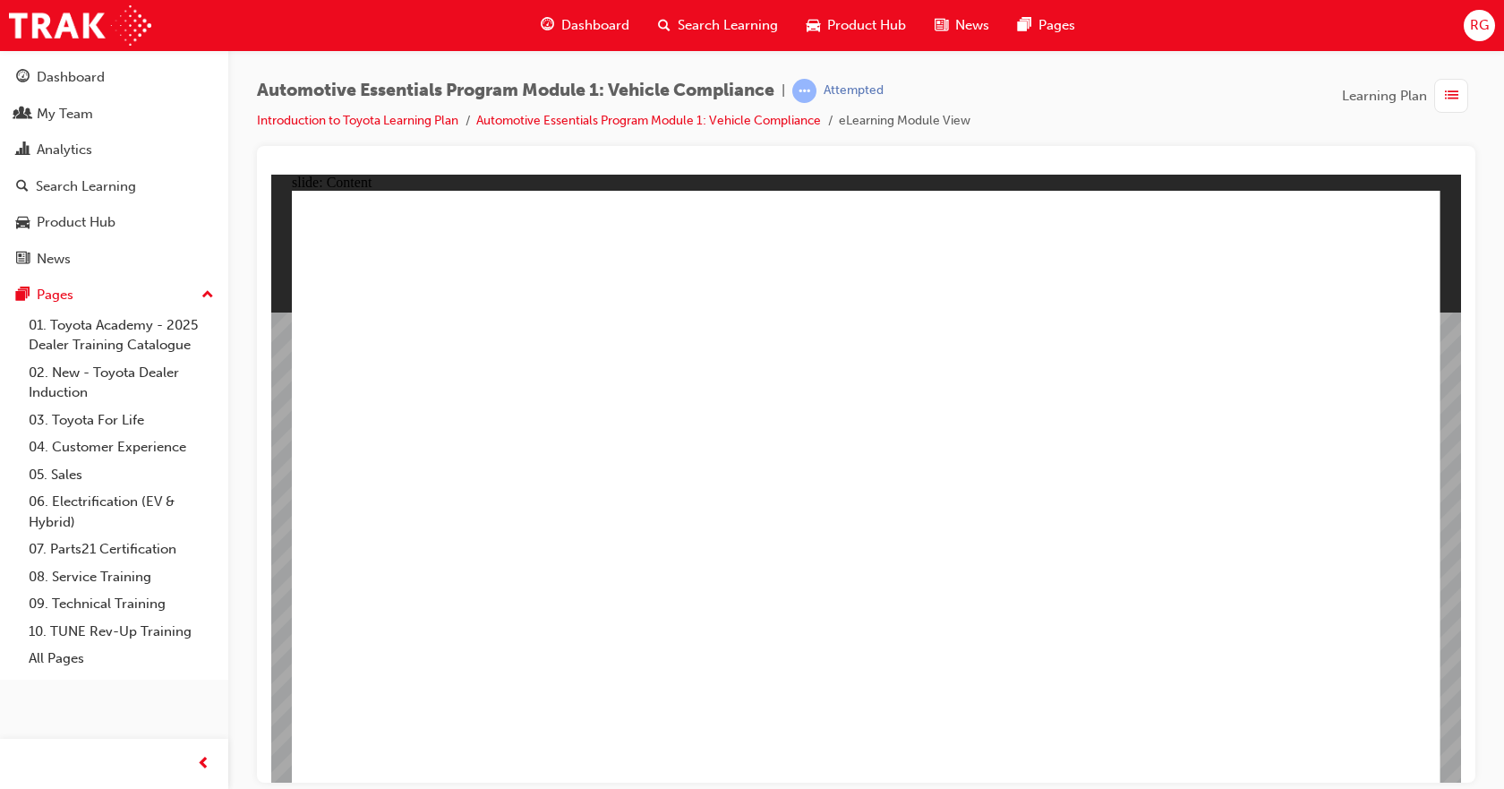
drag, startPoint x: 894, startPoint y: 656, endPoint x: 859, endPoint y: 654, distance: 35.0
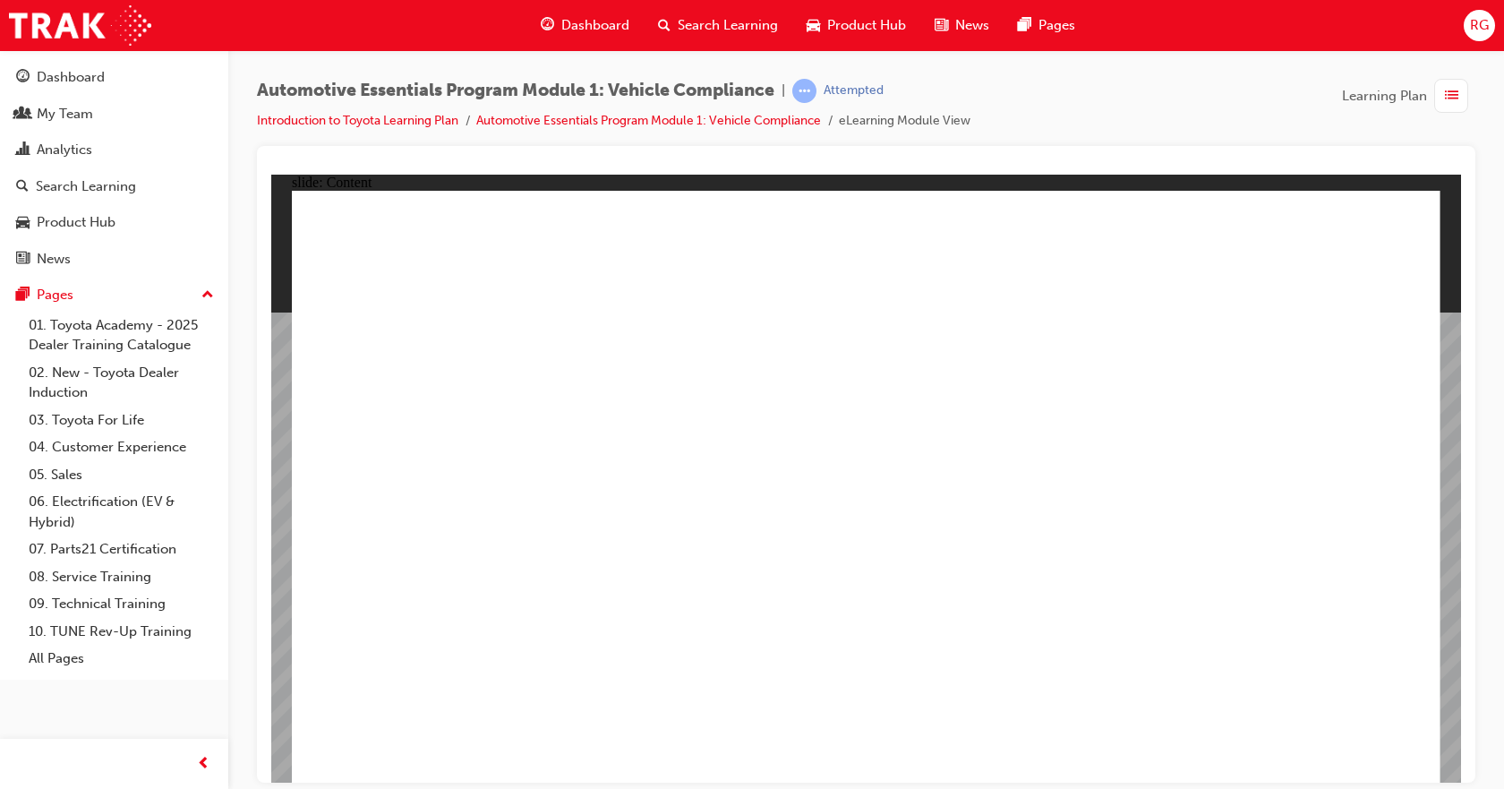
drag, startPoint x: 735, startPoint y: 642, endPoint x: 650, endPoint y: 645, distance: 85.1
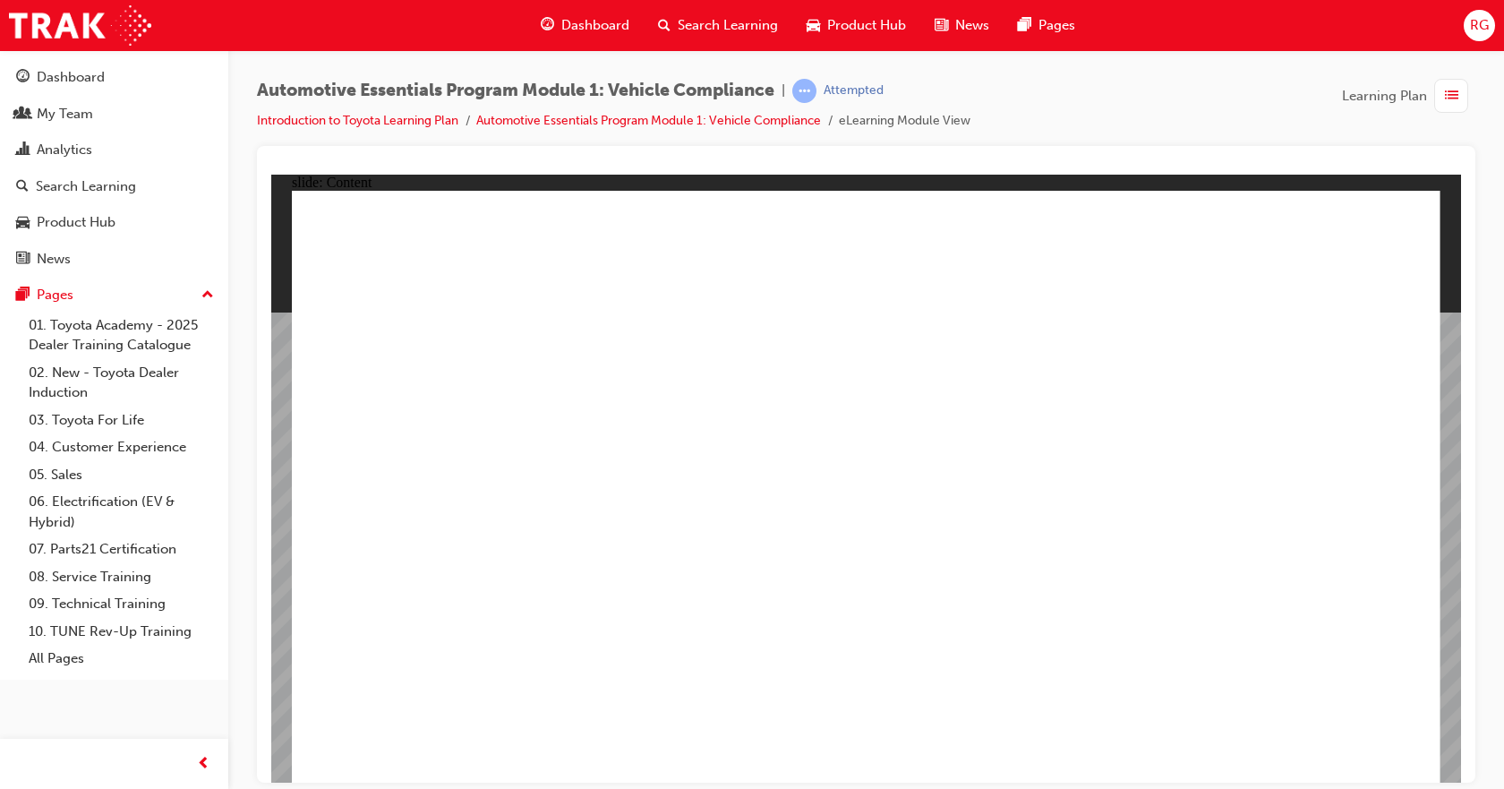
drag, startPoint x: 1097, startPoint y: 319, endPoint x: 1101, endPoint y: 329, distance: 10.8
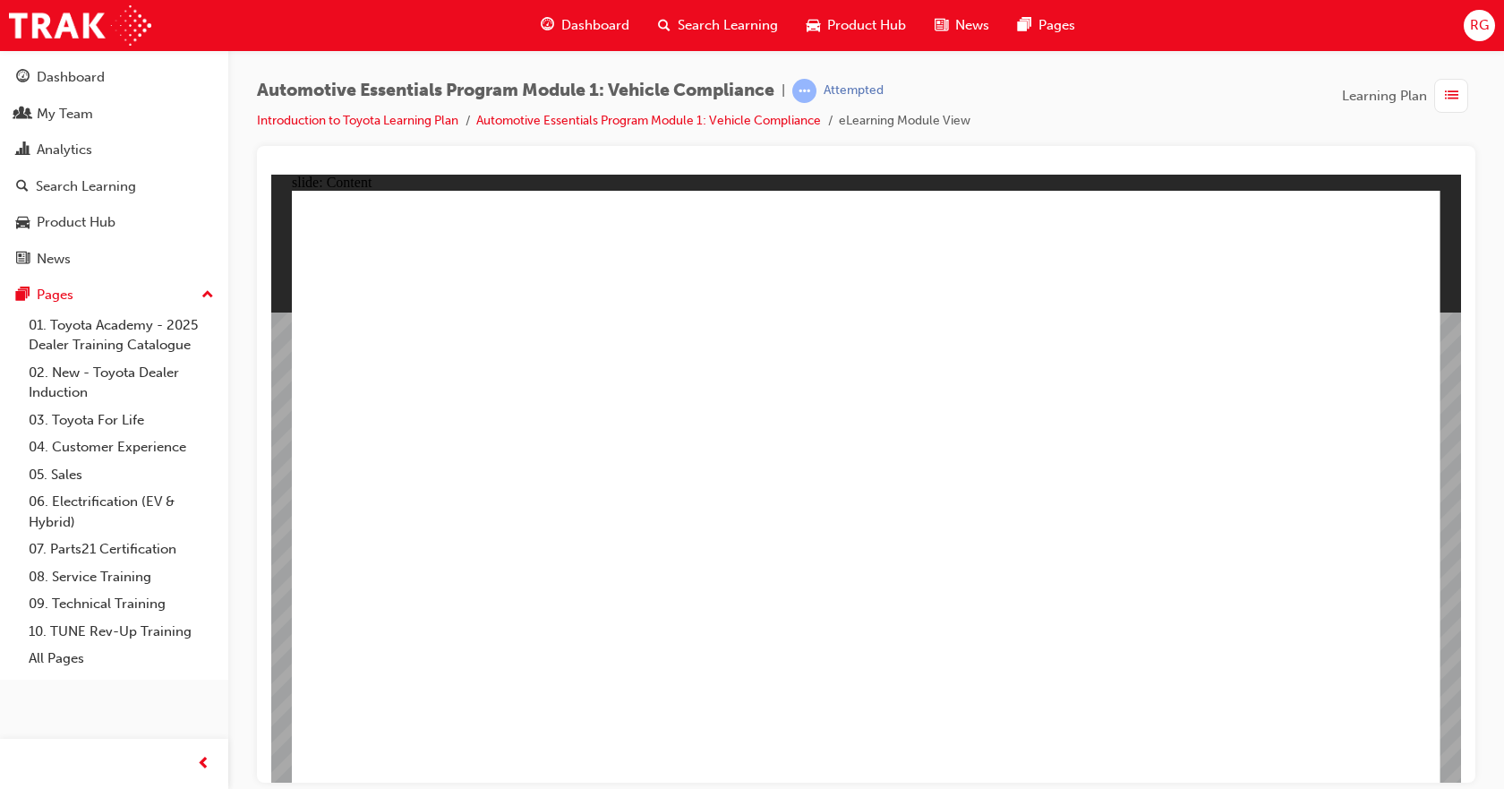
drag, startPoint x: 1399, startPoint y: 228, endPoint x: 1353, endPoint y: 272, distance: 64.0
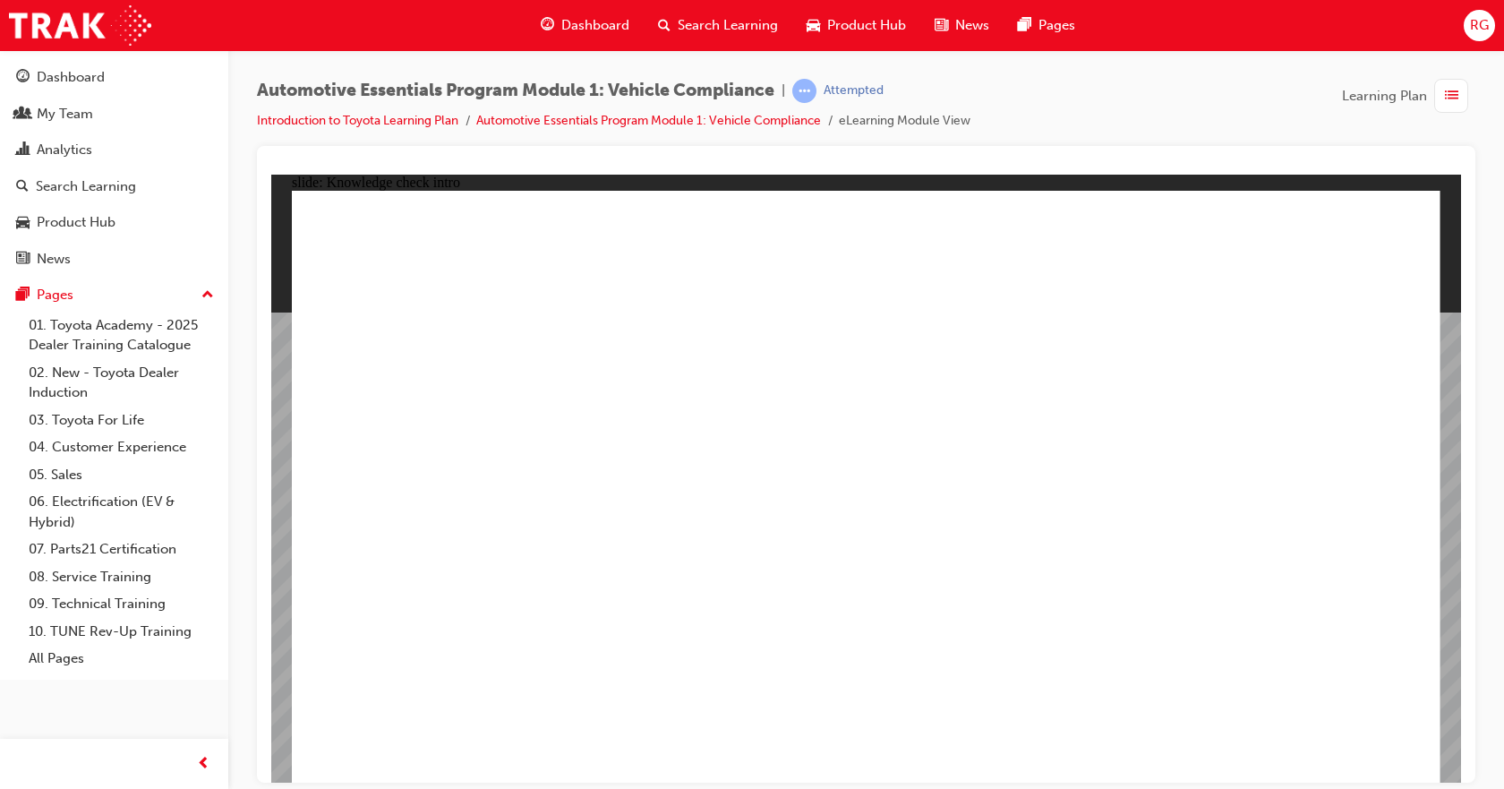
radio input "true"
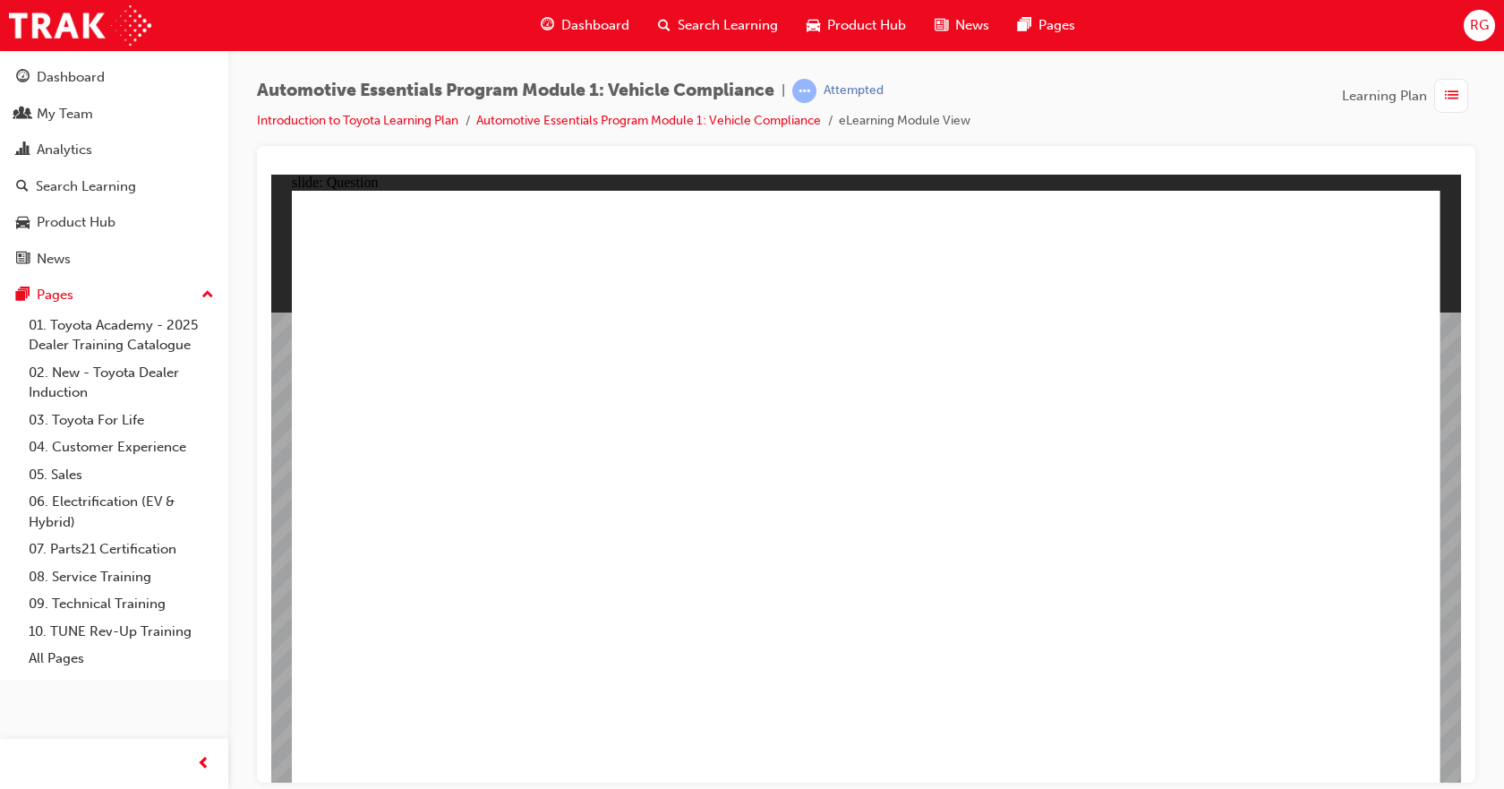
radio input "true"
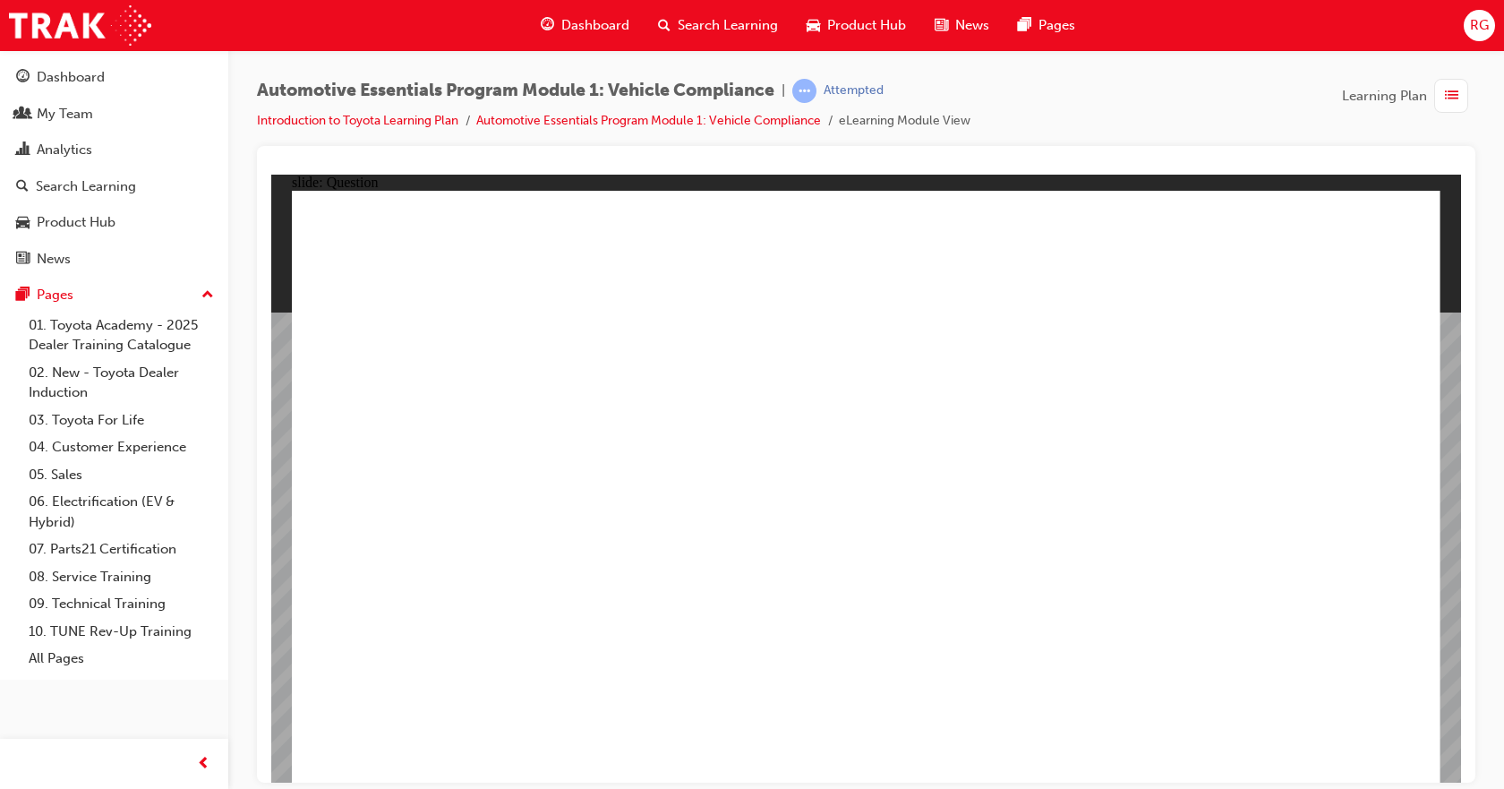
radio input "true"
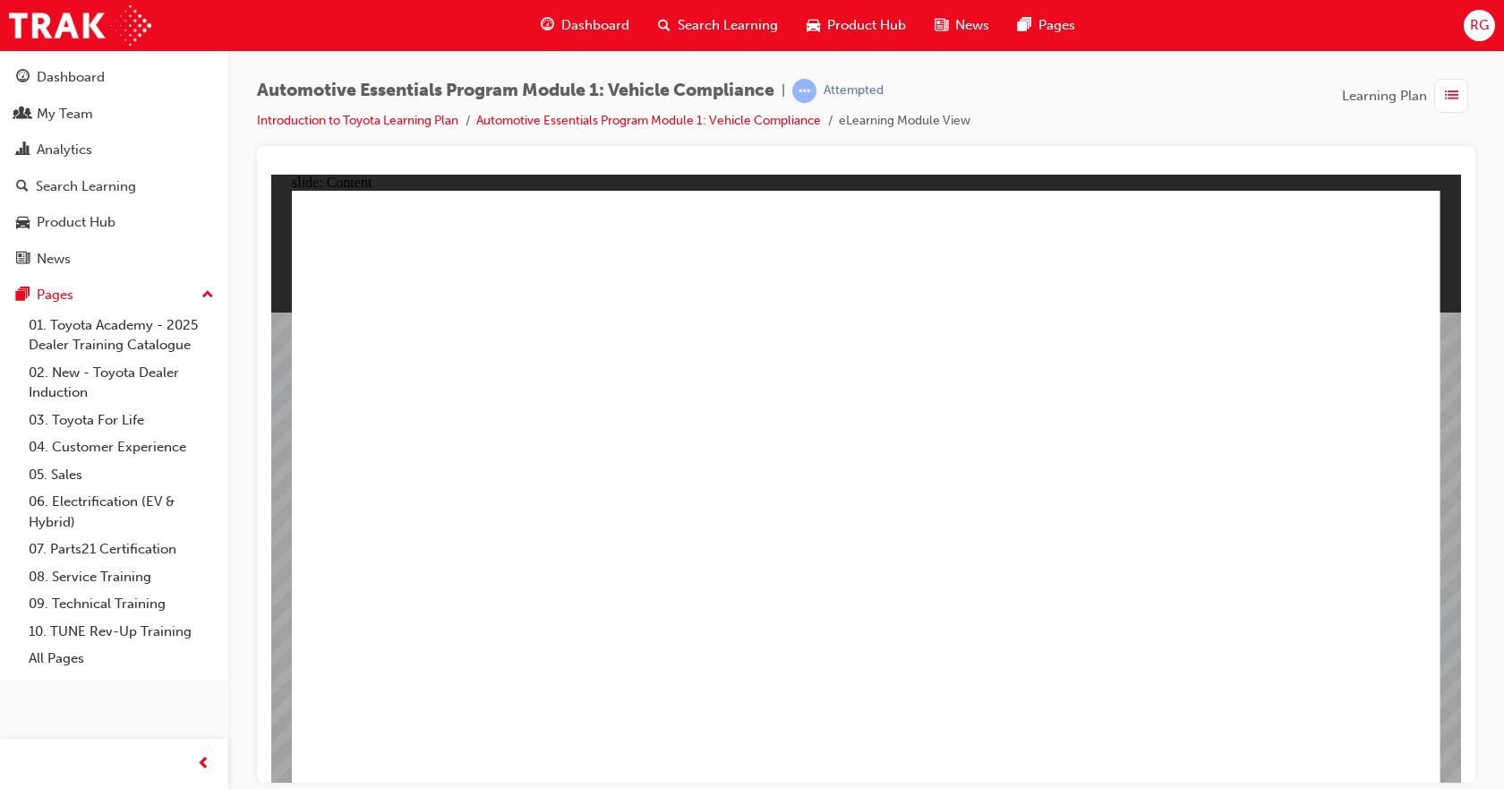
drag, startPoint x: 531, startPoint y: 648, endPoint x: 484, endPoint y: 645, distance: 46.7
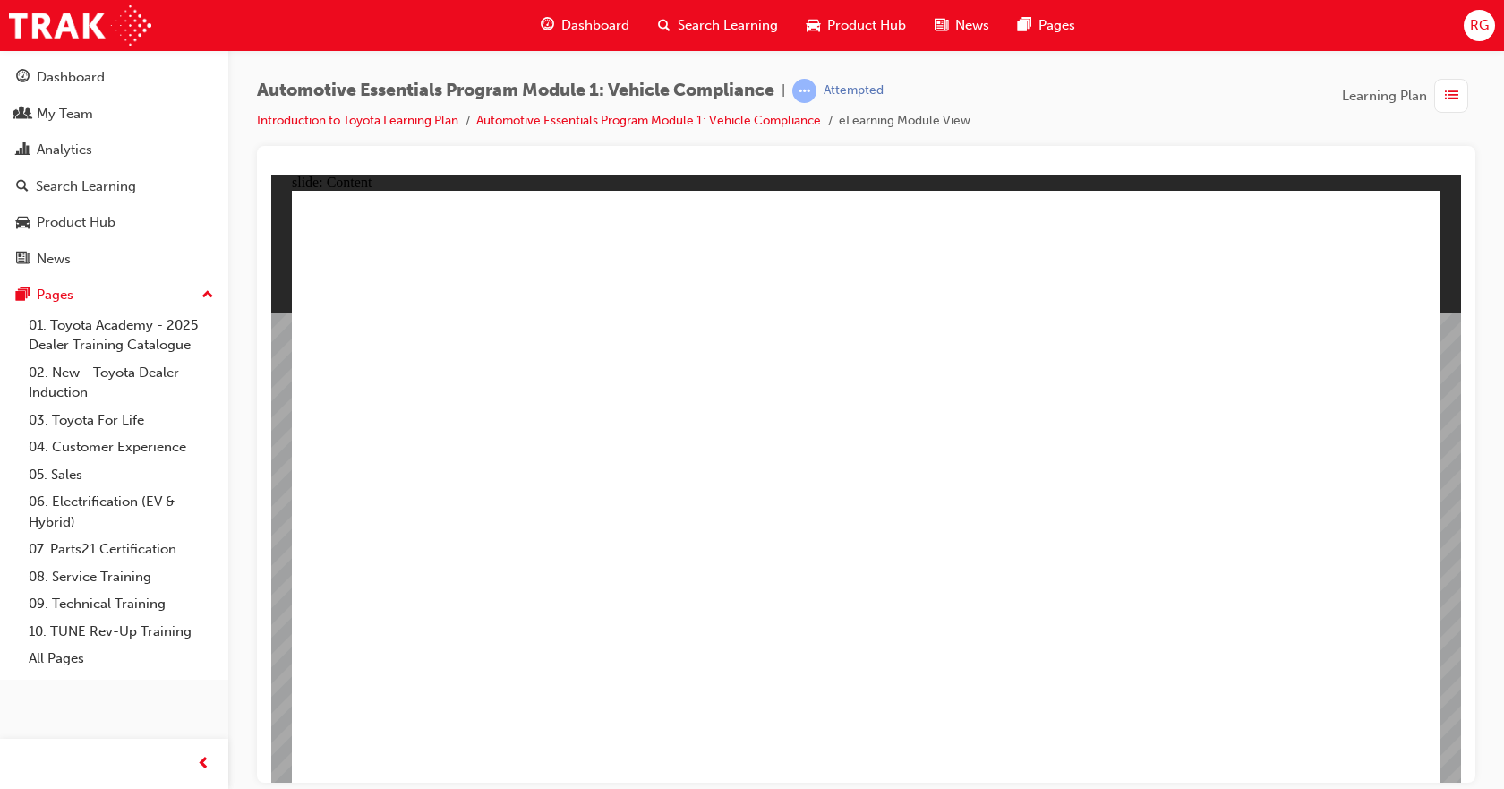
drag, startPoint x: 1420, startPoint y: 240, endPoint x: 1405, endPoint y: 220, distance: 24.9
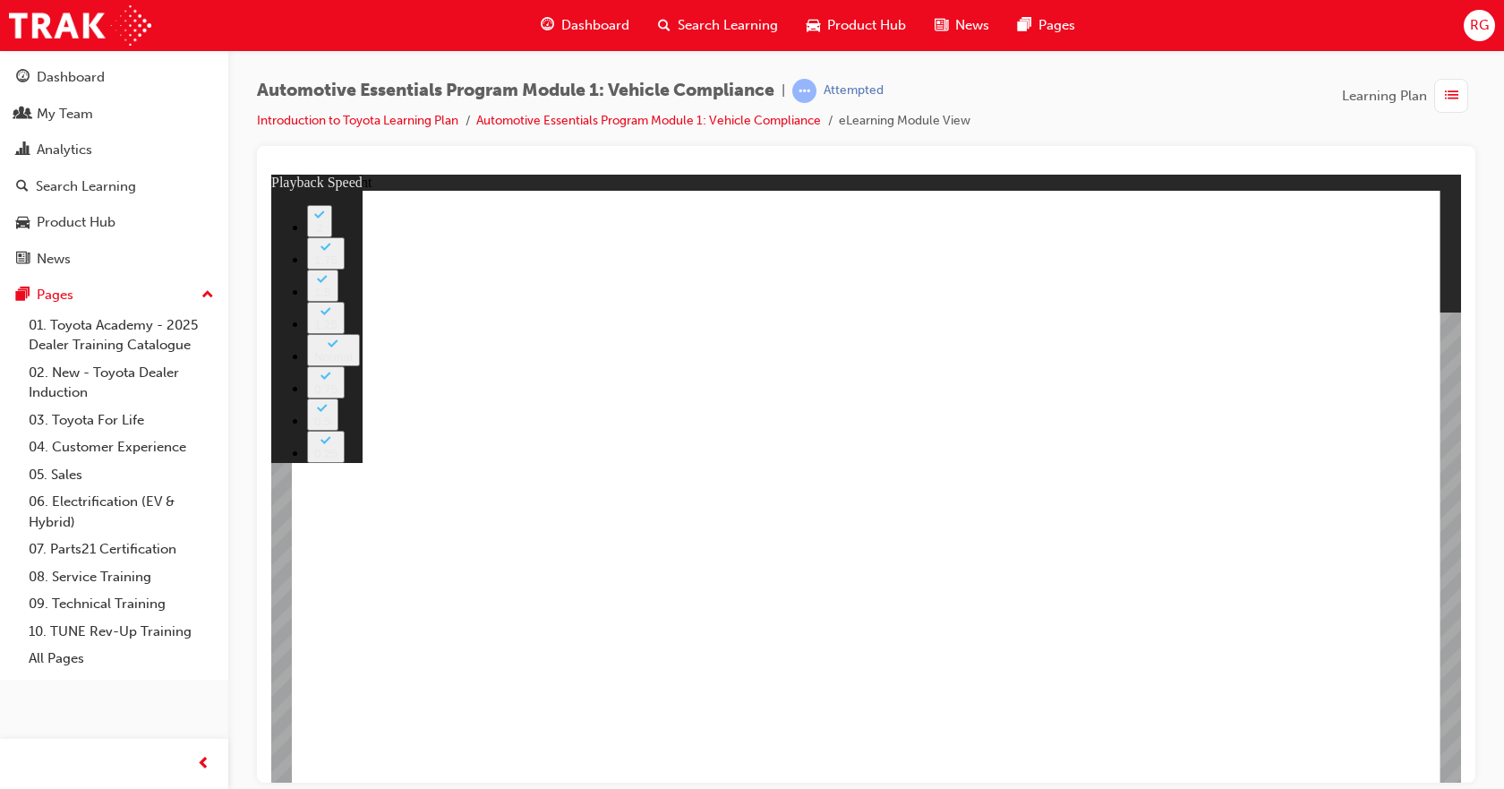
type input "35"
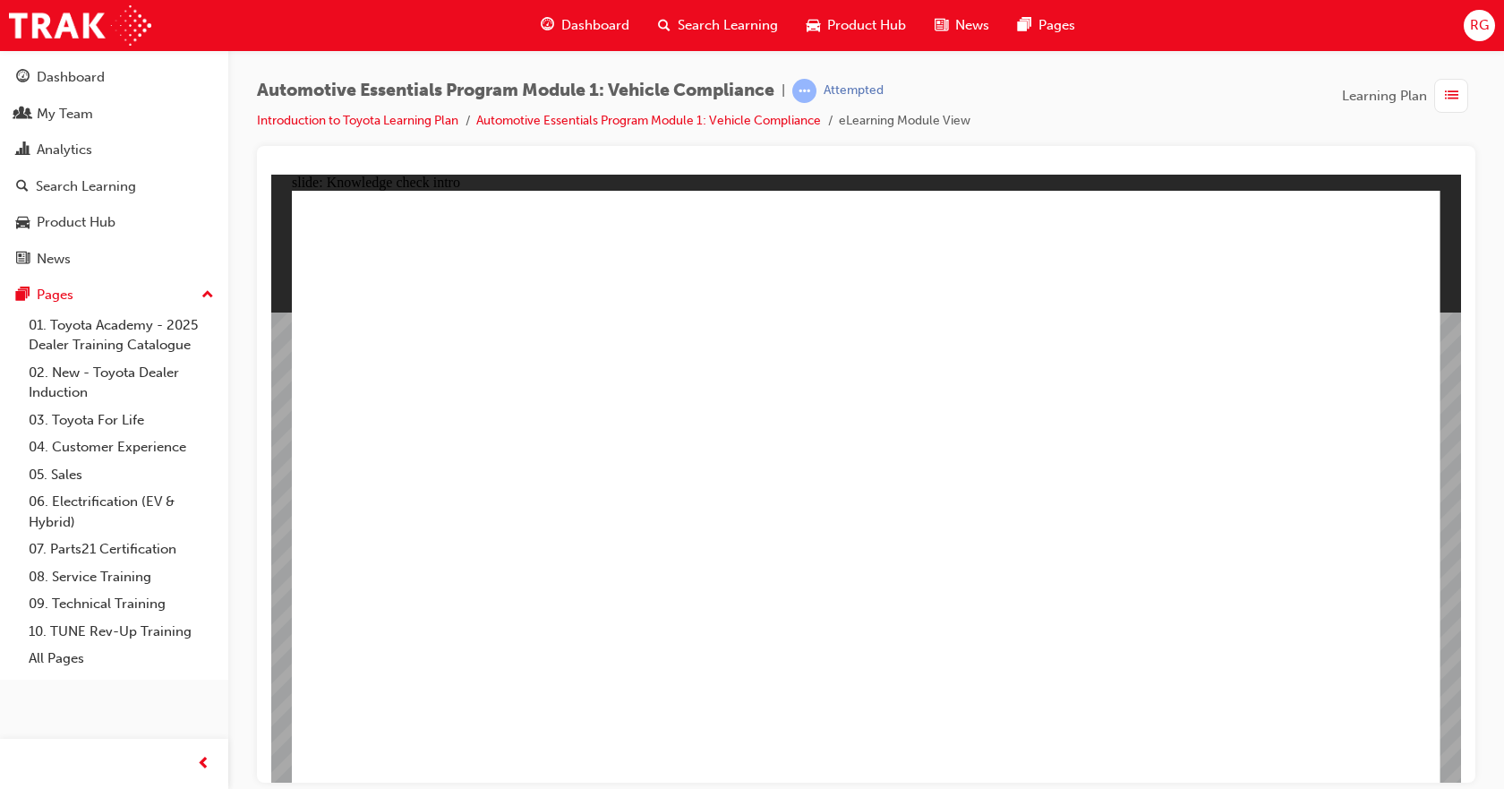
radio input "true"
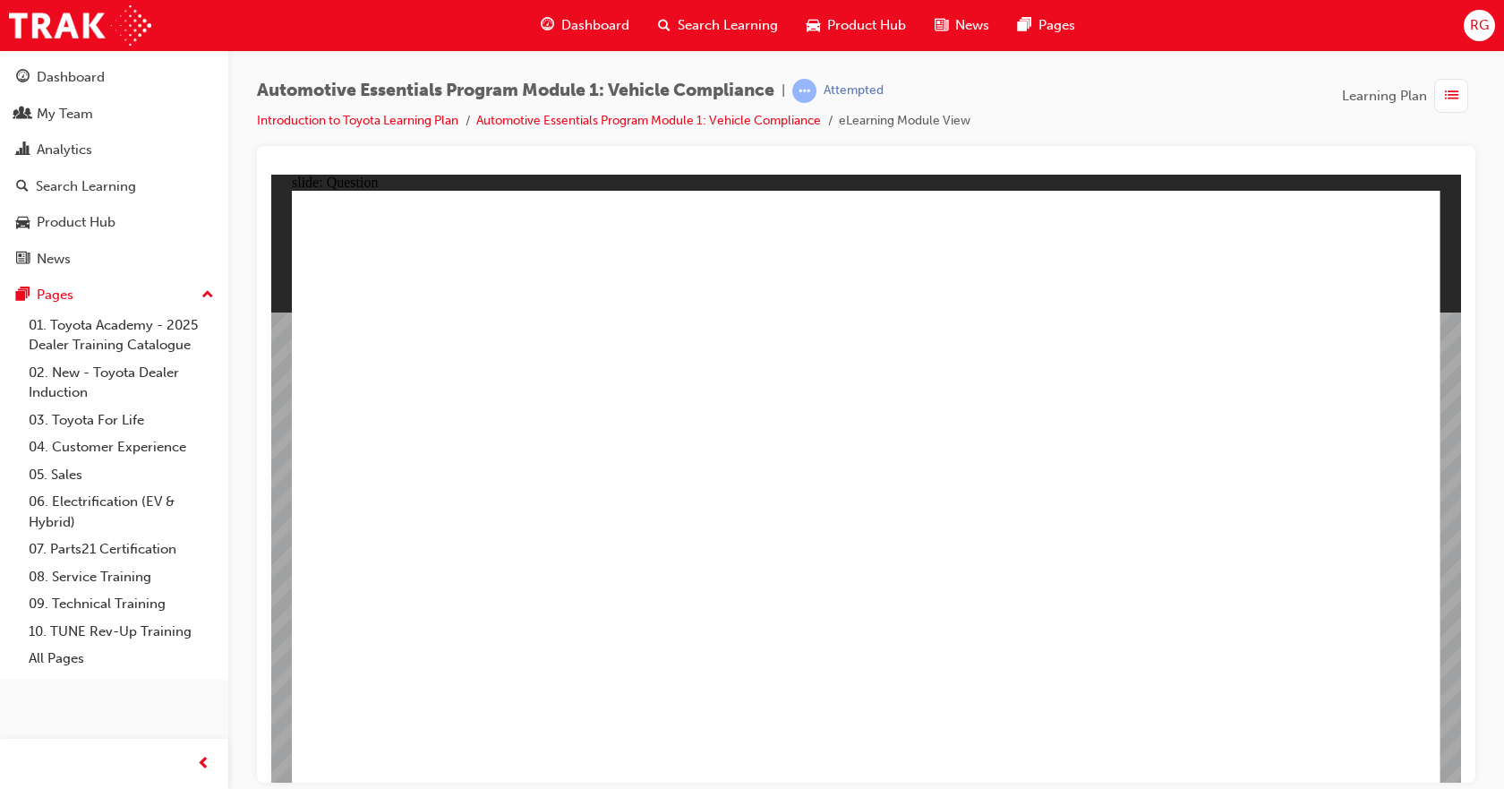
radio input "true"
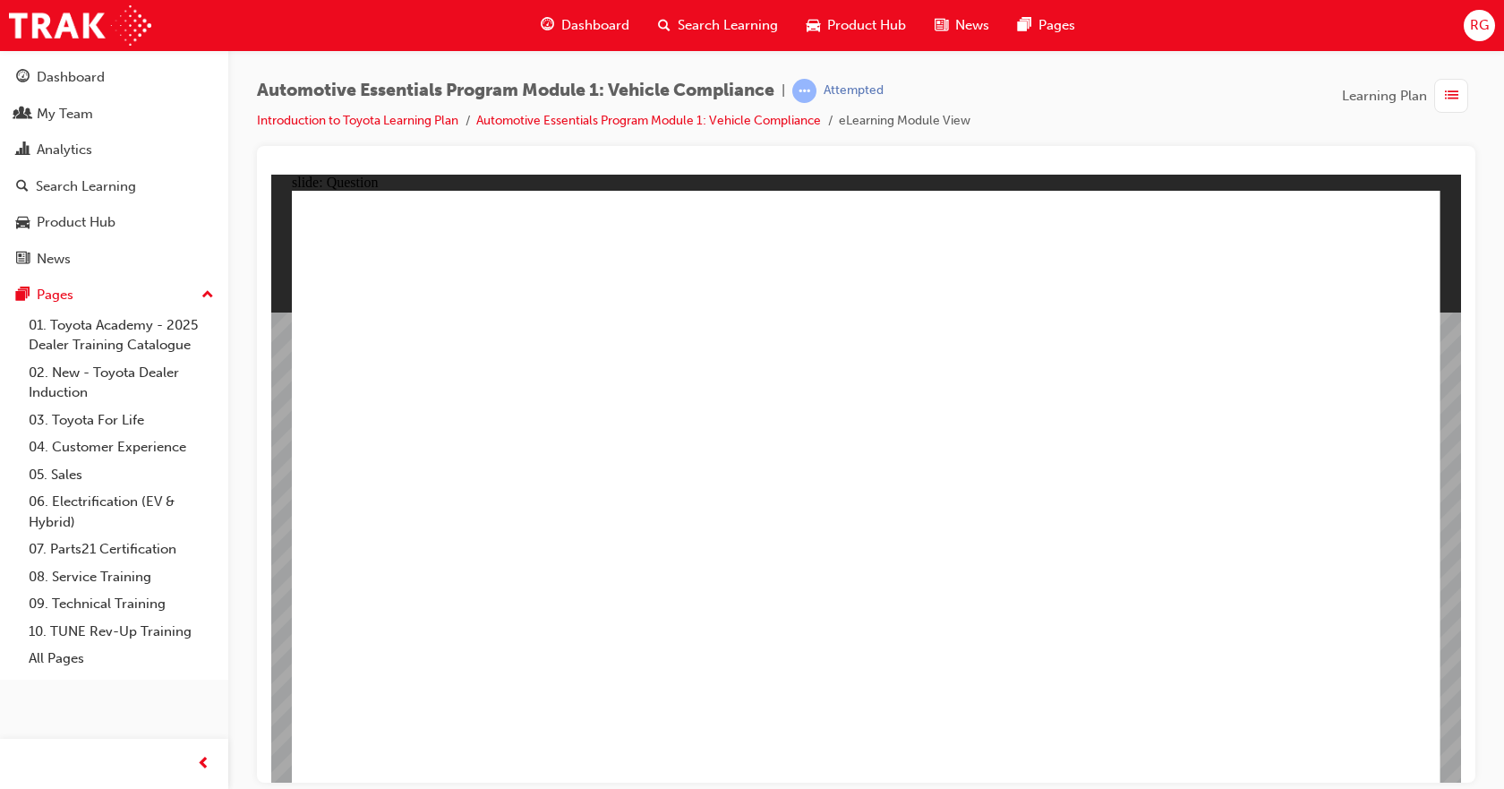
radio input "true"
drag, startPoint x: 912, startPoint y: 607, endPoint x: 877, endPoint y: 589, distance: 39.2
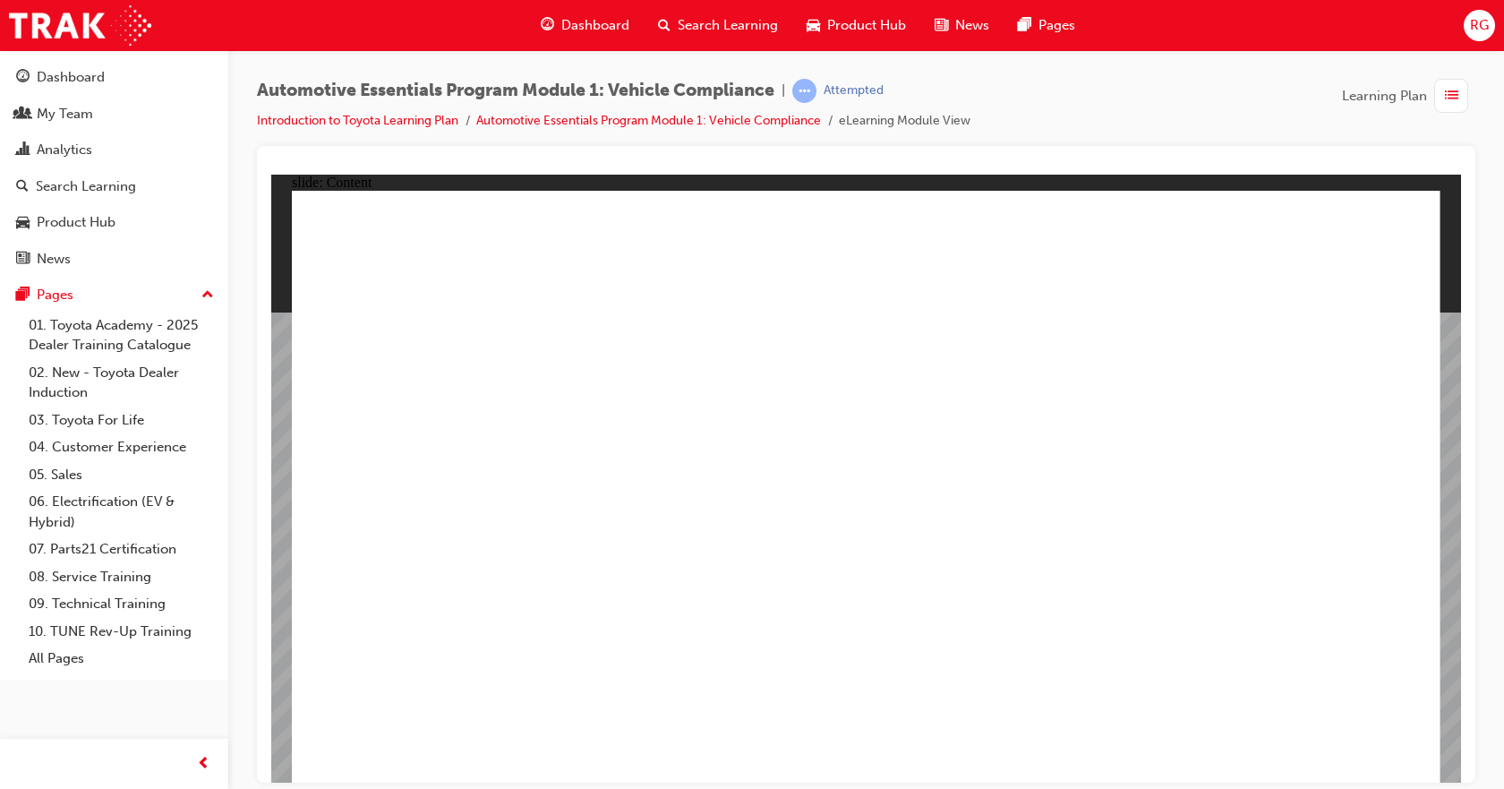
drag, startPoint x: 928, startPoint y: 628, endPoint x: 894, endPoint y: 654, distance: 44.1
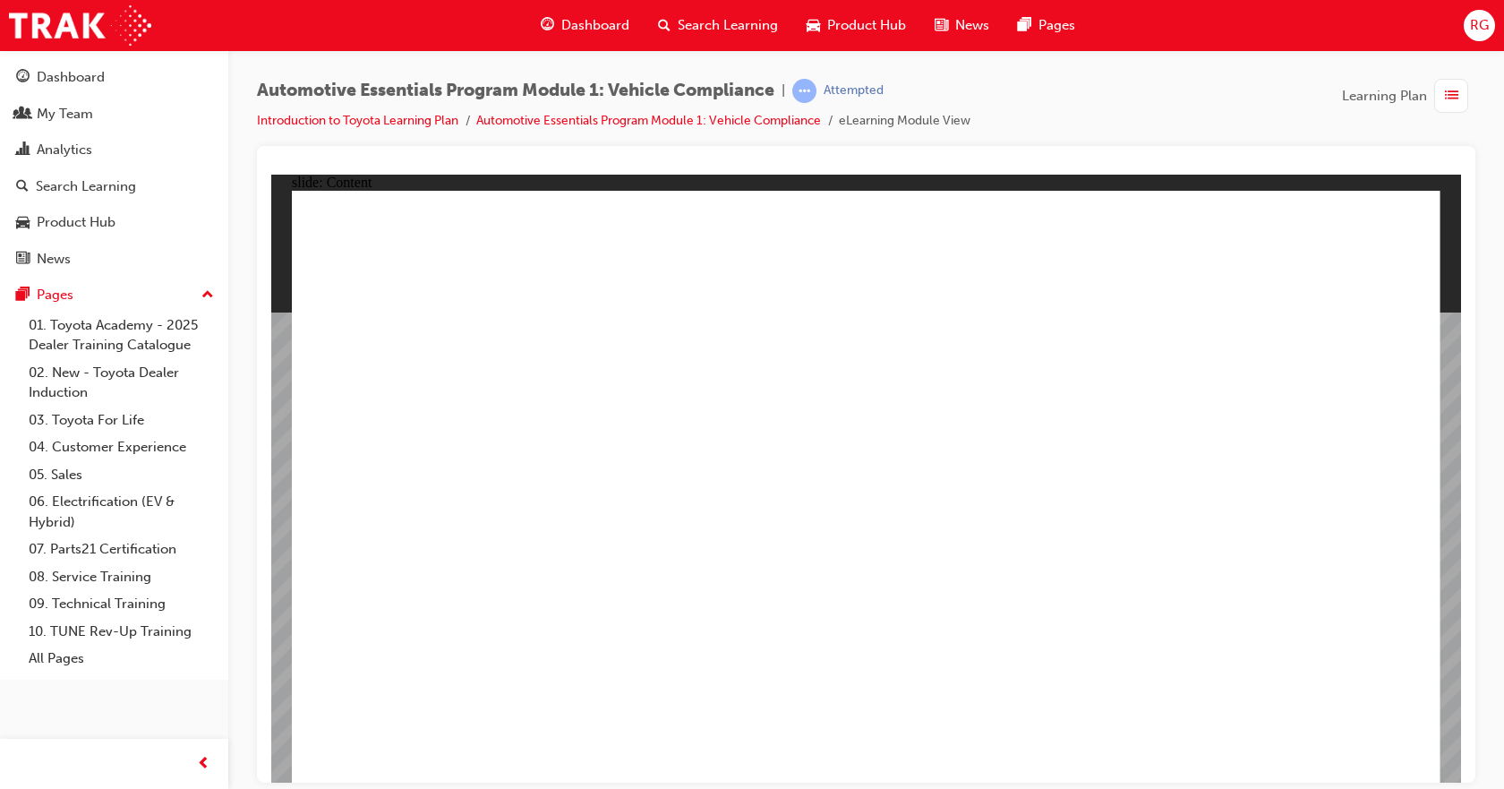
drag, startPoint x: 1278, startPoint y: 448, endPoint x: 1278, endPoint y: 471, distance: 23.3
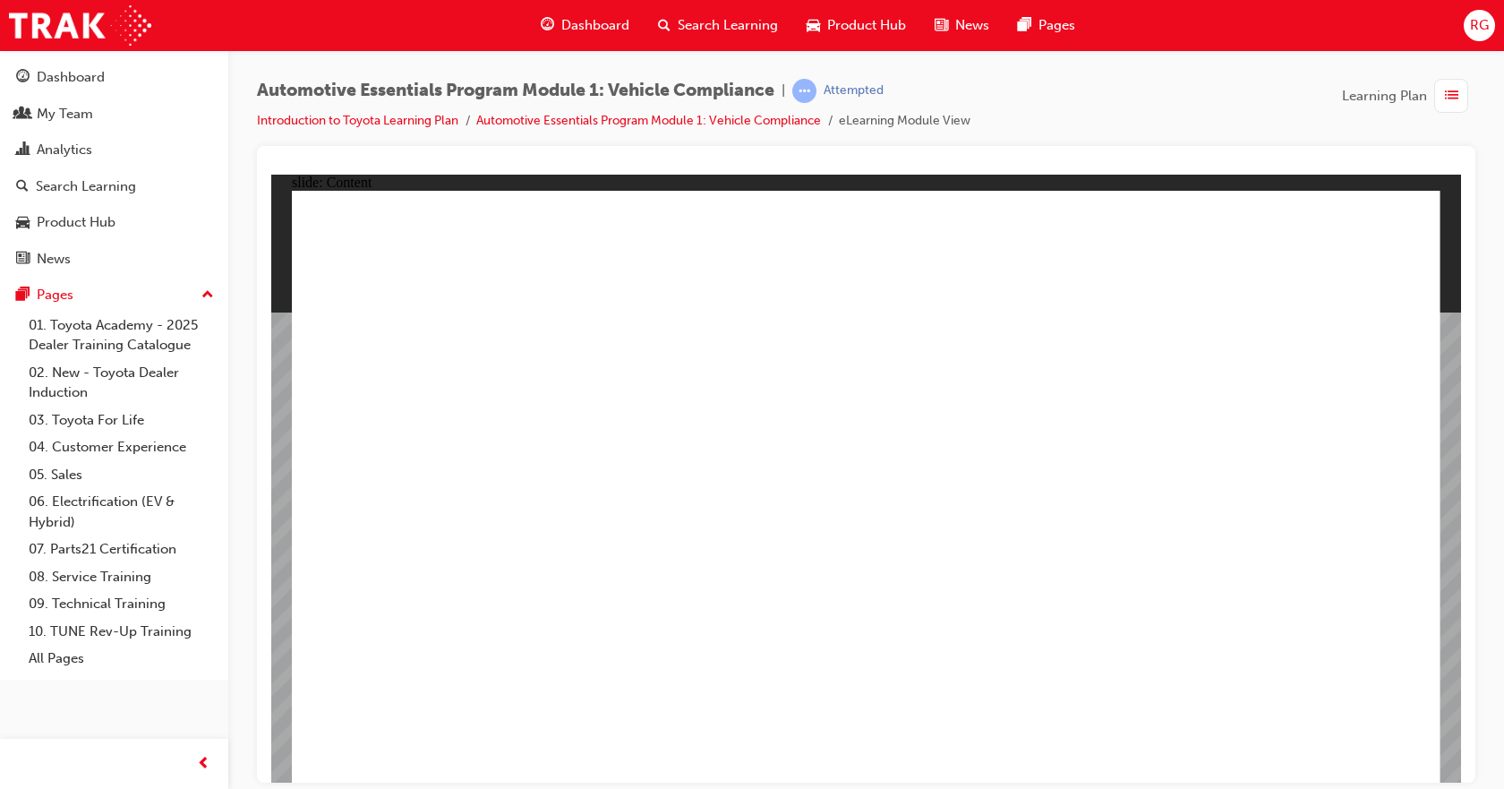
drag, startPoint x: 1148, startPoint y: 504, endPoint x: 1094, endPoint y: 533, distance: 60.9
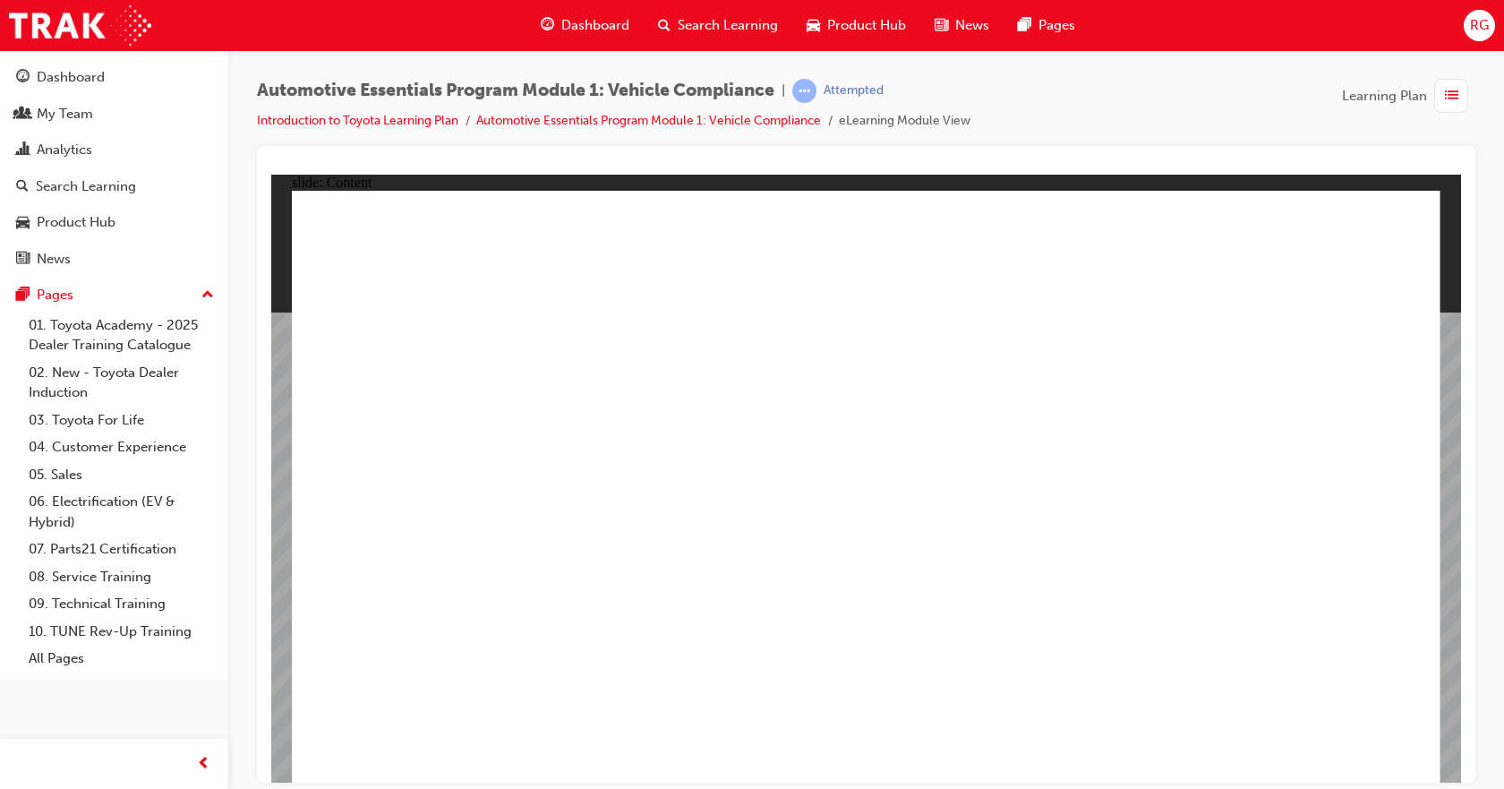
drag, startPoint x: 1379, startPoint y: 227, endPoint x: 1378, endPoint y: 243, distance: 15.2
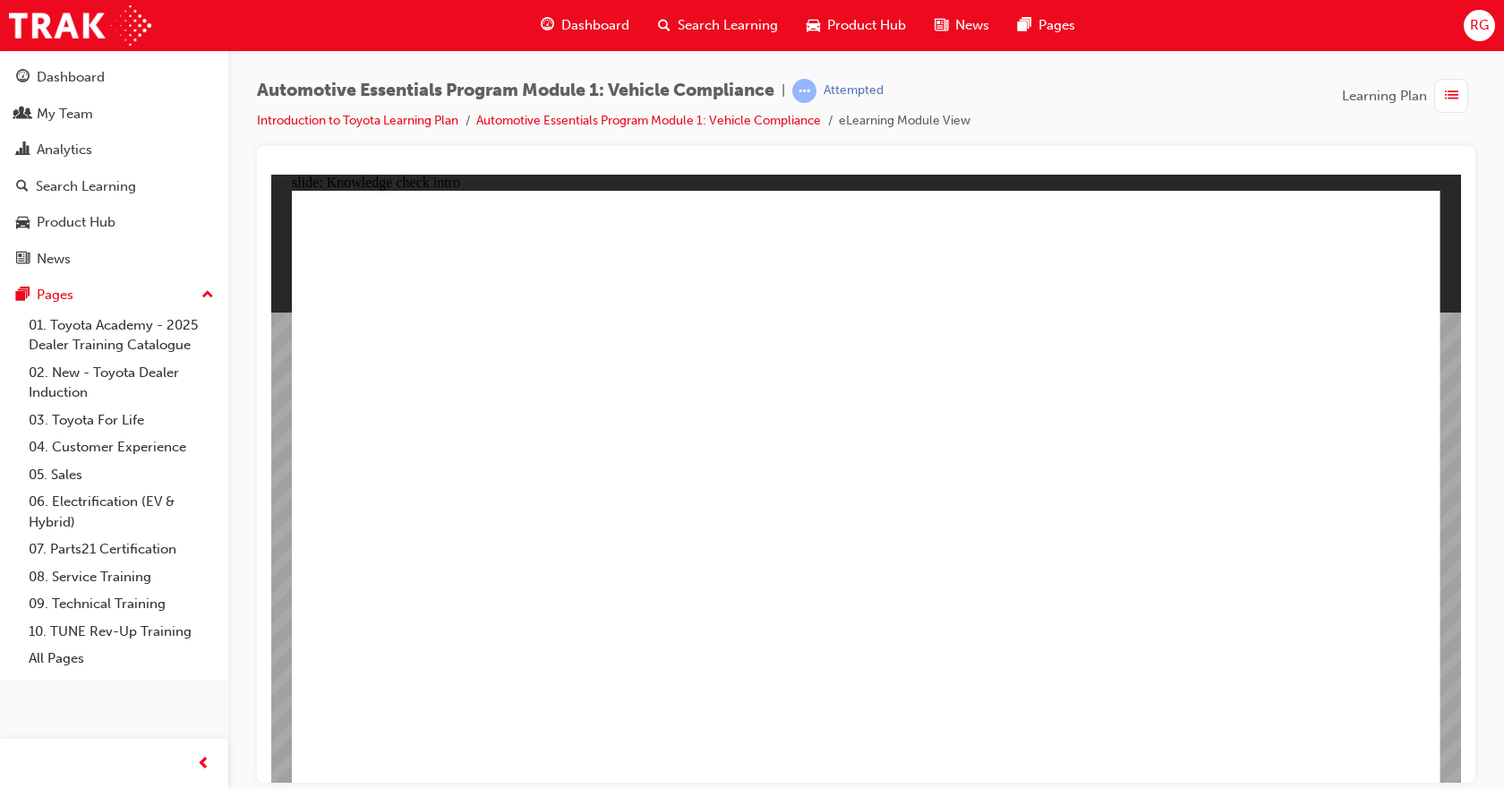
radio input "true"
drag, startPoint x: 910, startPoint y: 608, endPoint x: 890, endPoint y: 596, distance: 22.9
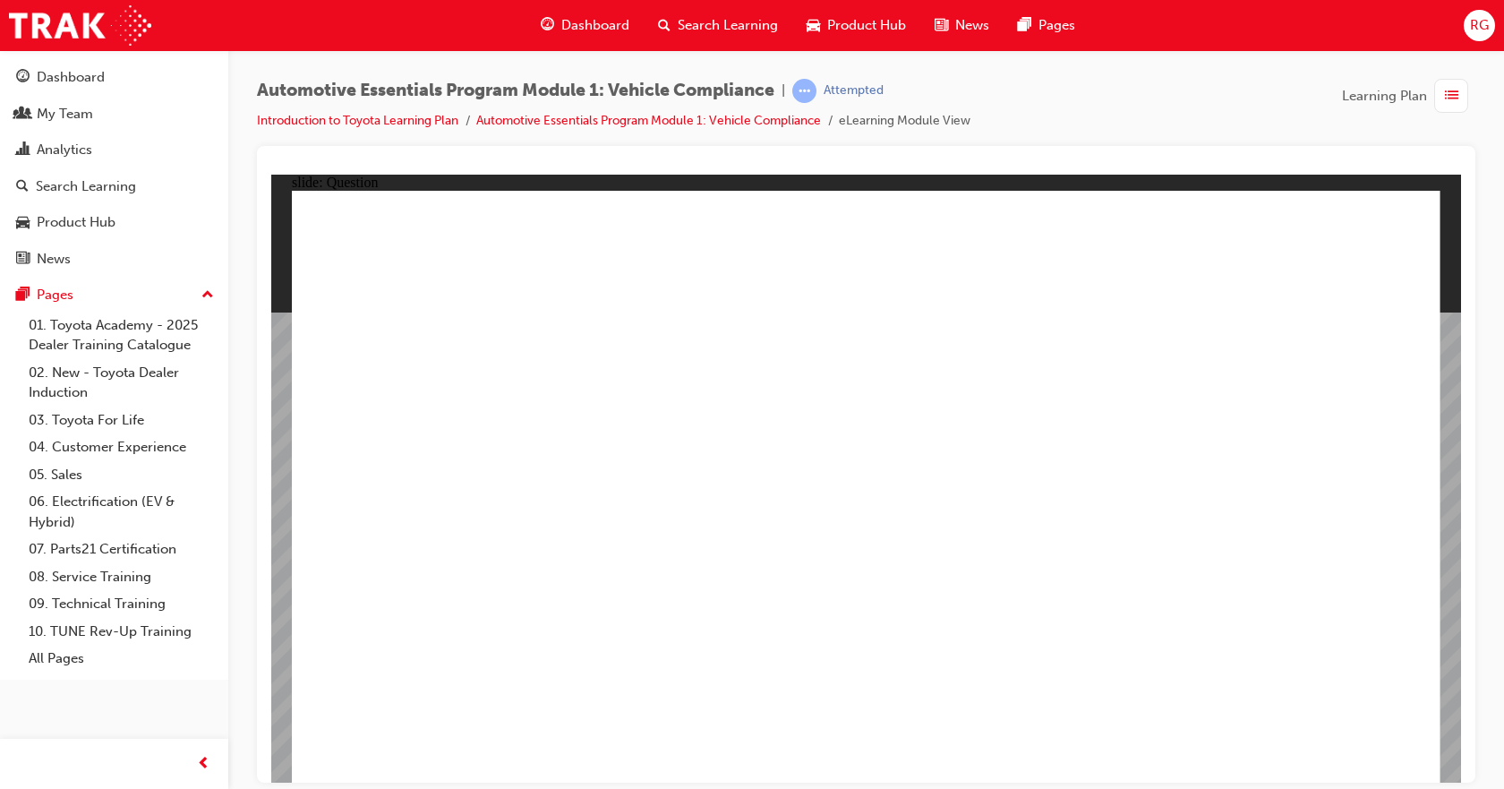
radio input "true"
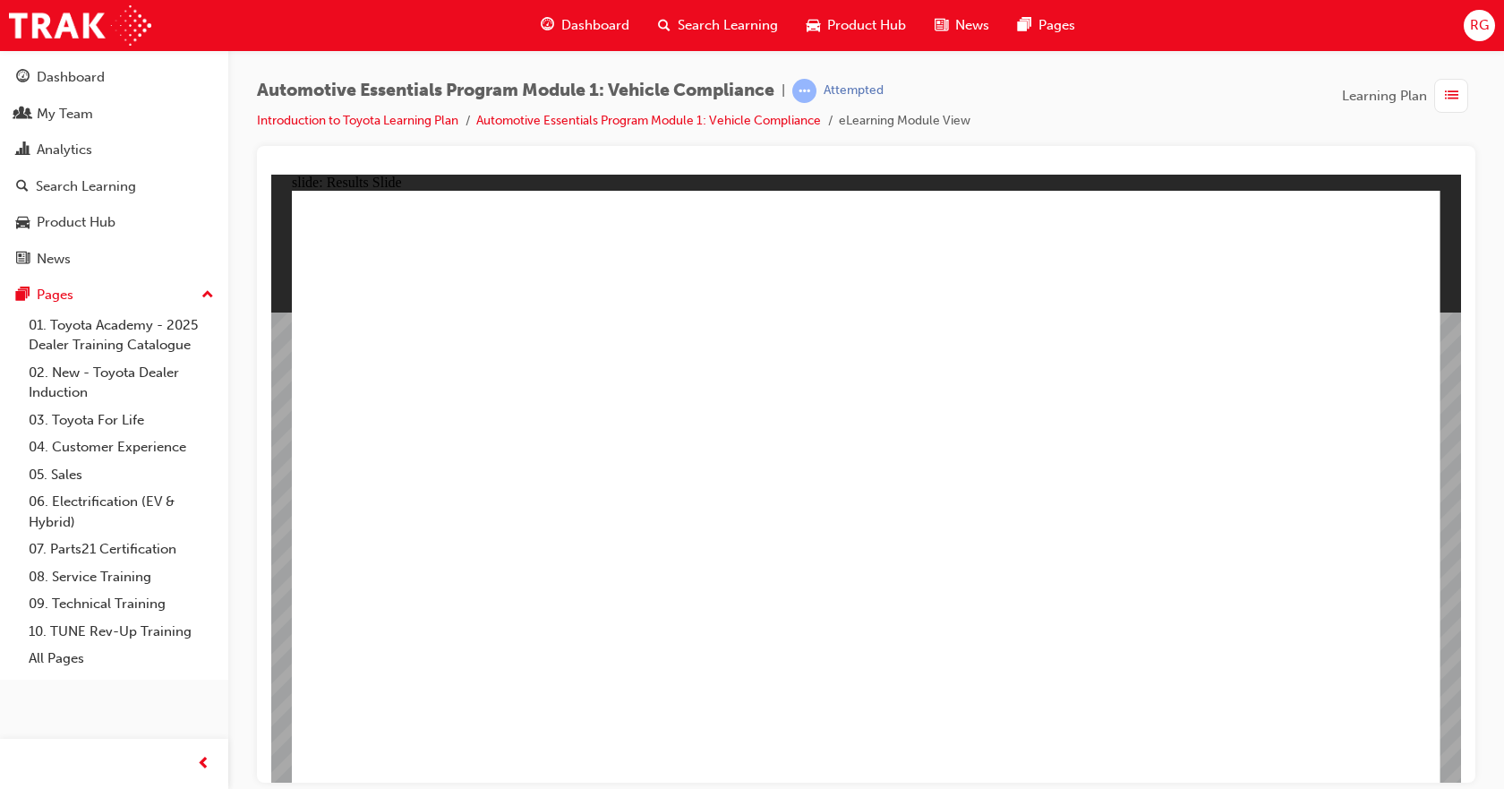
radio input "true"
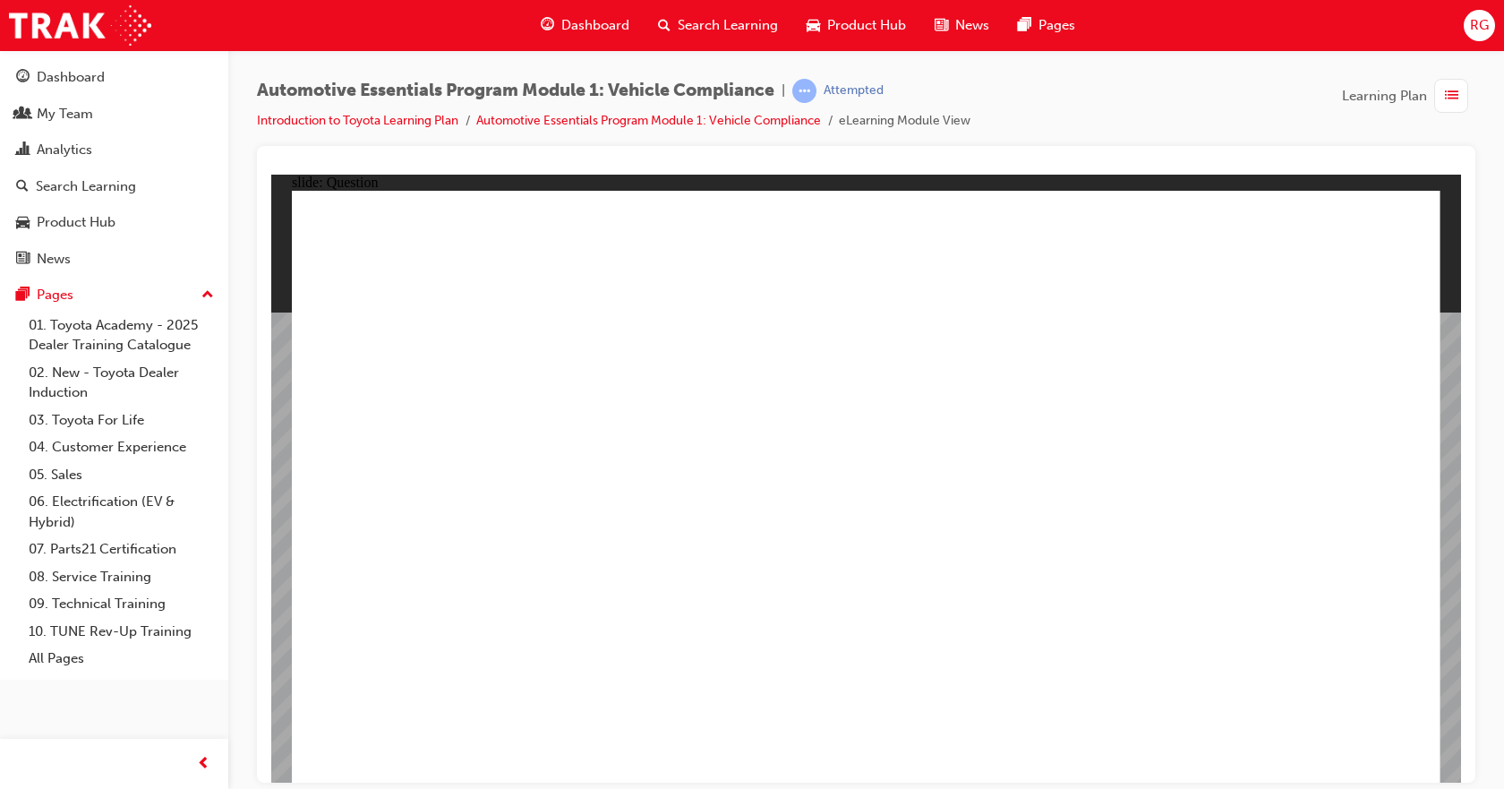
radio input "true"
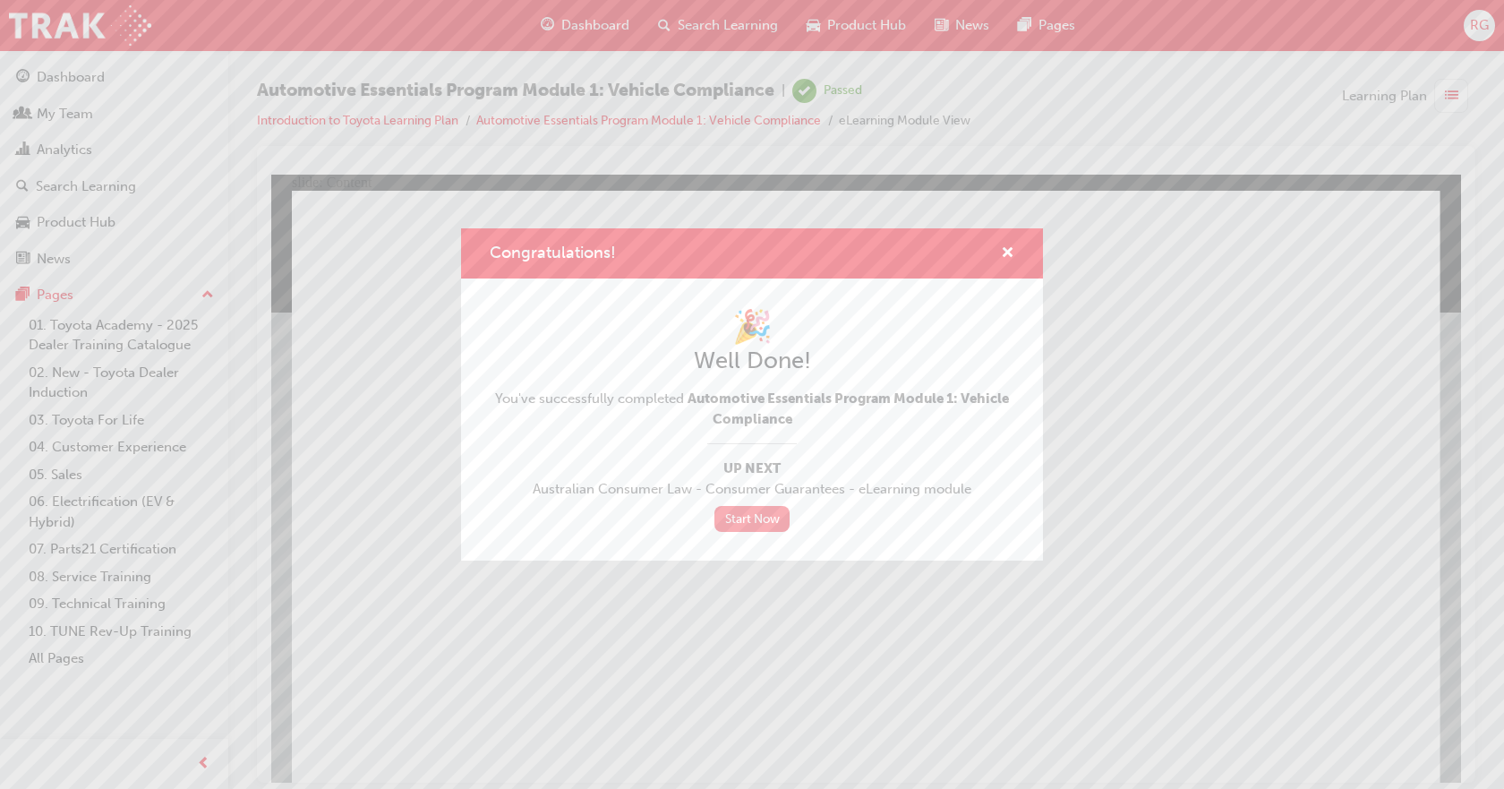
click at [755, 521] on link "Start Now" at bounding box center [751, 519] width 75 height 26
click at [738, 519] on link "Start Now" at bounding box center [751, 519] width 75 height 26
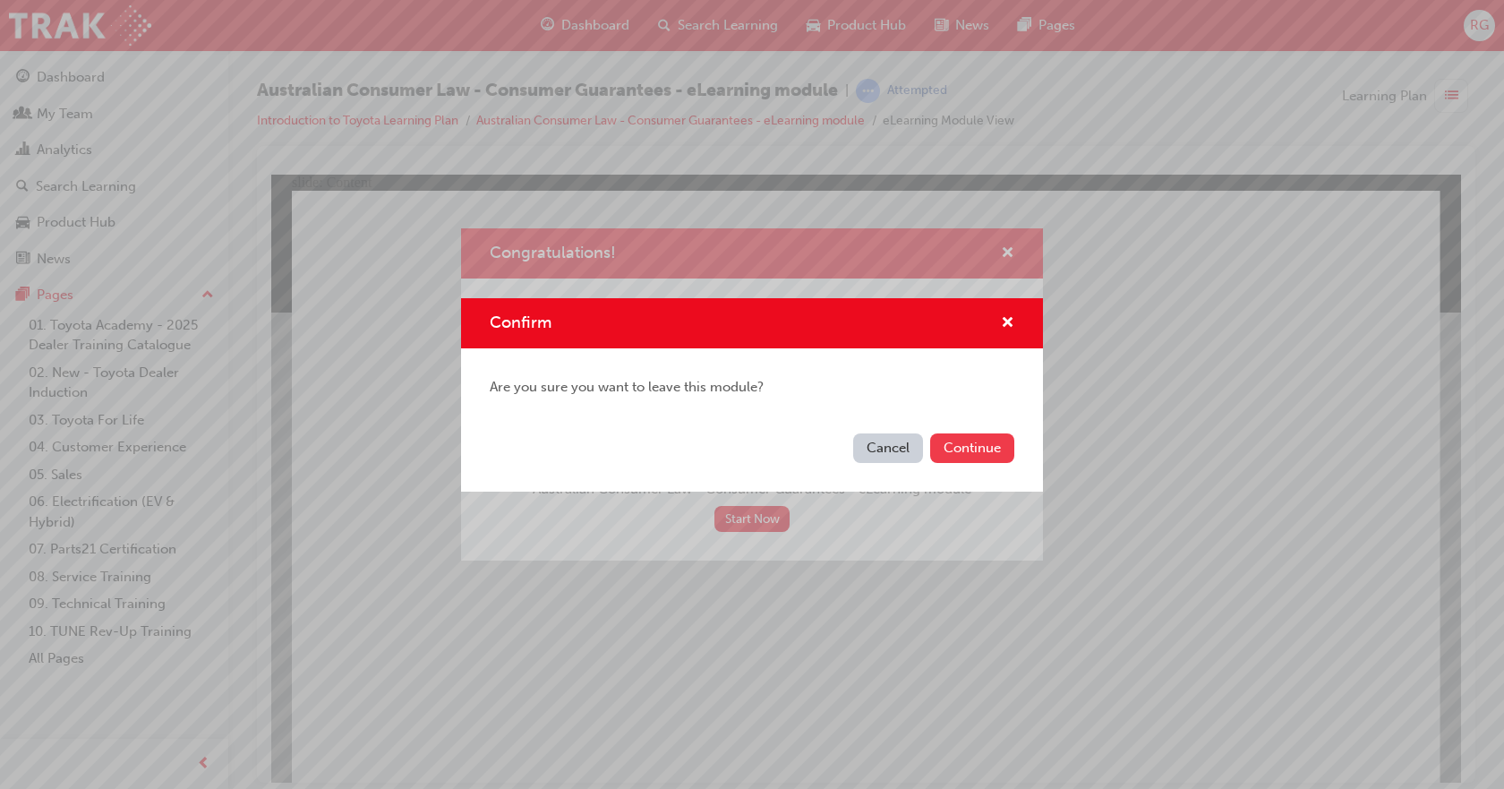
click at [966, 452] on button "Continue" at bounding box center [972, 448] width 84 height 30
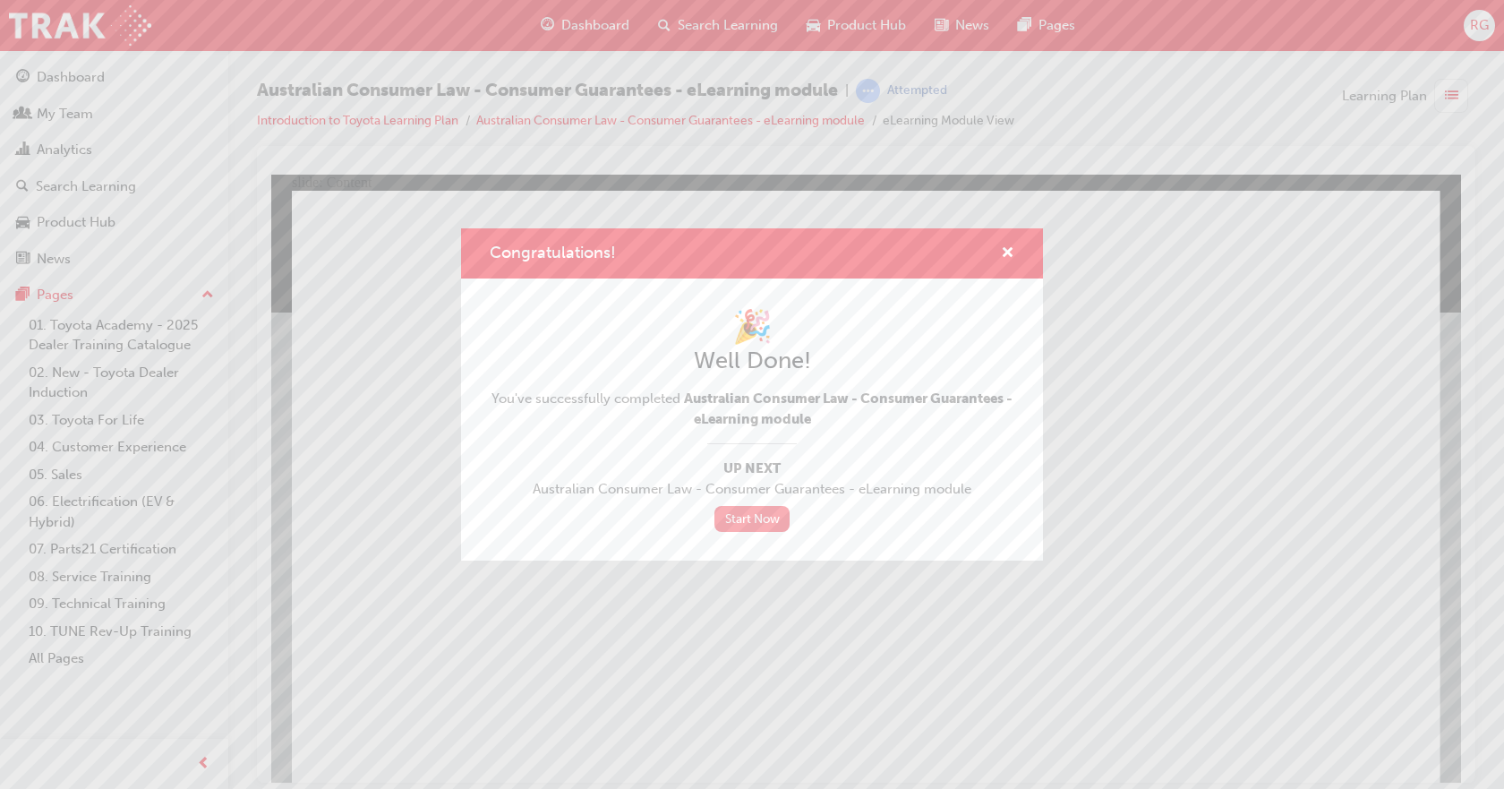
click at [757, 517] on link "Start Now" at bounding box center [751, 519] width 75 height 26
click at [738, 513] on link "Start Now" at bounding box center [751, 519] width 75 height 26
click at [1009, 258] on span "cross-icon" at bounding box center [1007, 254] width 13 height 16
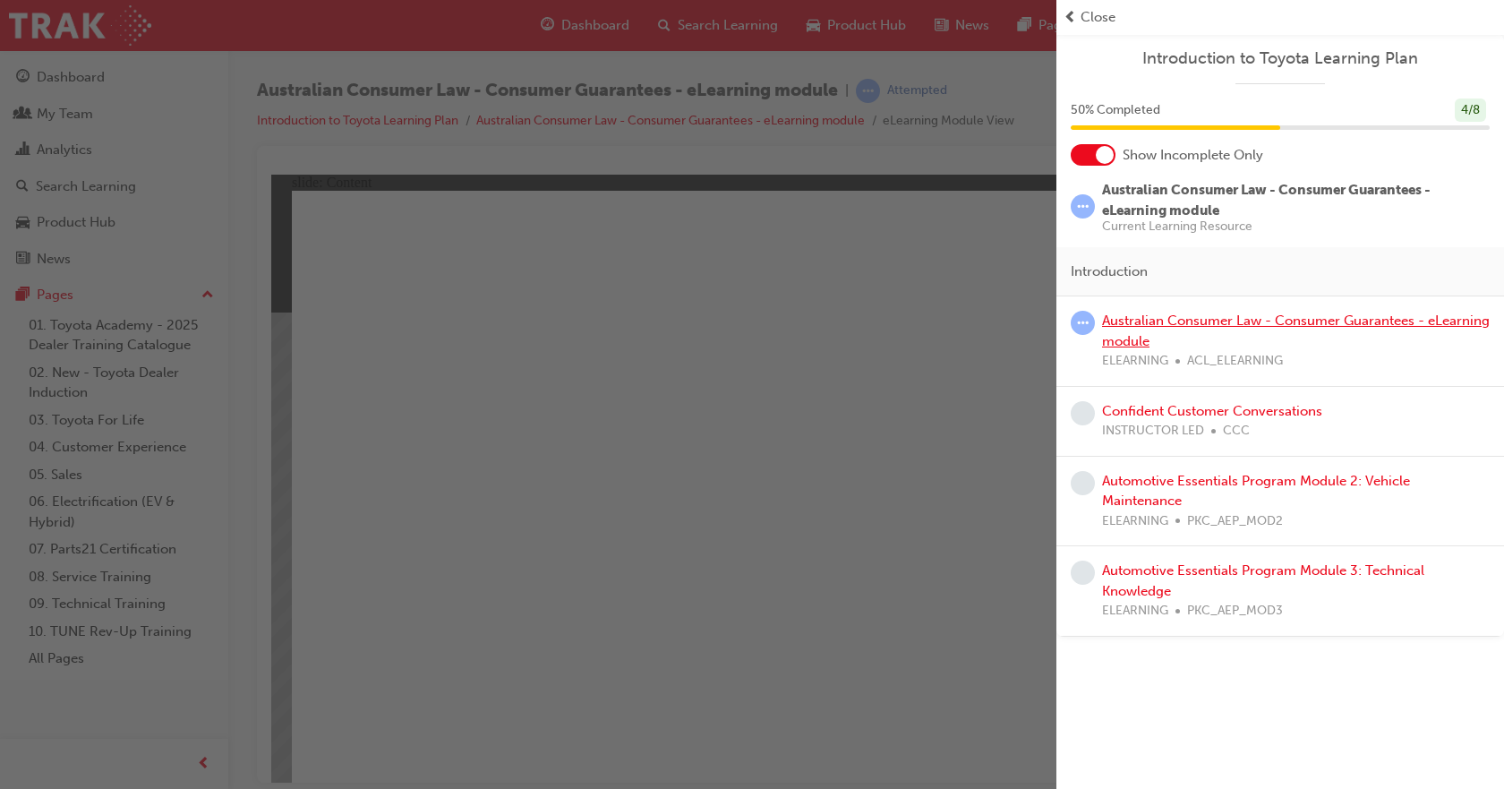
click at [1146, 319] on link "Australian Consumer Law - Consumer Guarantees - eLearning module" at bounding box center [1296, 330] width 388 height 37
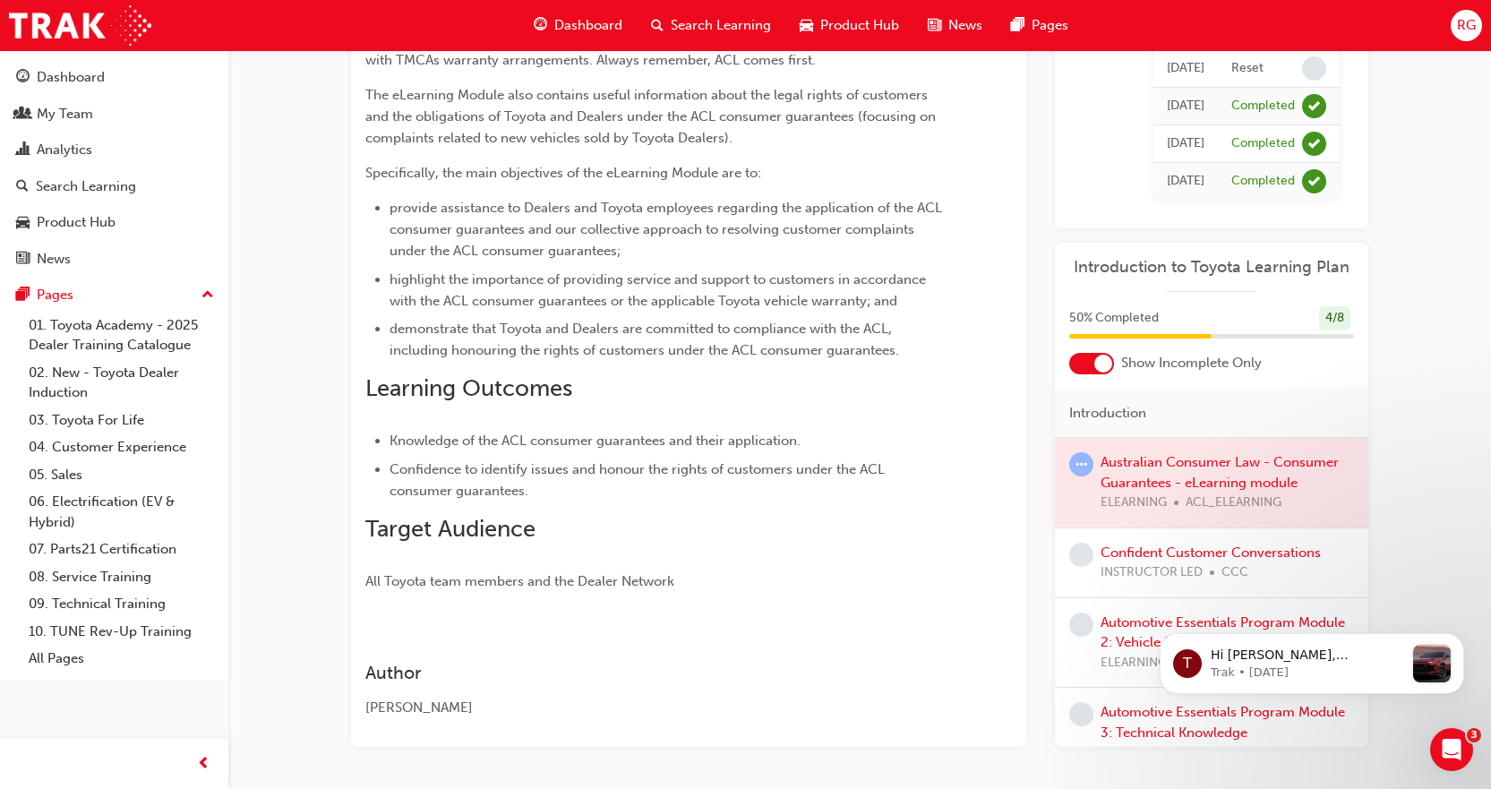
scroll to position [472, 0]
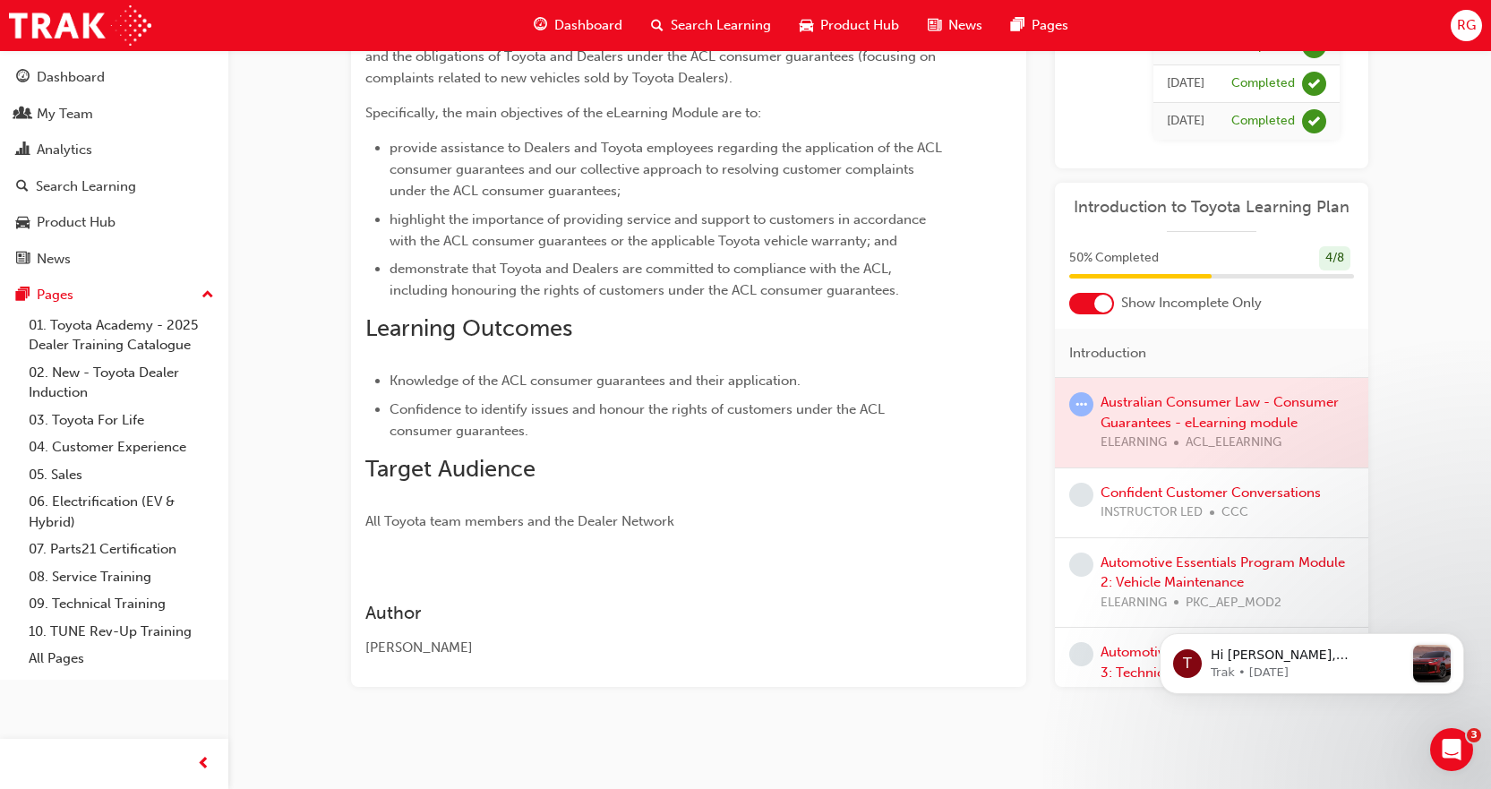
drag, startPoint x: 1209, startPoint y: 401, endPoint x: 1192, endPoint y: 413, distance: 20.6
click at [1208, 402] on div at bounding box center [1211, 423] width 313 height 90
click at [1200, 402] on div at bounding box center [1211, 423] width 313 height 90
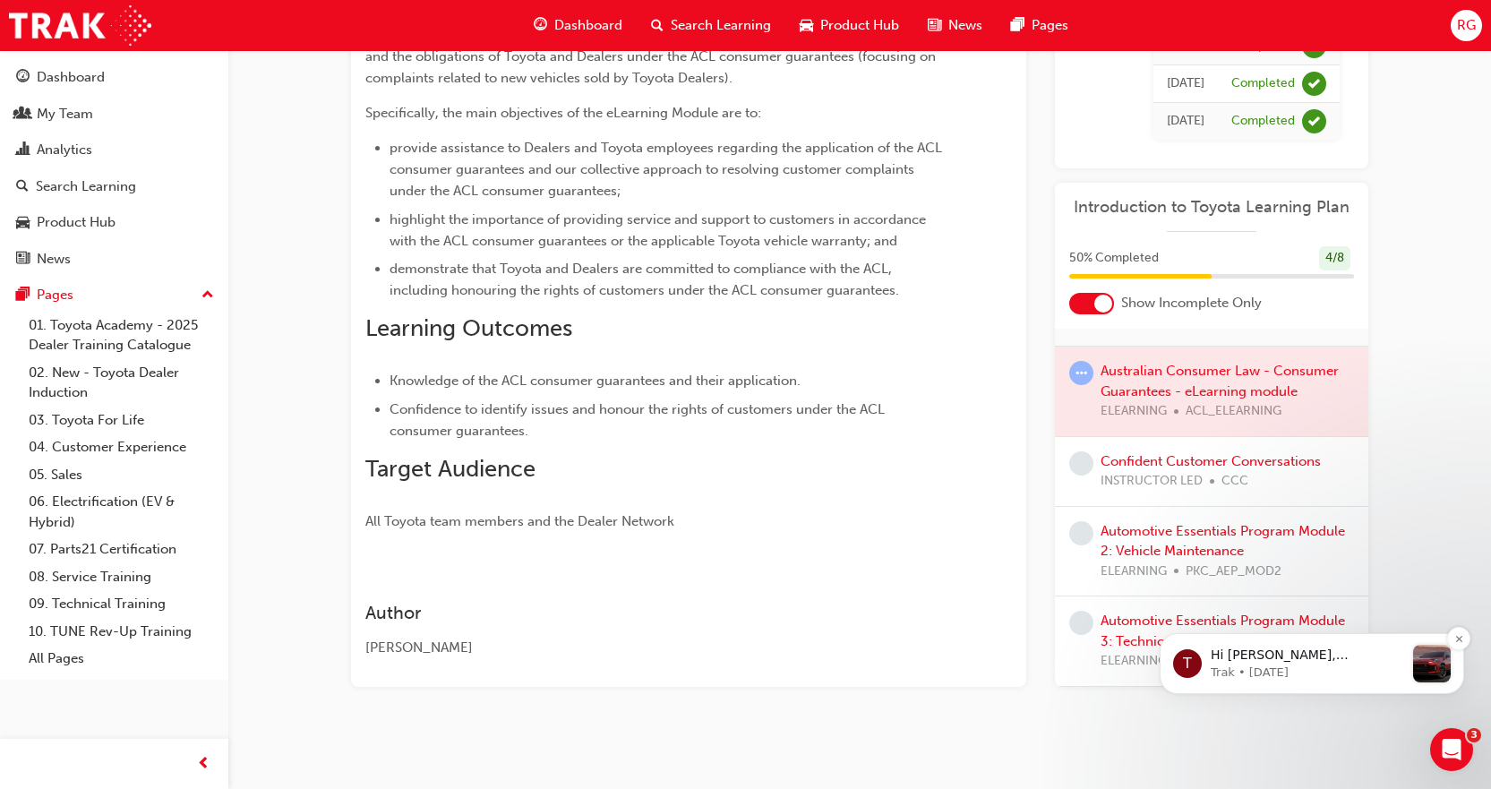
click at [1181, 656] on div "T" at bounding box center [1187, 663] width 29 height 29
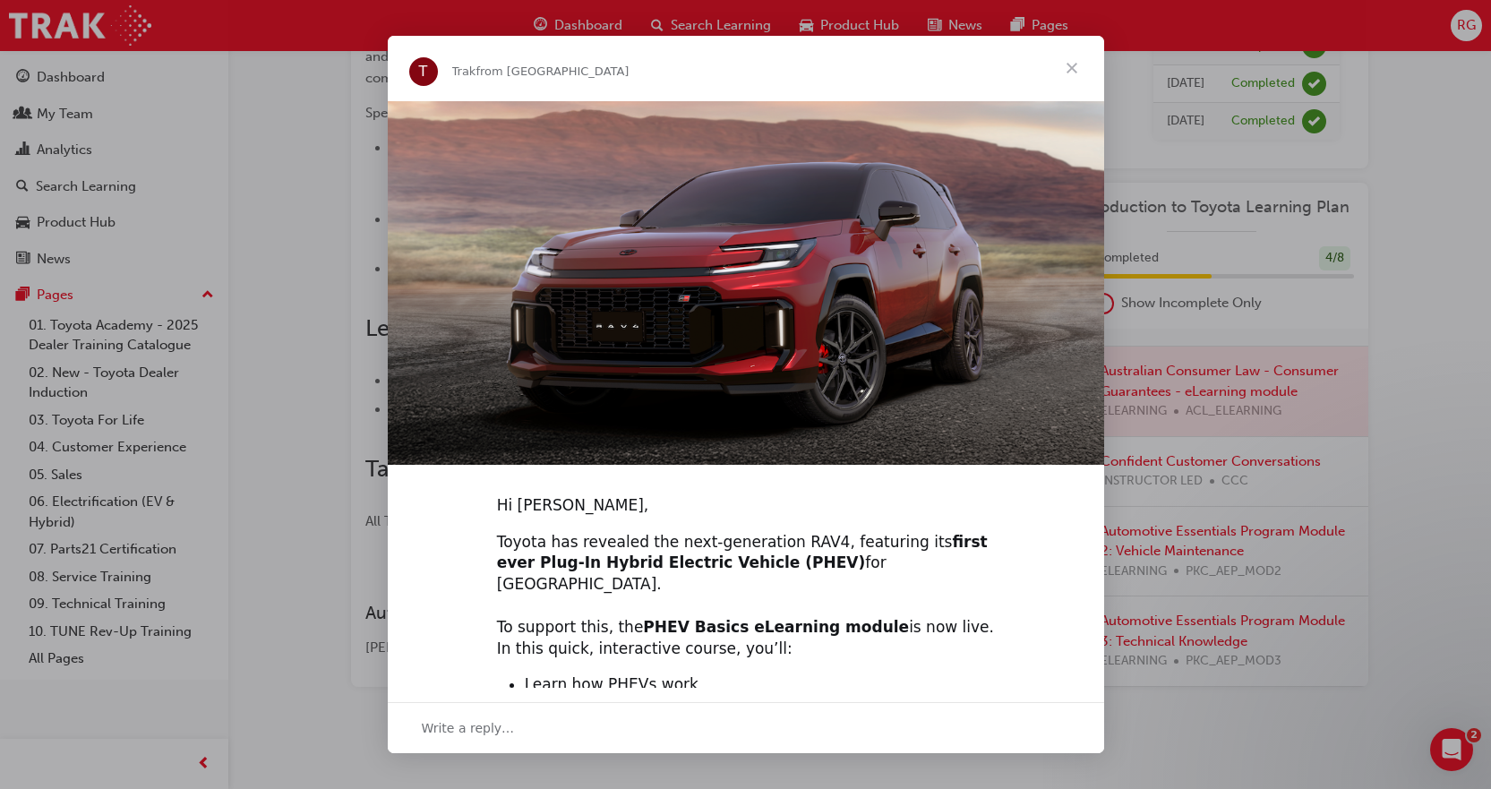
scroll to position [0, 0]
click at [1069, 70] on span "Close" at bounding box center [1071, 68] width 64 height 64
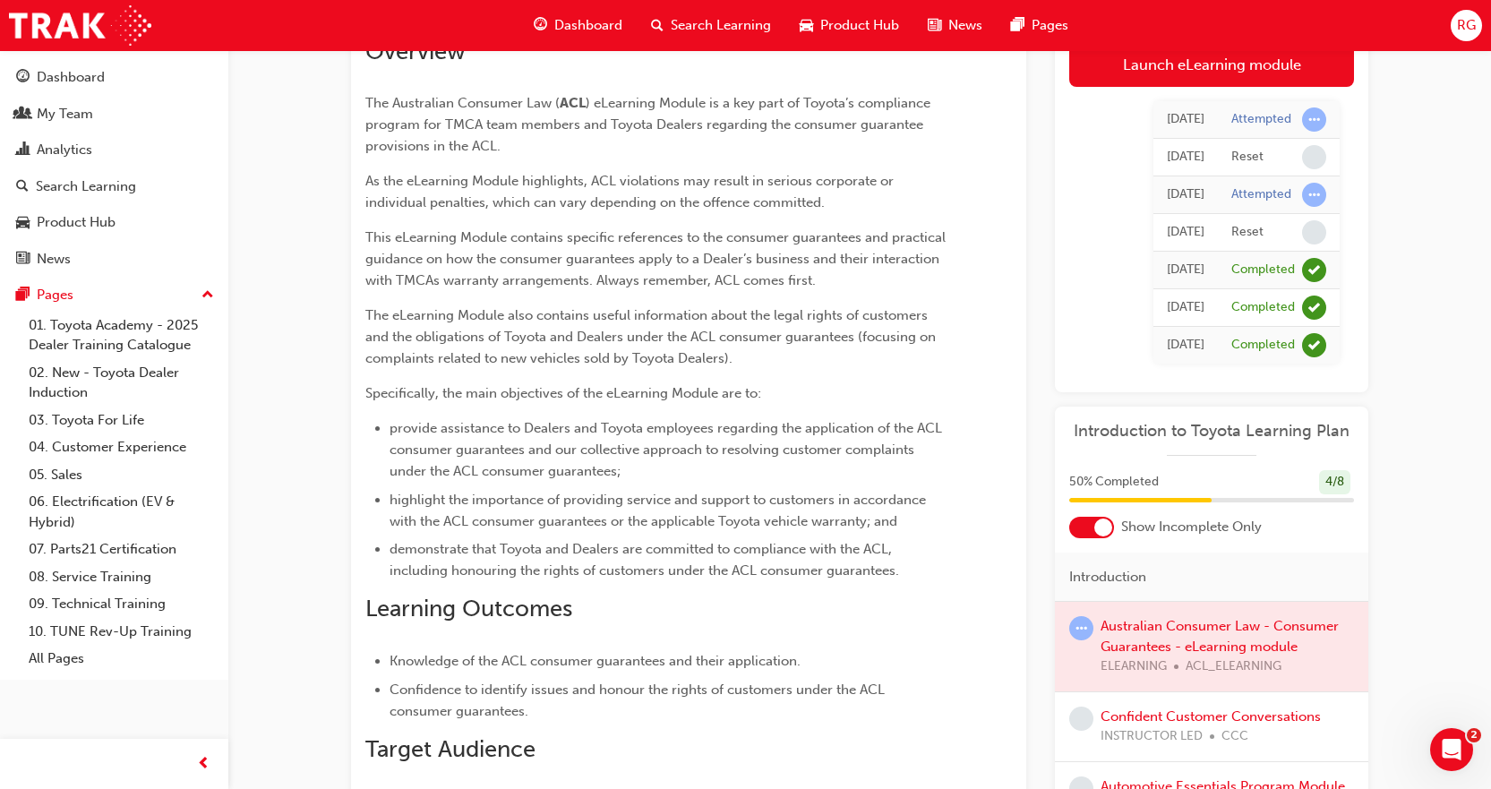
scroll to position [114, 0]
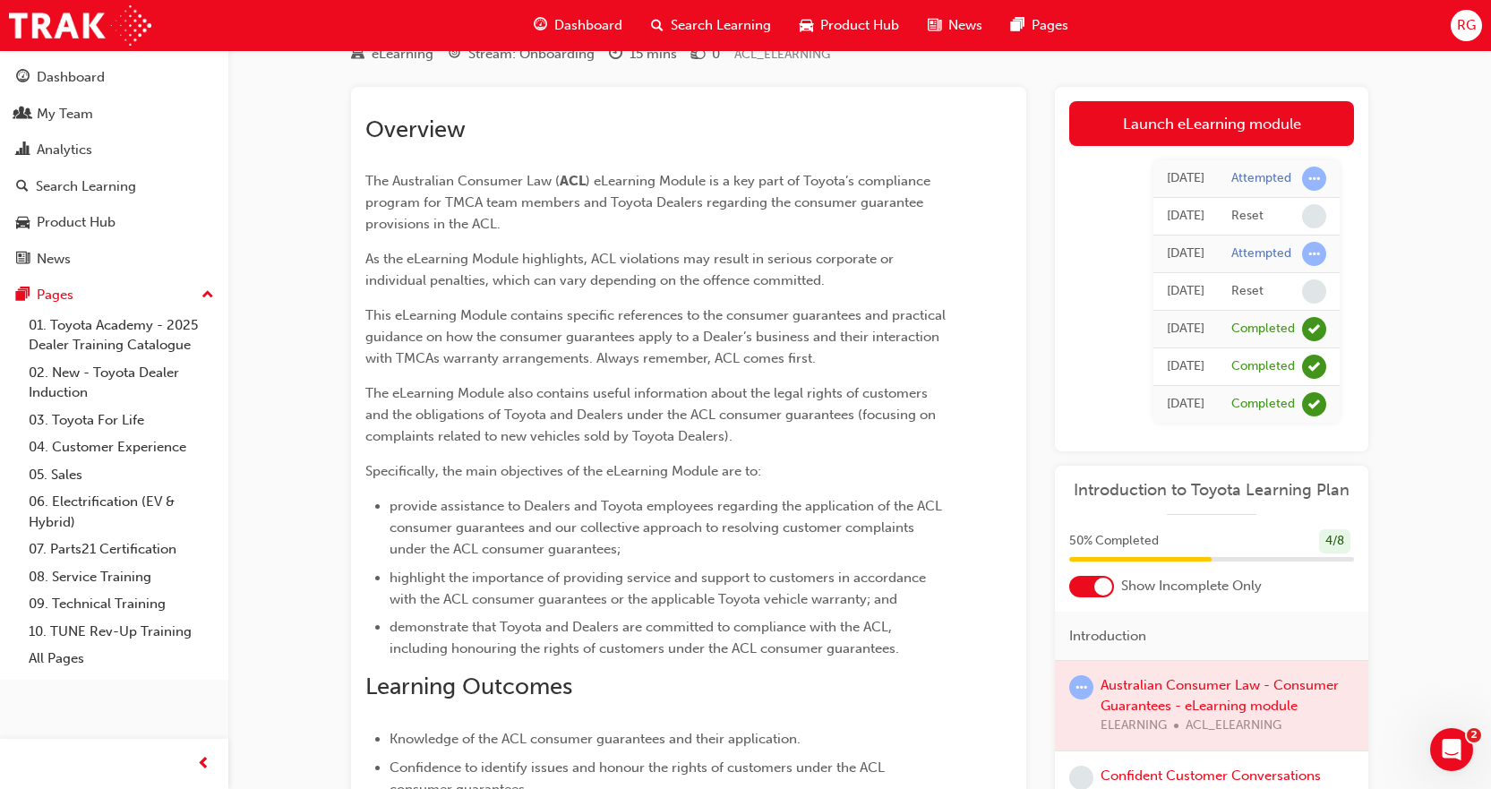
click at [1099, 580] on div at bounding box center [1103, 586] width 18 height 18
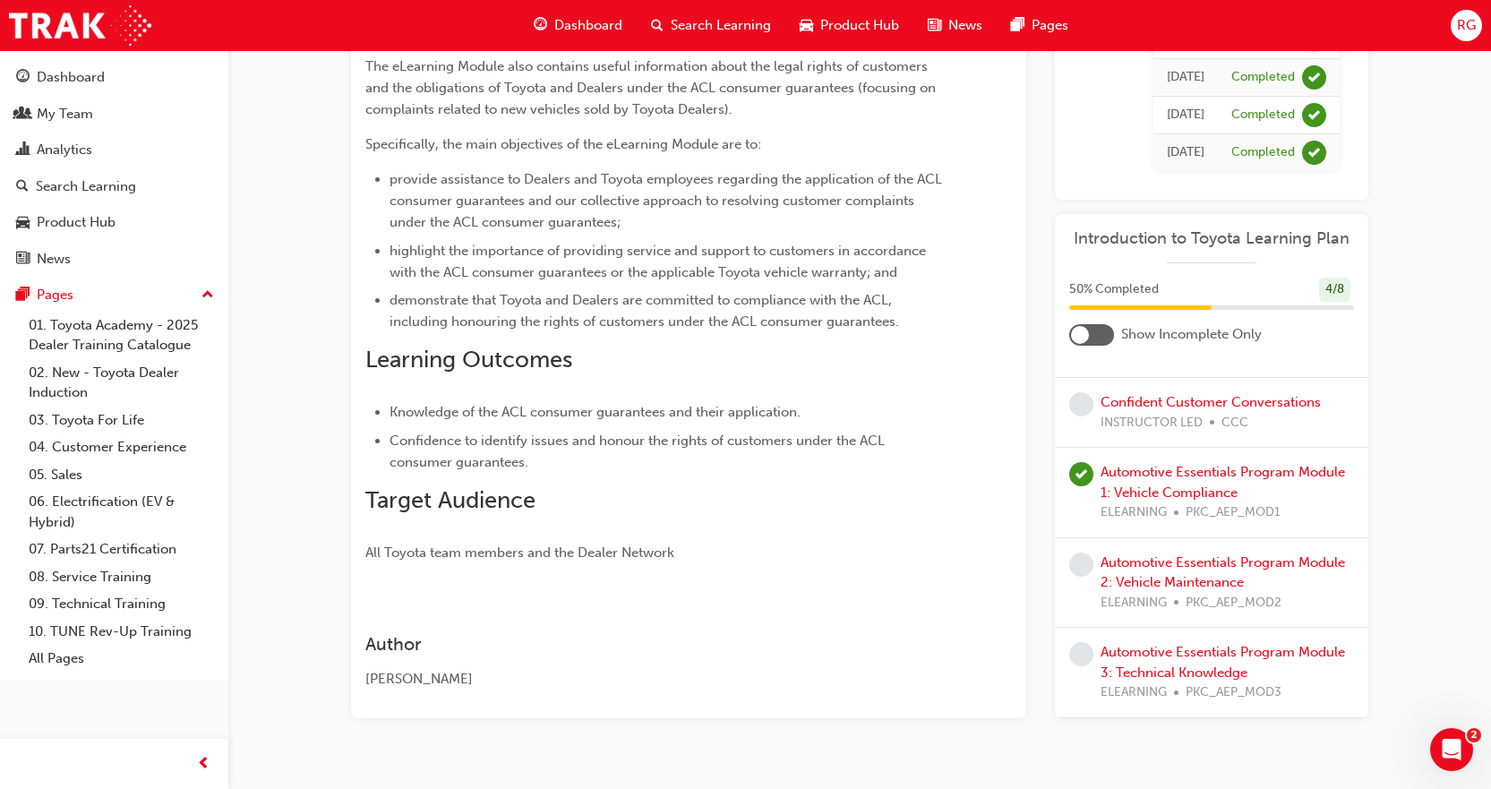
scroll to position [472, 0]
